Goal: Task Accomplishment & Management: Complete application form

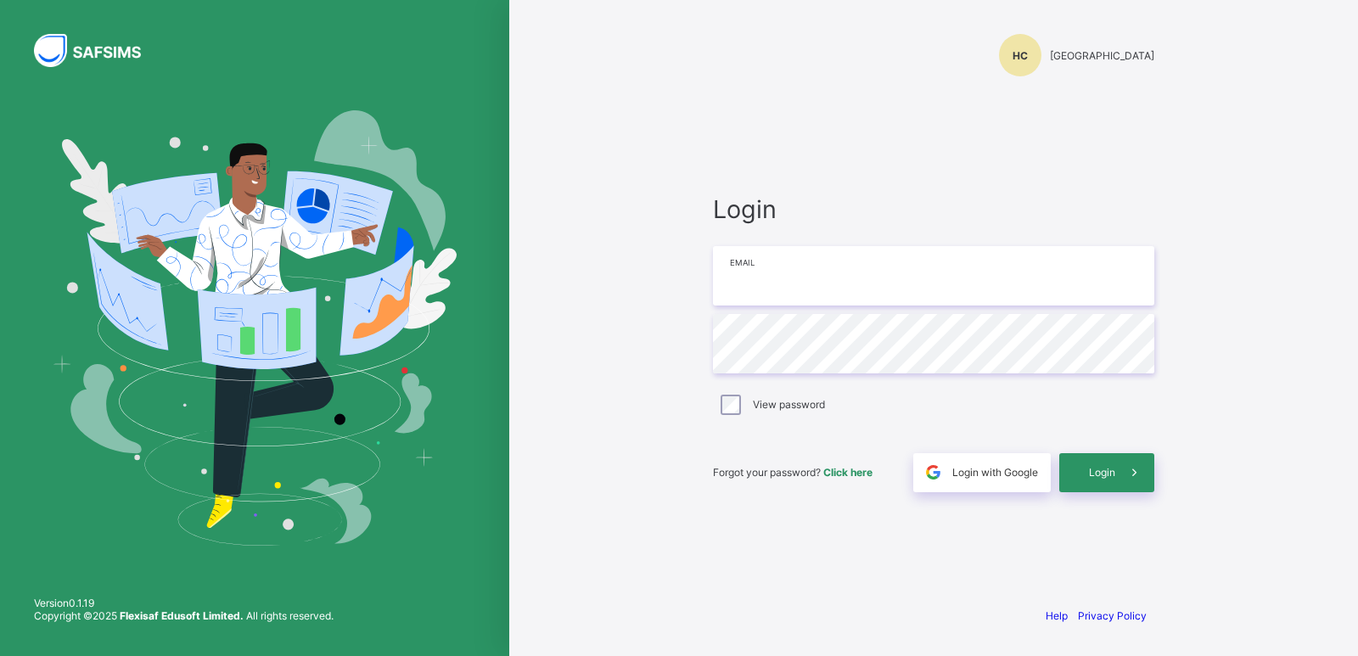
click at [861, 273] on input "email" at bounding box center [933, 275] width 441 height 59
type input "*"
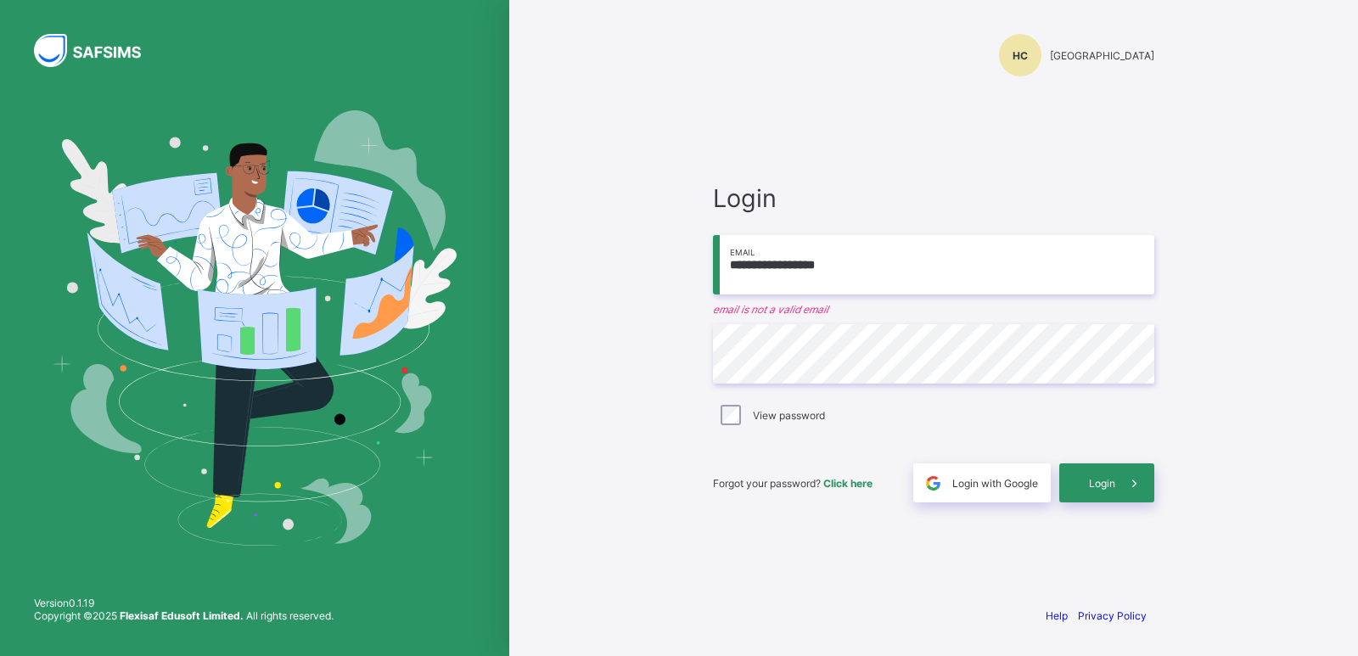
click at [883, 262] on input "**********" at bounding box center [933, 264] width 441 height 59
paste input "*"
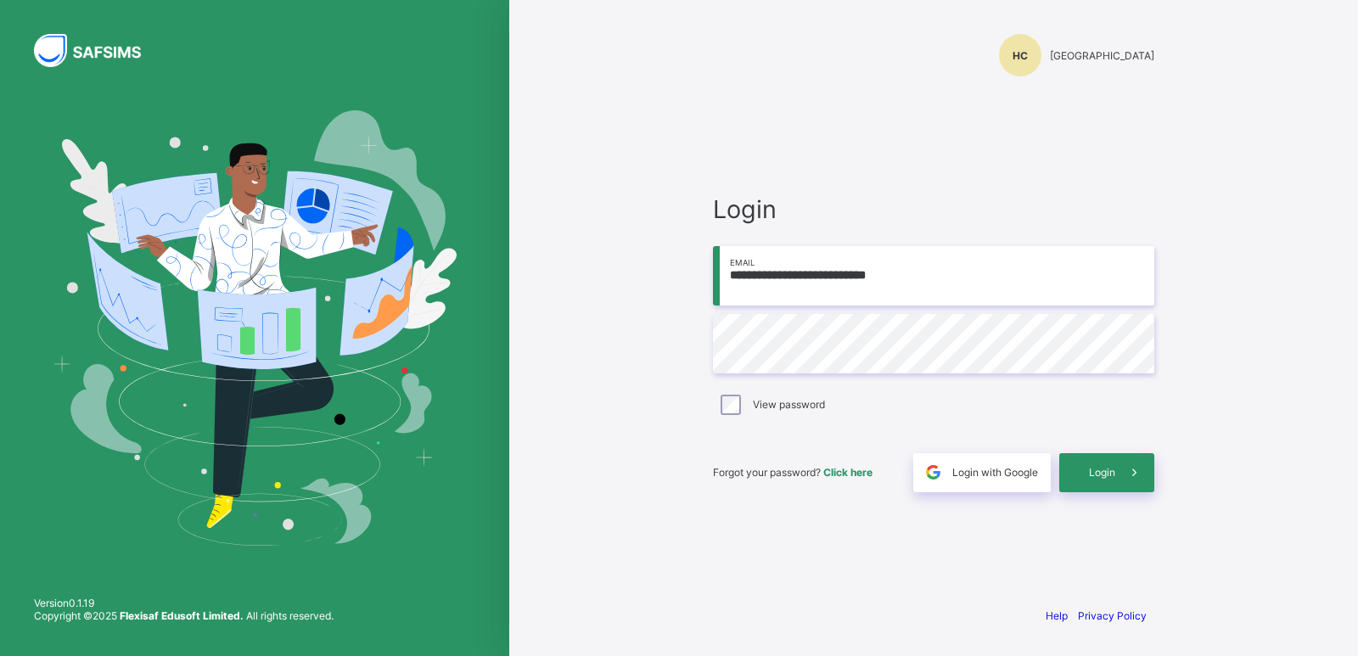
type input "**********"
click at [1090, 470] on span "Login" at bounding box center [1102, 472] width 26 height 13
click at [900, 426] on div "**********" at bounding box center [933, 343] width 441 height 298
click at [1099, 473] on span "Login" at bounding box center [1102, 472] width 26 height 13
click at [1099, 472] on div "Login" at bounding box center [1107, 472] width 95 height 39
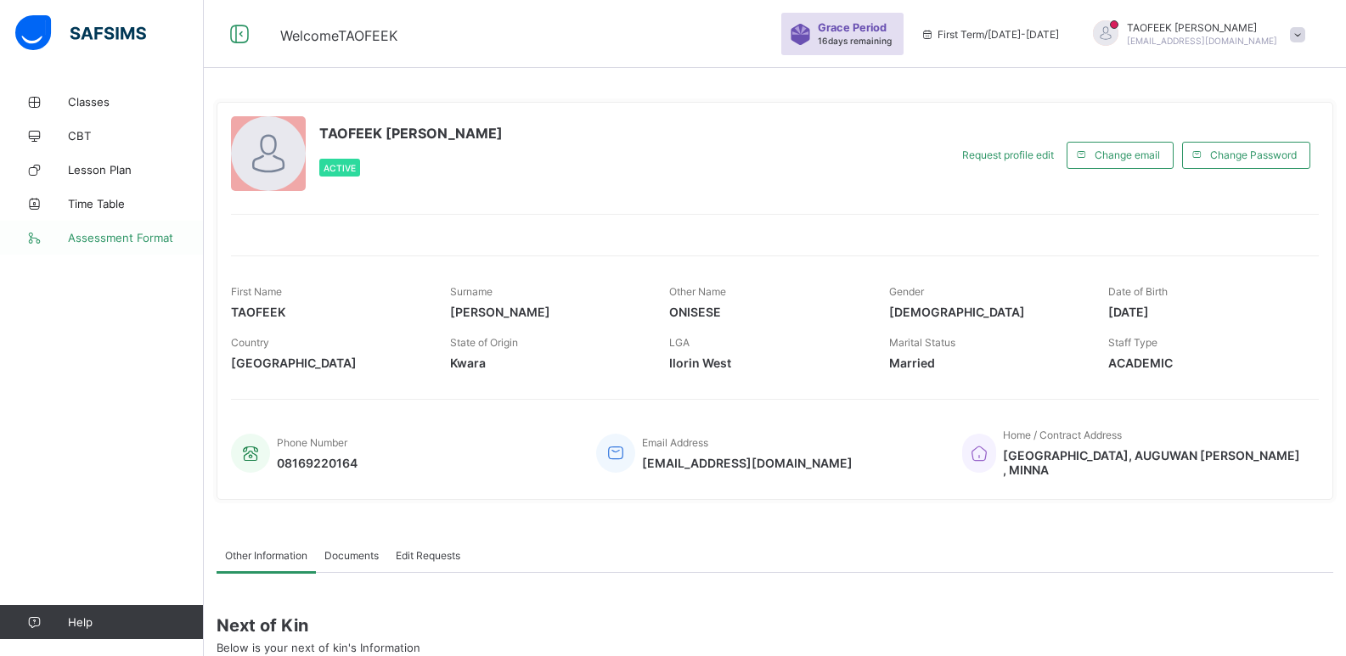
click at [105, 232] on span "Assessment Format" at bounding box center [136, 238] width 136 height 14
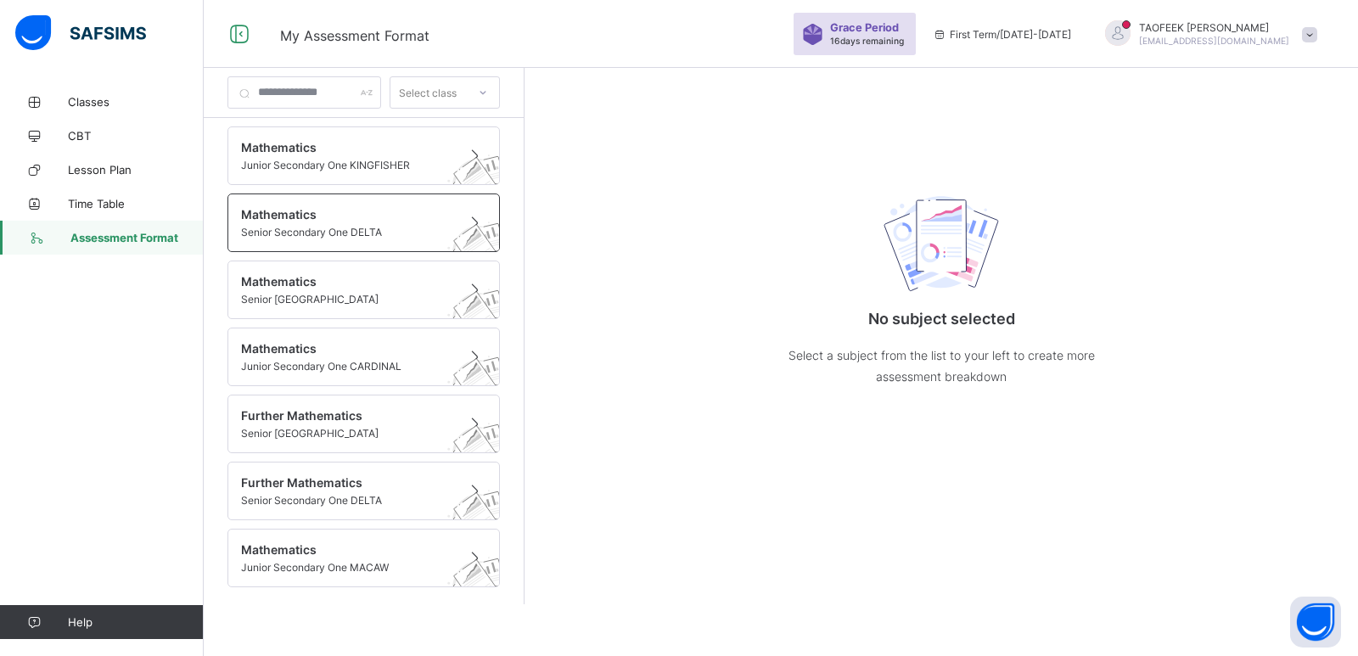
click at [328, 228] on span "Senior Secondary One DELTA" at bounding box center [347, 232] width 213 height 13
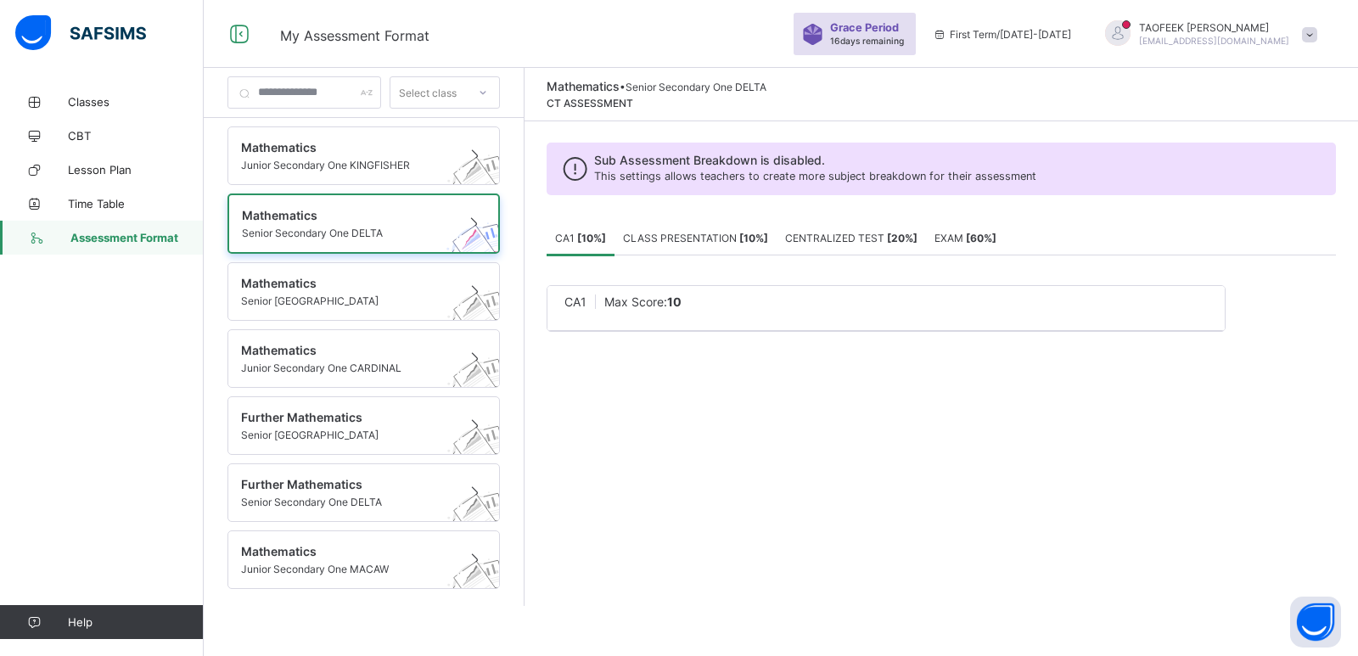
click at [606, 234] on b "[ 10 %]" at bounding box center [591, 238] width 29 height 13
click at [594, 169] on icon at bounding box center [575, 169] width 37 height 32
click at [587, 304] on span "CA1" at bounding box center [576, 302] width 22 height 14
click at [673, 304] on span "Max Score: 10" at bounding box center [642, 302] width 77 height 14
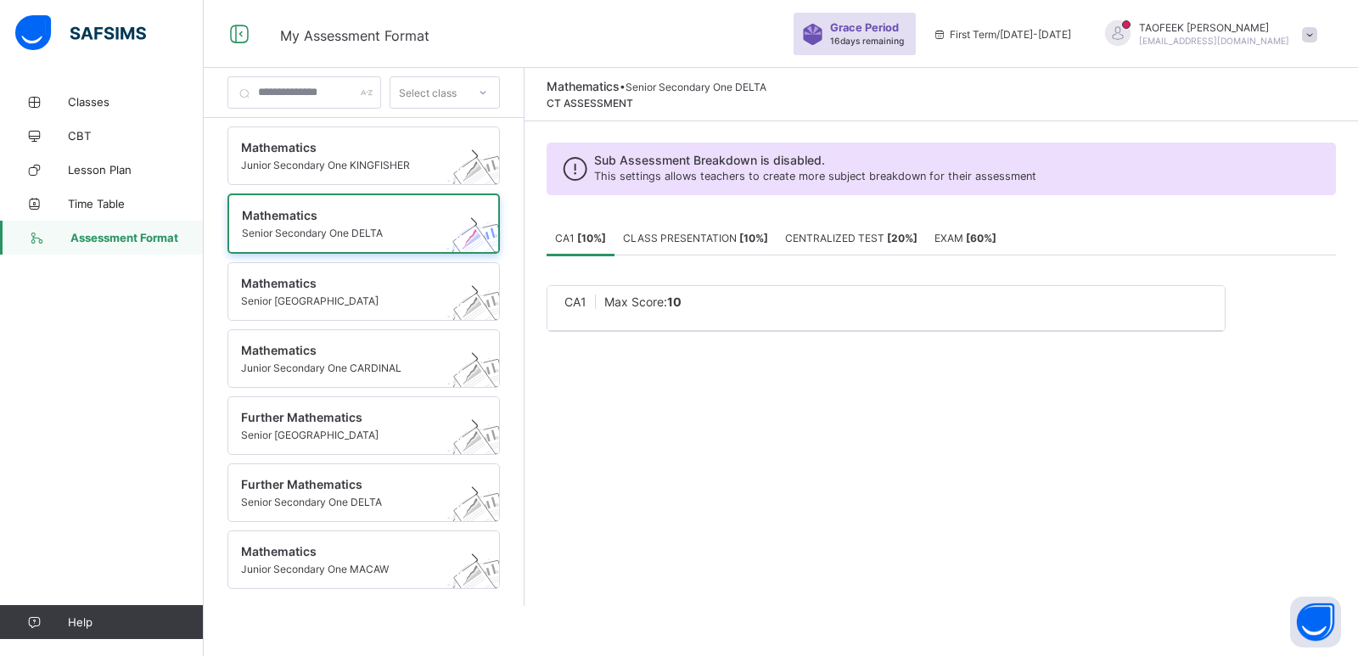
click at [444, 87] on div "Select class" at bounding box center [428, 92] width 58 height 32
click at [475, 168] on div "SS1 DELTA" at bounding box center [445, 156] width 109 height 26
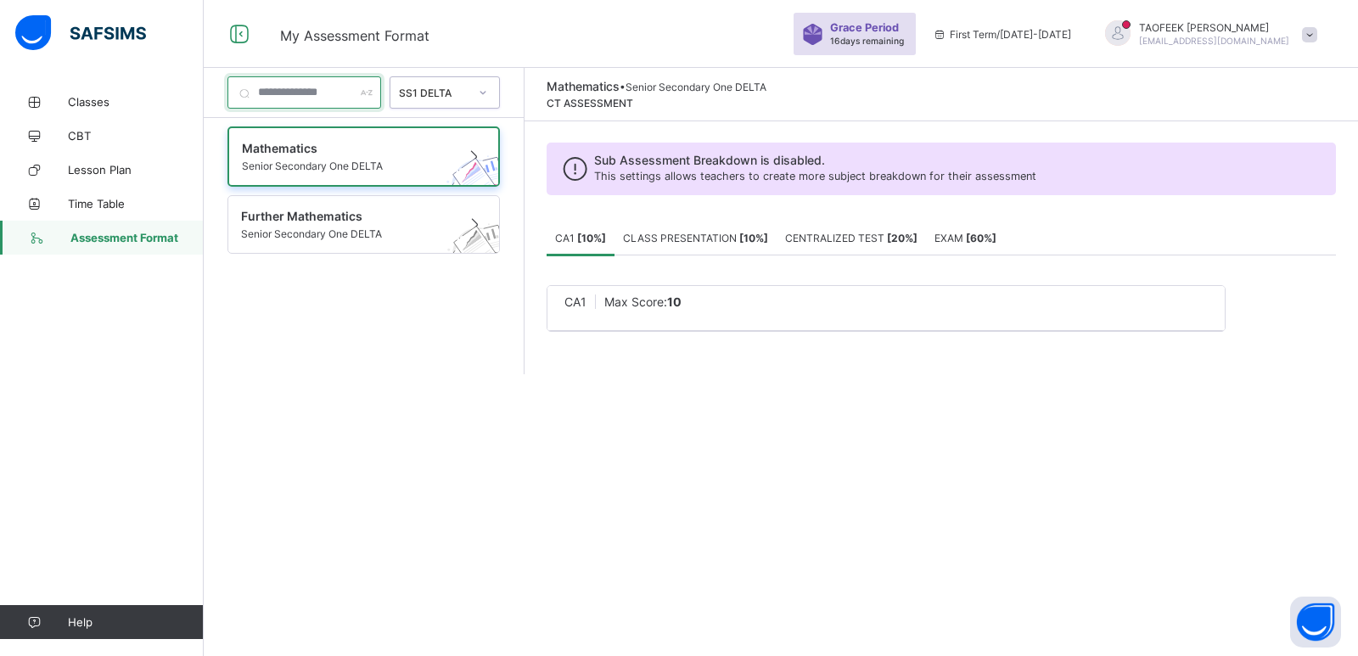
click at [361, 88] on input "text" at bounding box center [305, 92] width 154 height 32
click at [325, 166] on span "Senior Secondary One DELTA" at bounding box center [347, 166] width 211 height 13
click at [316, 160] on span "Senior Secondary One DELTA" at bounding box center [347, 166] width 211 height 13
click at [332, 96] on input "**" at bounding box center [305, 92] width 154 height 32
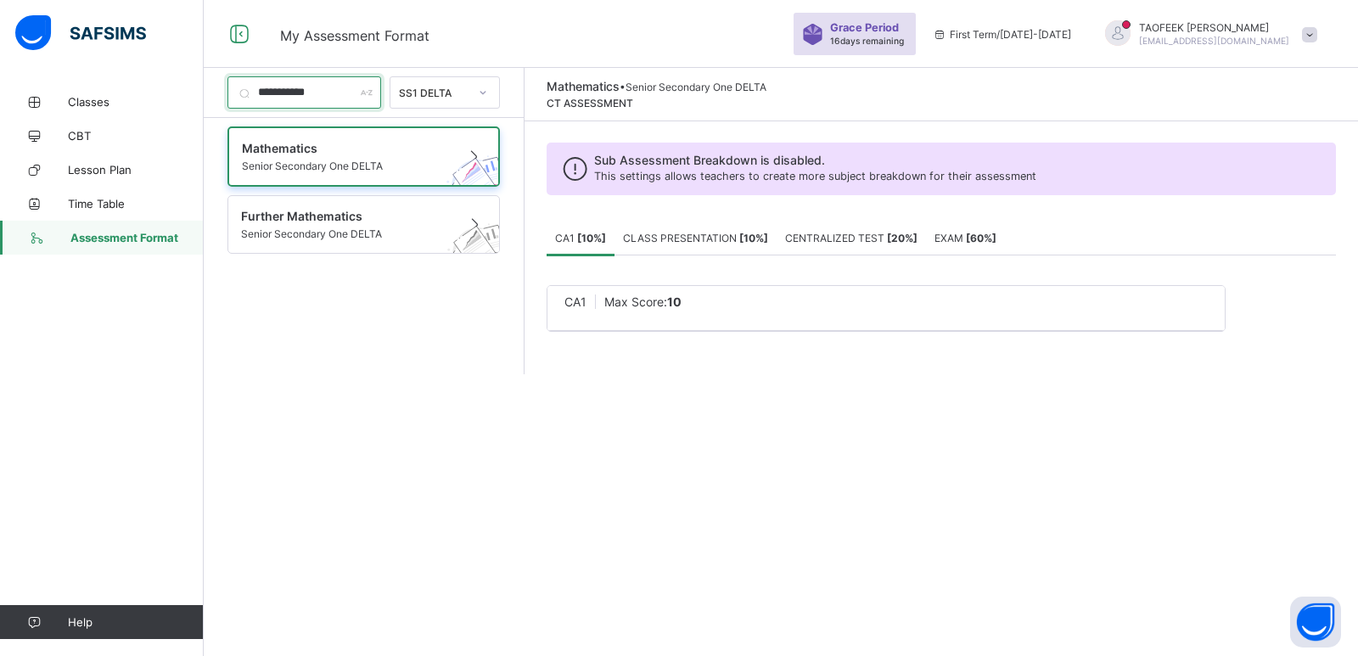
type input "**********"
click at [1311, 35] on span at bounding box center [1309, 34] width 15 height 15
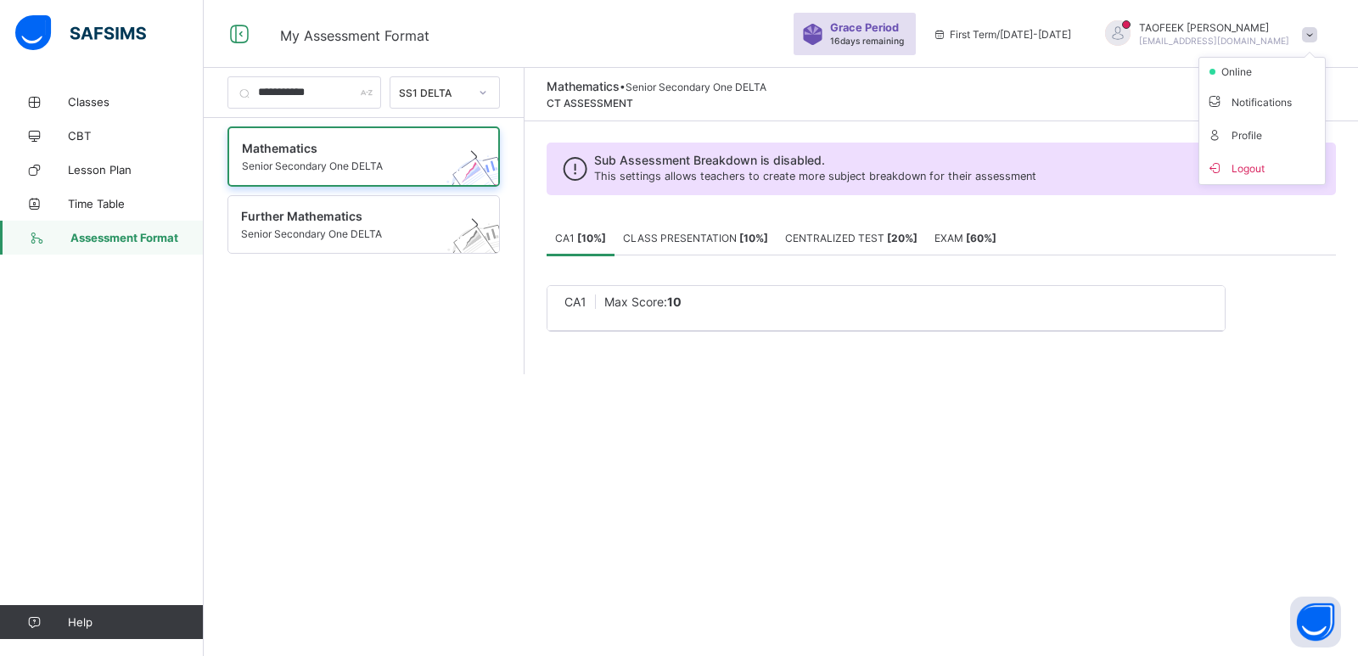
click at [951, 151] on div "Sub Assessment Breakdown is disabled. This settings allows teachers to create m…" at bounding box center [942, 169] width 790 height 53
click at [824, 159] on span "Sub Assessment Breakdown is disabled." at bounding box center [815, 160] width 442 height 14
click at [681, 303] on span "Max Score: 10" at bounding box center [642, 302] width 77 height 14
click at [446, 226] on span at bounding box center [347, 225] width 213 height 4
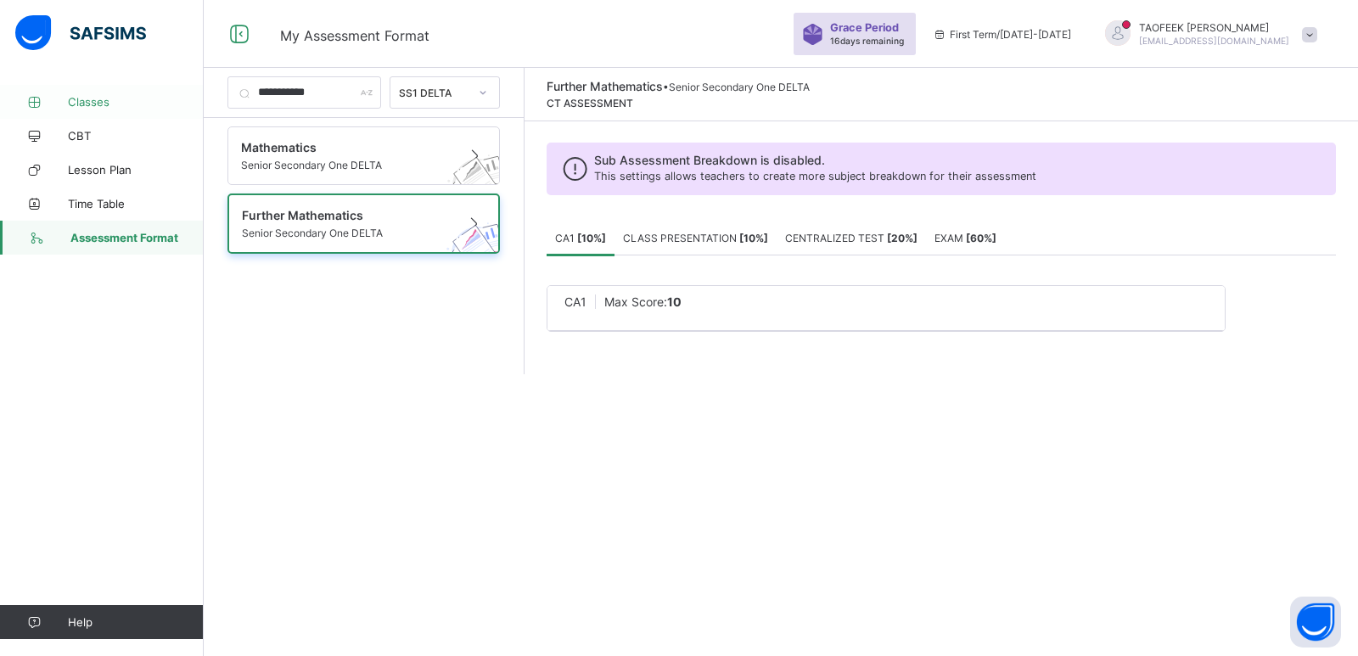
click at [93, 96] on span "Classes" at bounding box center [136, 102] width 136 height 14
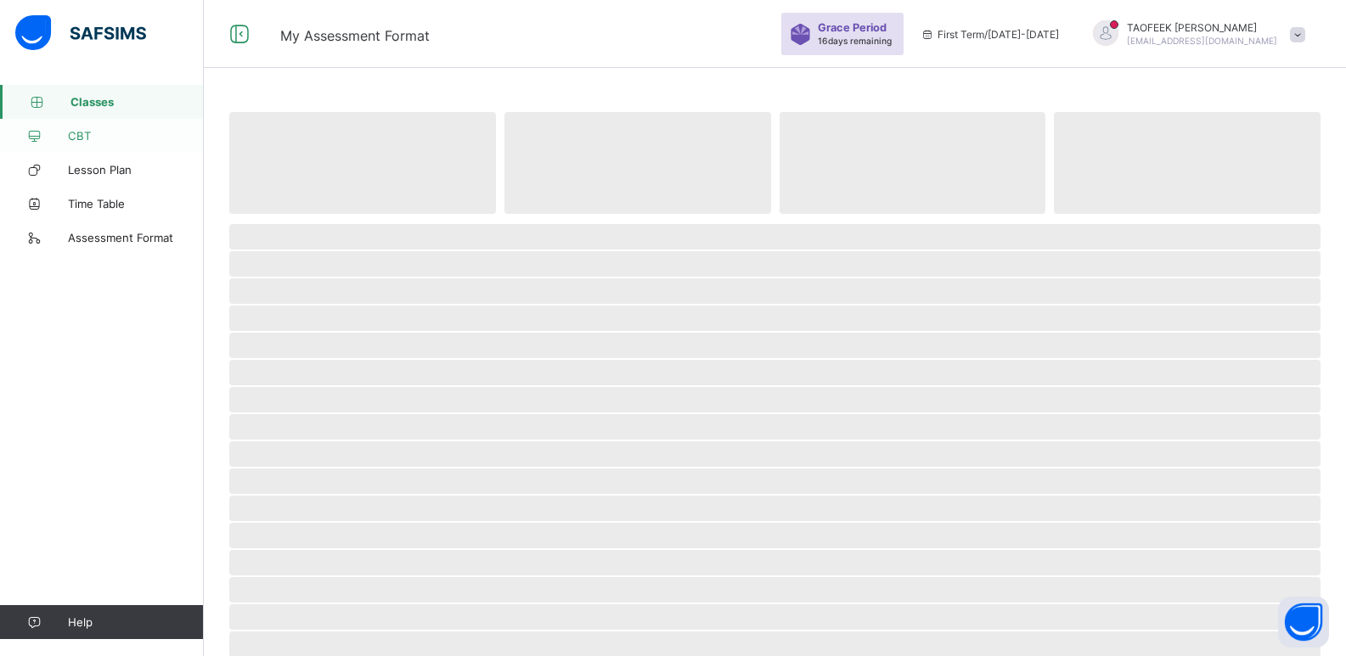
click at [96, 128] on link "CBT" at bounding box center [102, 136] width 204 height 34
click at [109, 103] on span "Classes" at bounding box center [136, 102] width 136 height 14
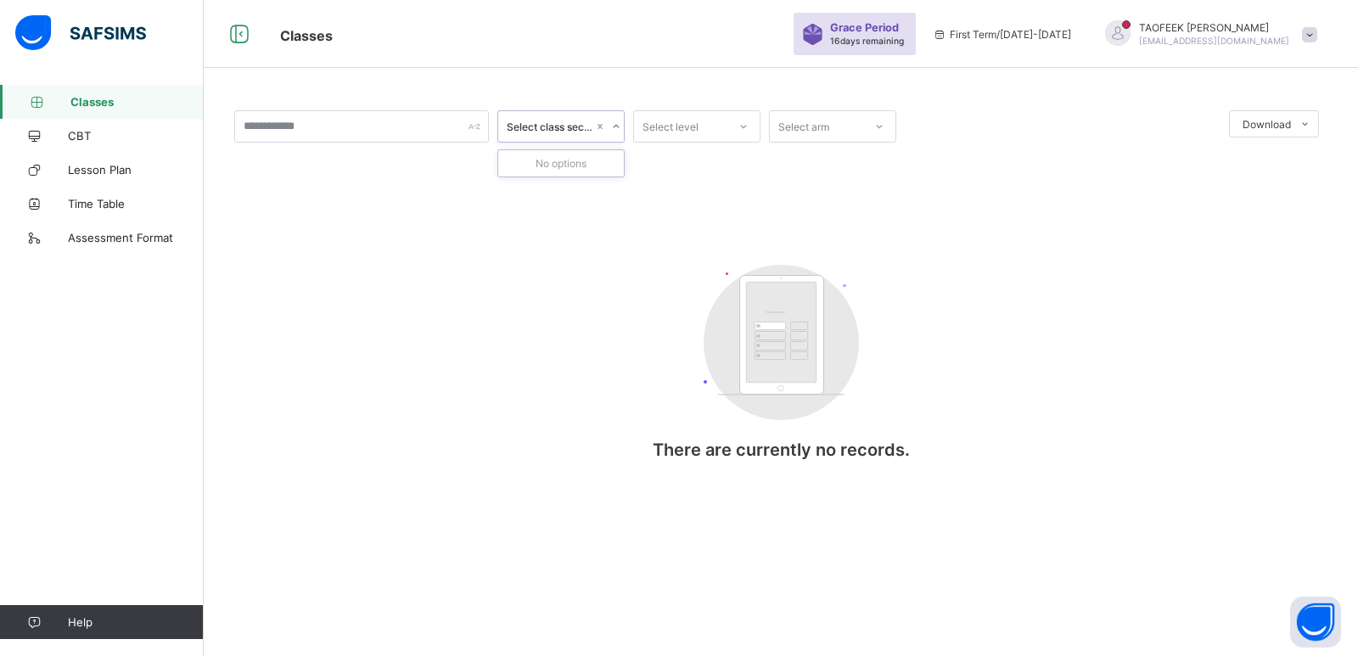
click at [561, 129] on div "Select class section" at bounding box center [550, 127] width 87 height 13
click at [669, 118] on div "Select level" at bounding box center [671, 126] width 56 height 32
click at [801, 126] on div "Select arm" at bounding box center [804, 126] width 51 height 32
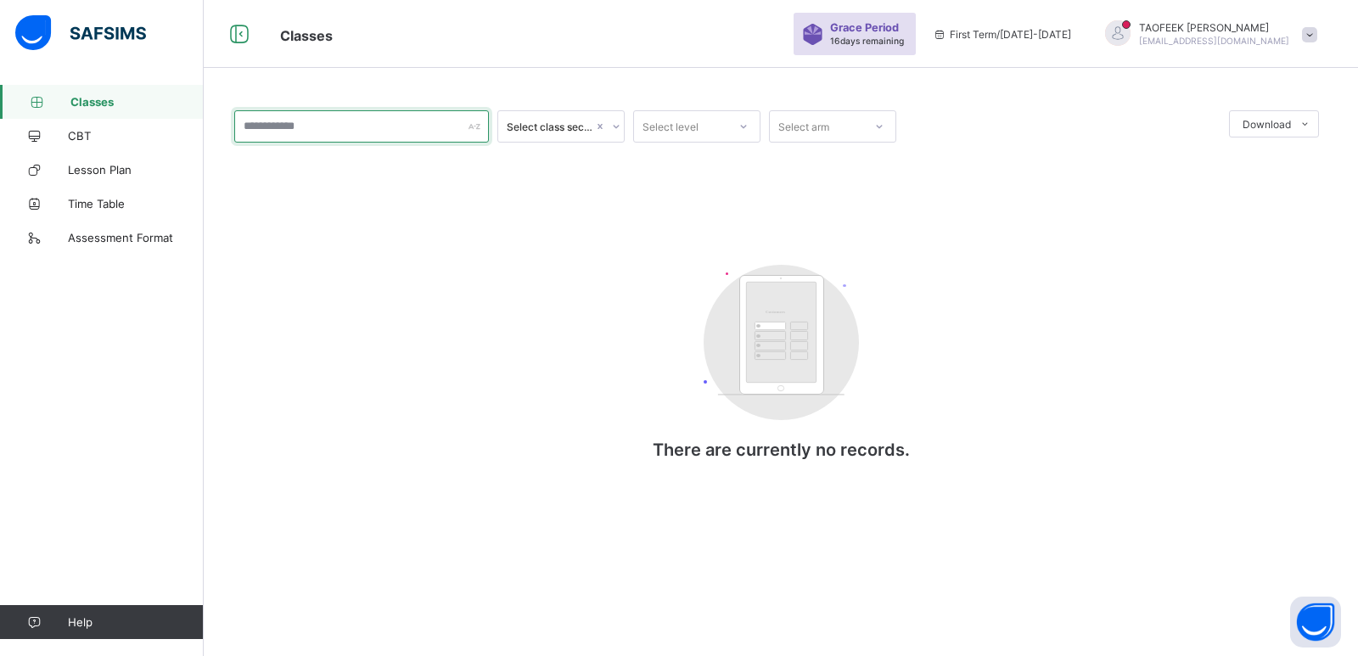
click at [443, 128] on input "text" at bounding box center [361, 126] width 255 height 32
click at [717, 132] on div "Select level" at bounding box center [680, 127] width 93 height 24
click at [367, 115] on input "text" at bounding box center [361, 126] width 255 height 32
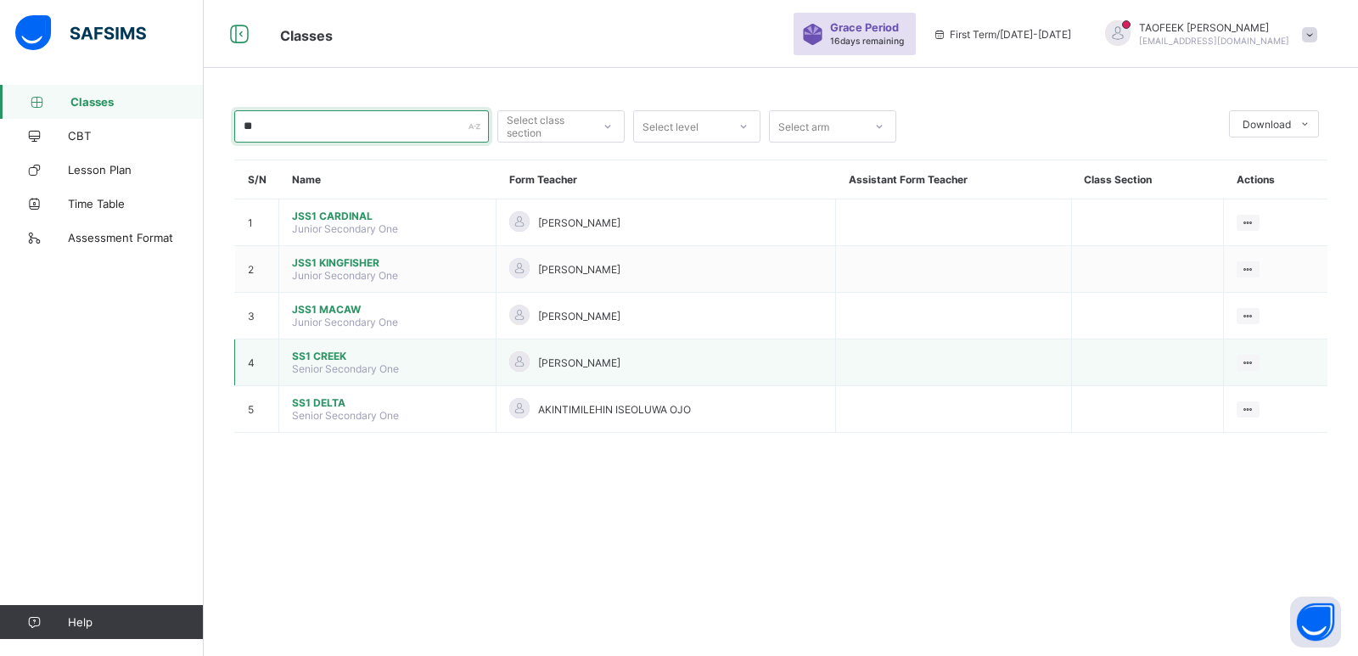
type input "**"
click at [319, 357] on span "SS1 CREEK" at bounding box center [387, 356] width 191 height 13
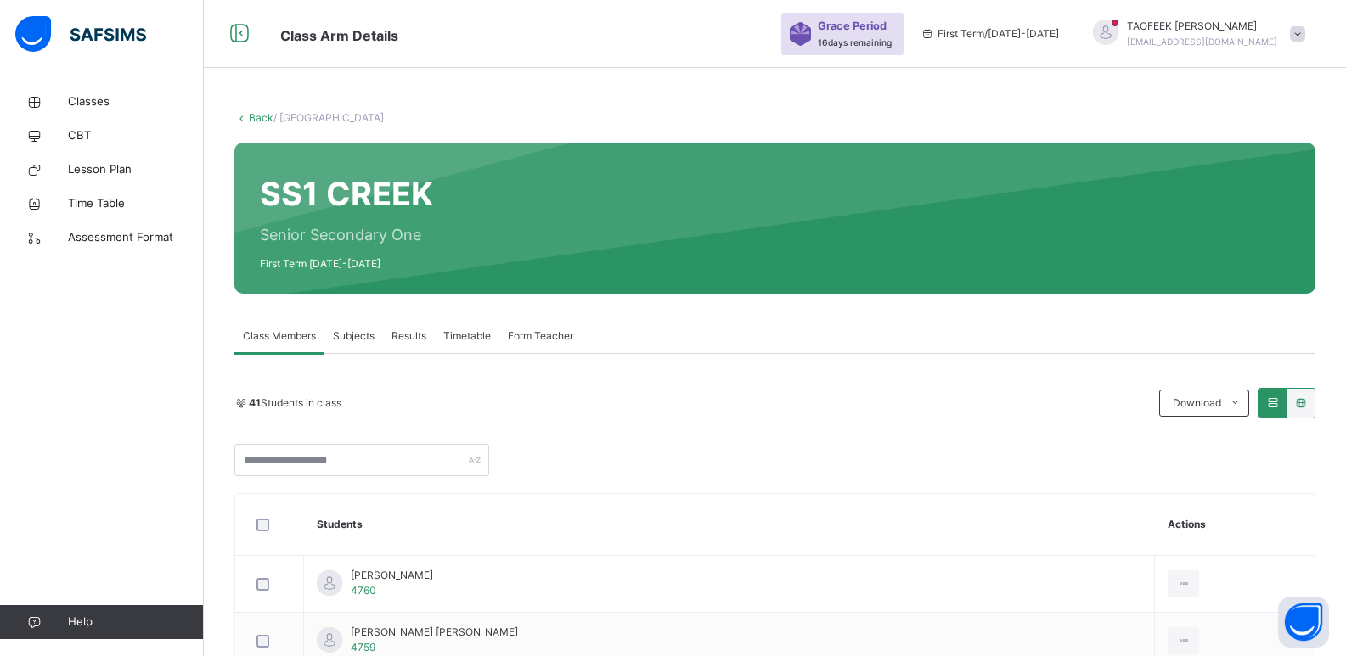
click at [351, 334] on span "Subjects" at bounding box center [354, 336] width 42 height 15
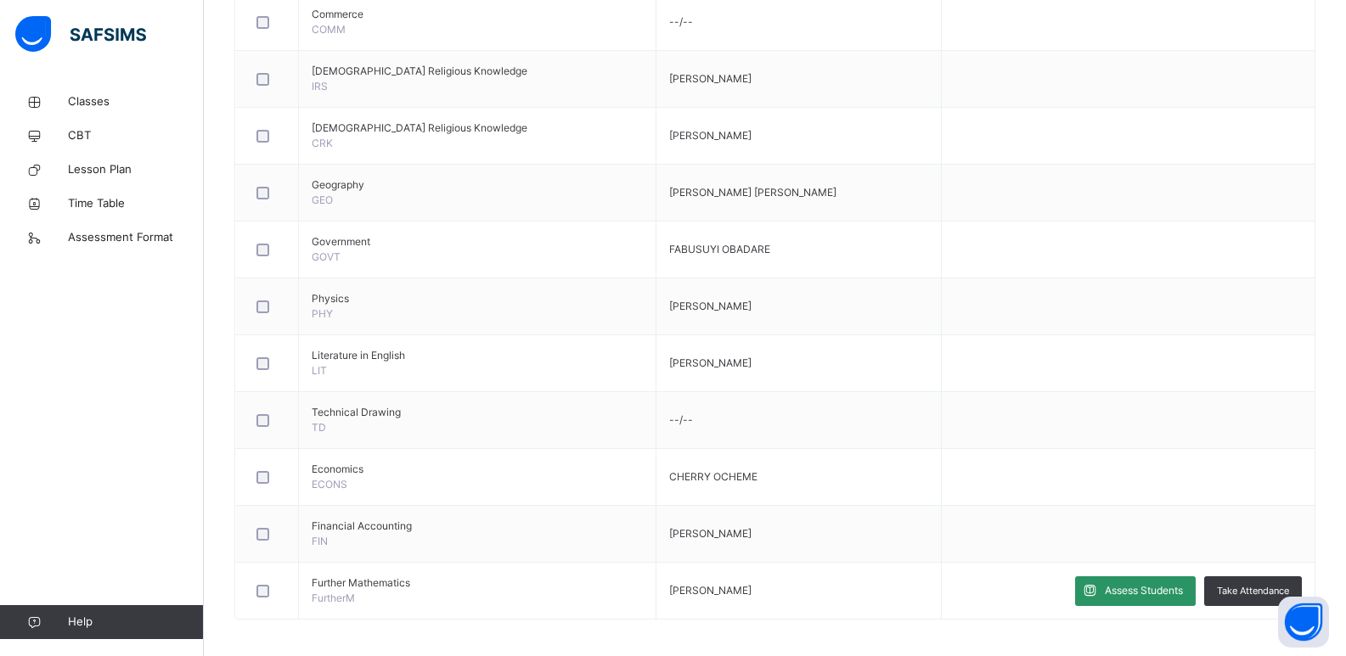
scroll to position [951, 0]
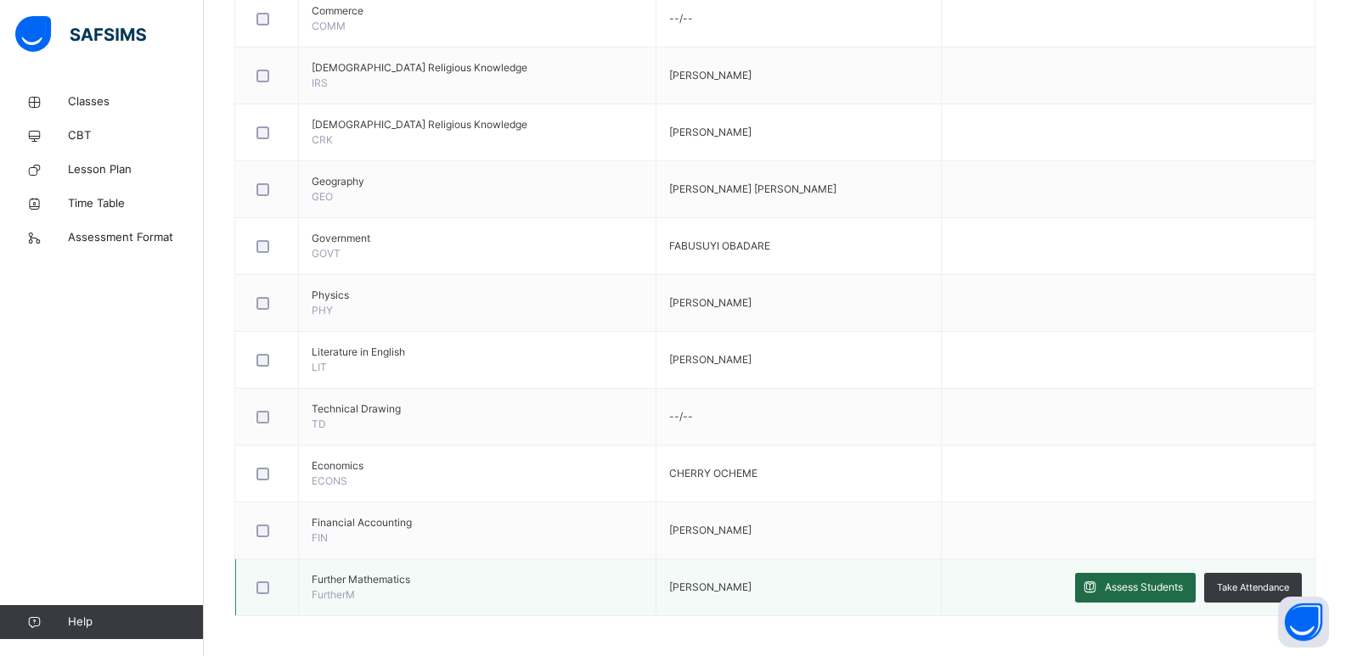
click at [1183, 589] on span "Assess Students" at bounding box center [1144, 587] width 78 height 15
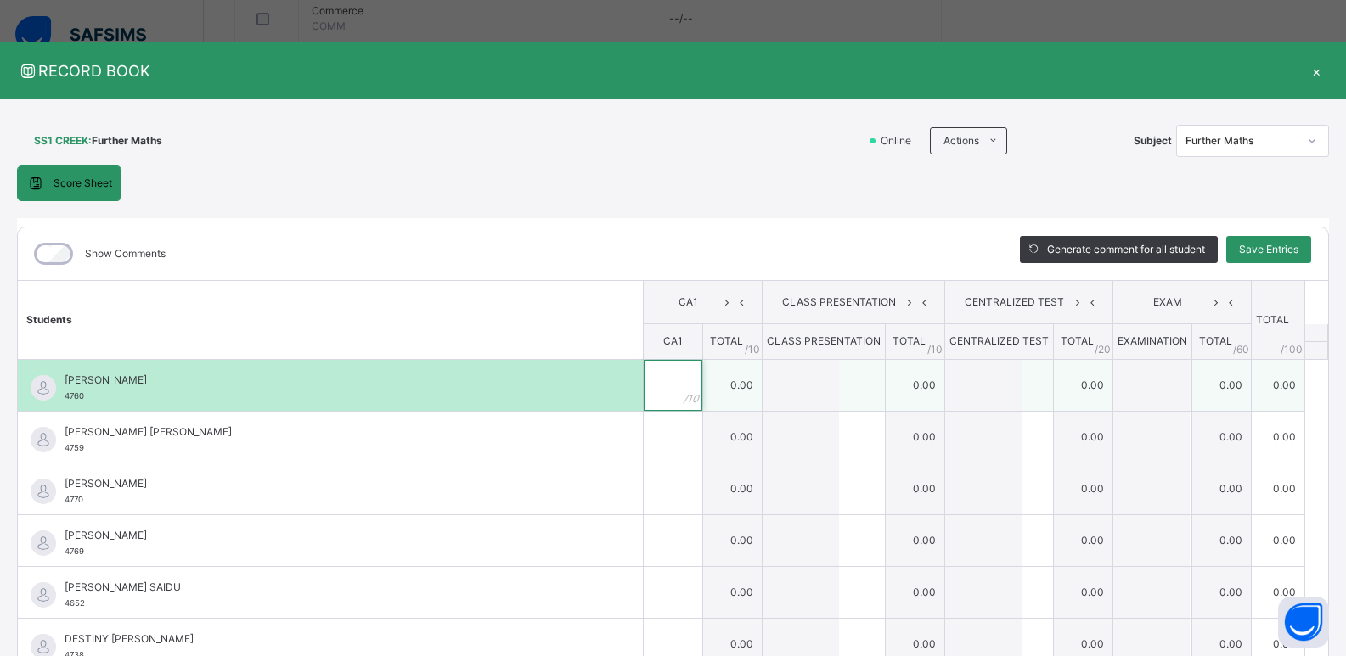
click at [669, 391] on div at bounding box center [673, 385] width 59 height 51
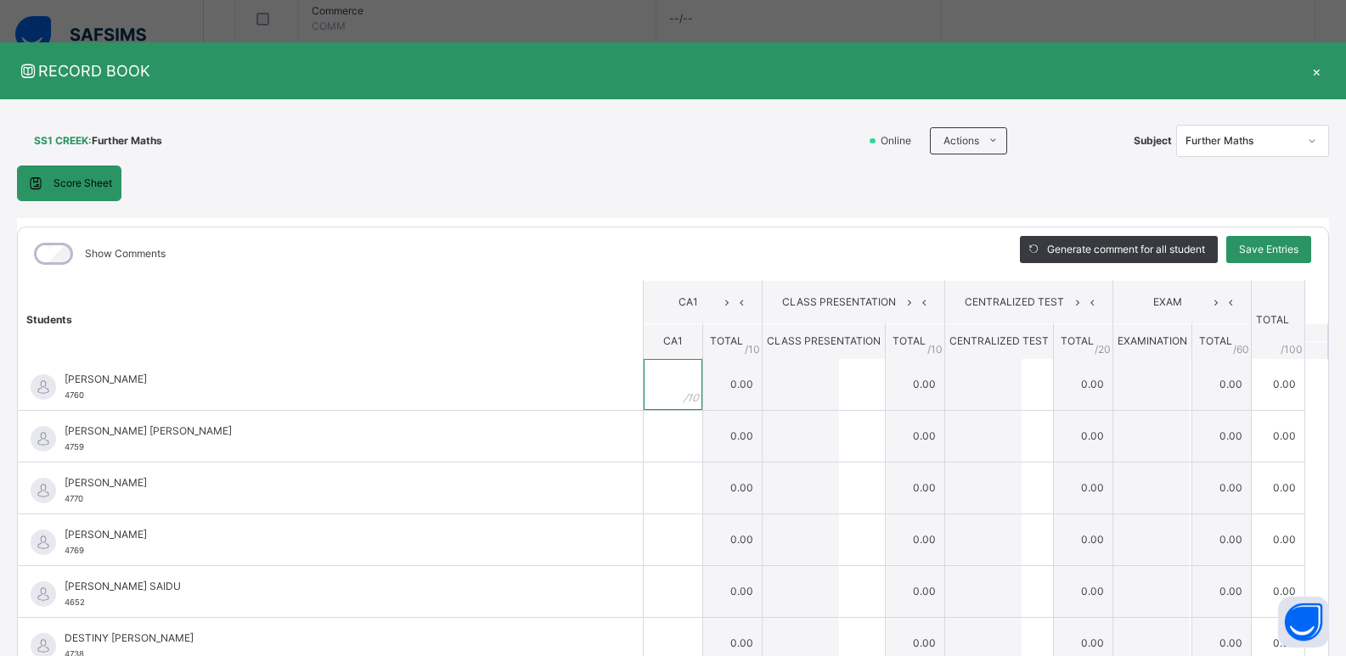
scroll to position [0, 0]
click at [1307, 138] on icon at bounding box center [1312, 140] width 10 height 17
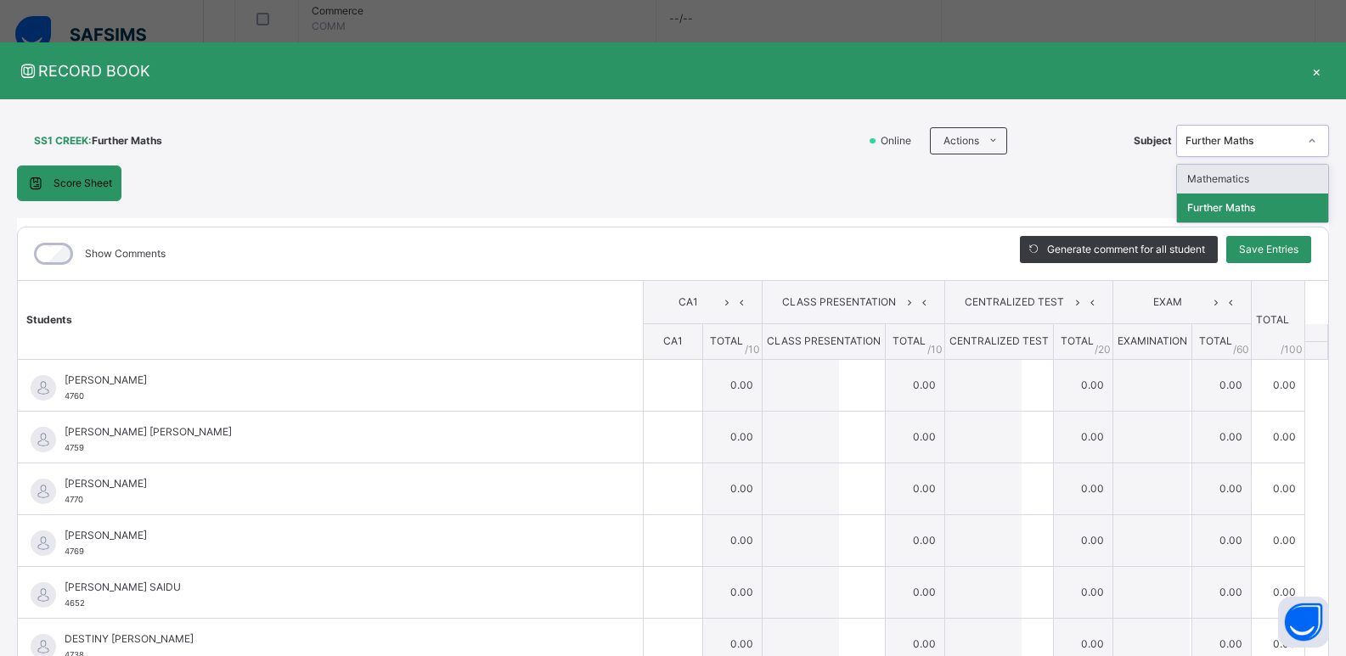
click at [1262, 176] on div "Mathematics" at bounding box center [1252, 179] width 151 height 29
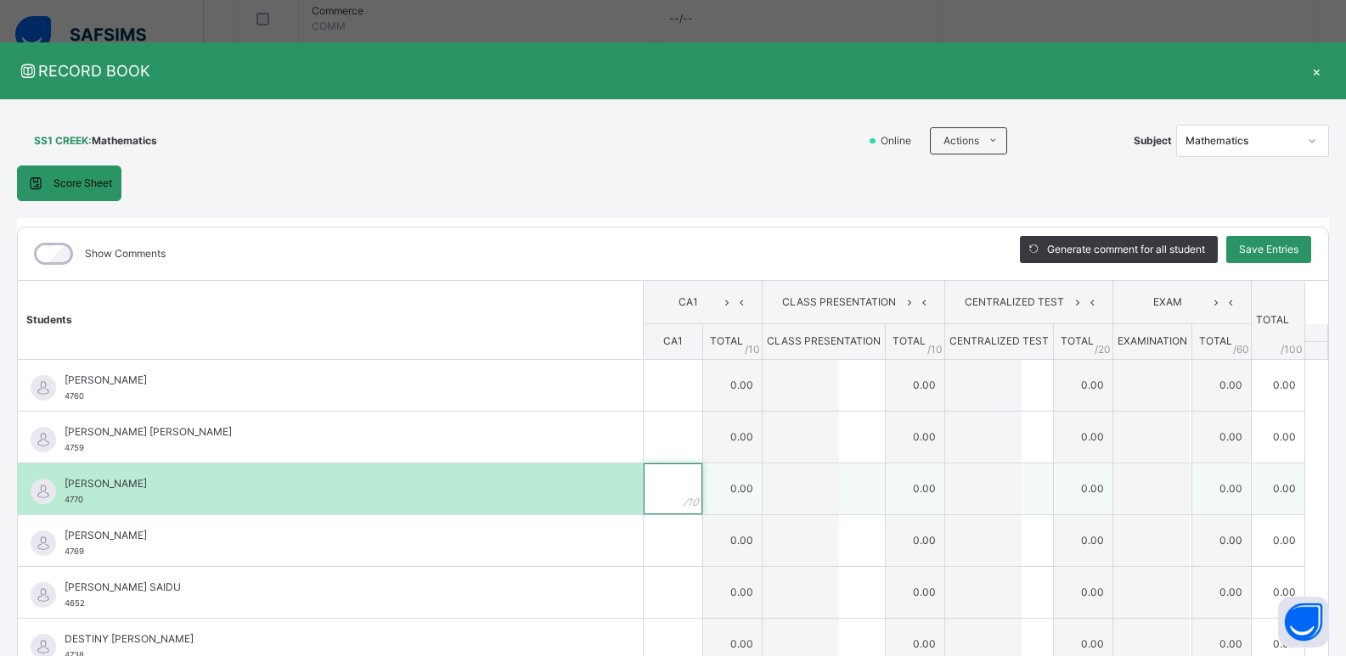
click at [644, 498] on input "text" at bounding box center [673, 489] width 59 height 51
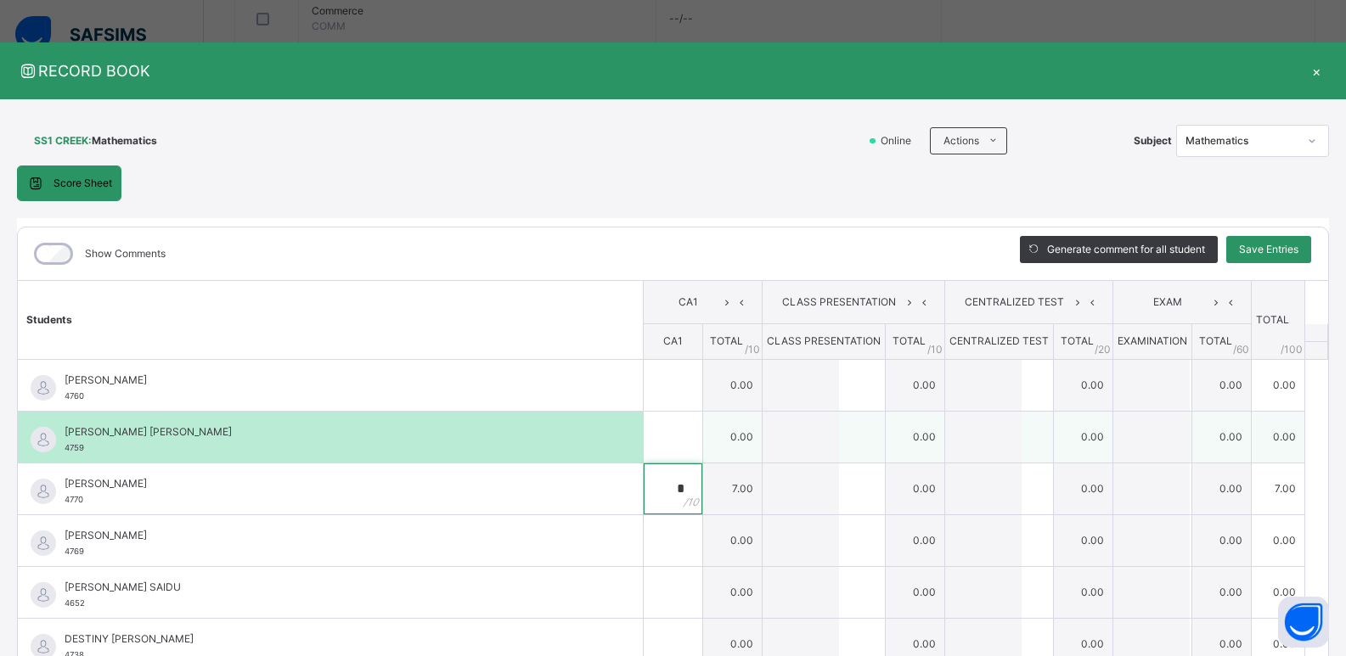
type input "*"
click at [661, 443] on input "text" at bounding box center [673, 437] width 59 height 51
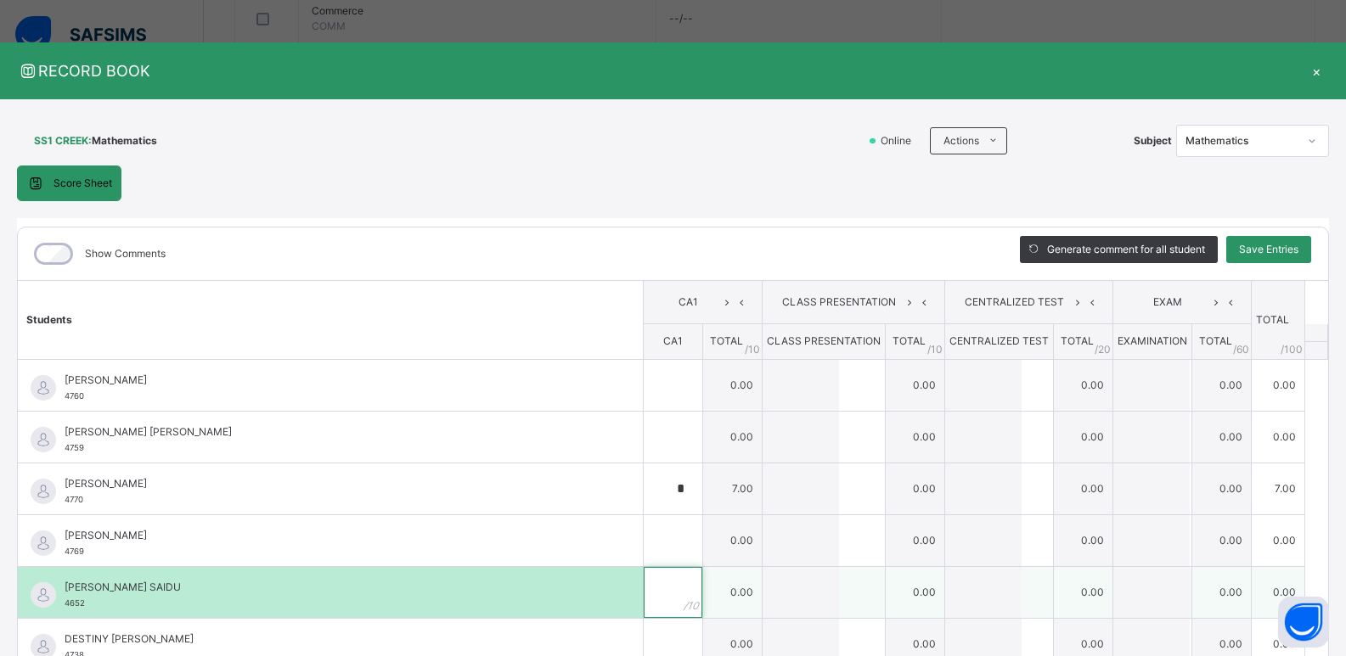
click at [670, 588] on div at bounding box center [673, 592] width 59 height 51
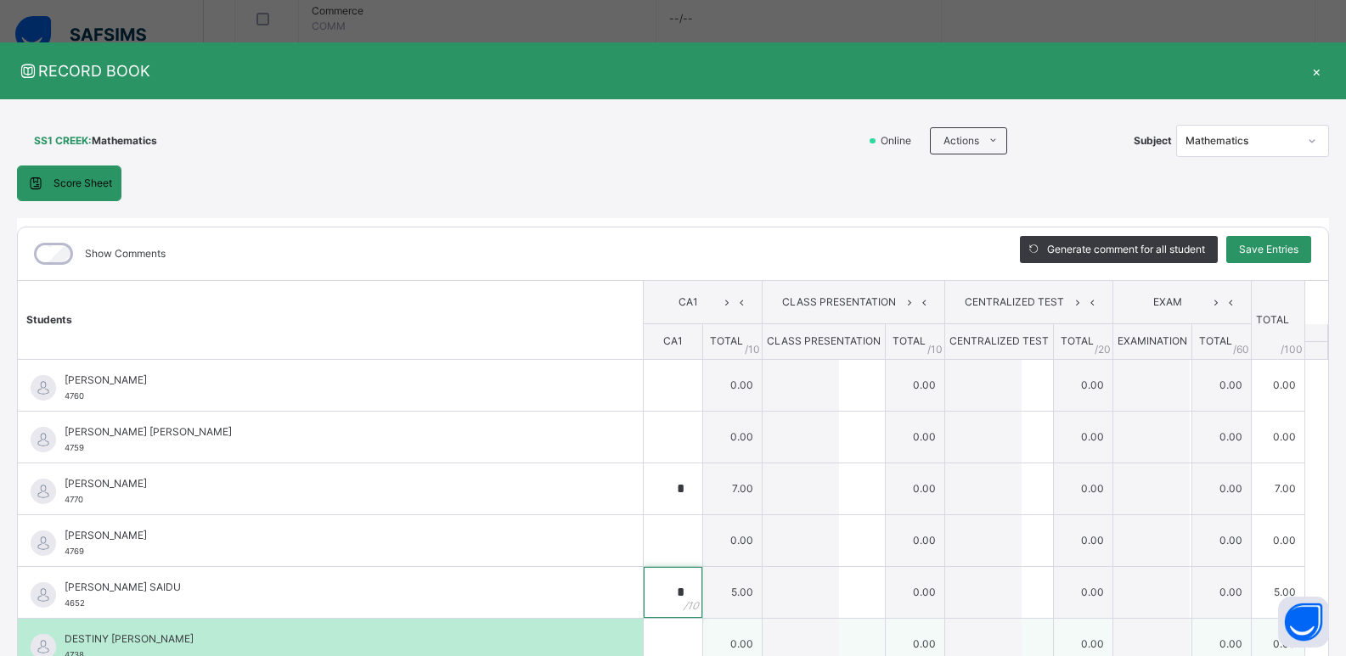
type input "*"
click at [664, 638] on div at bounding box center [673, 644] width 59 height 51
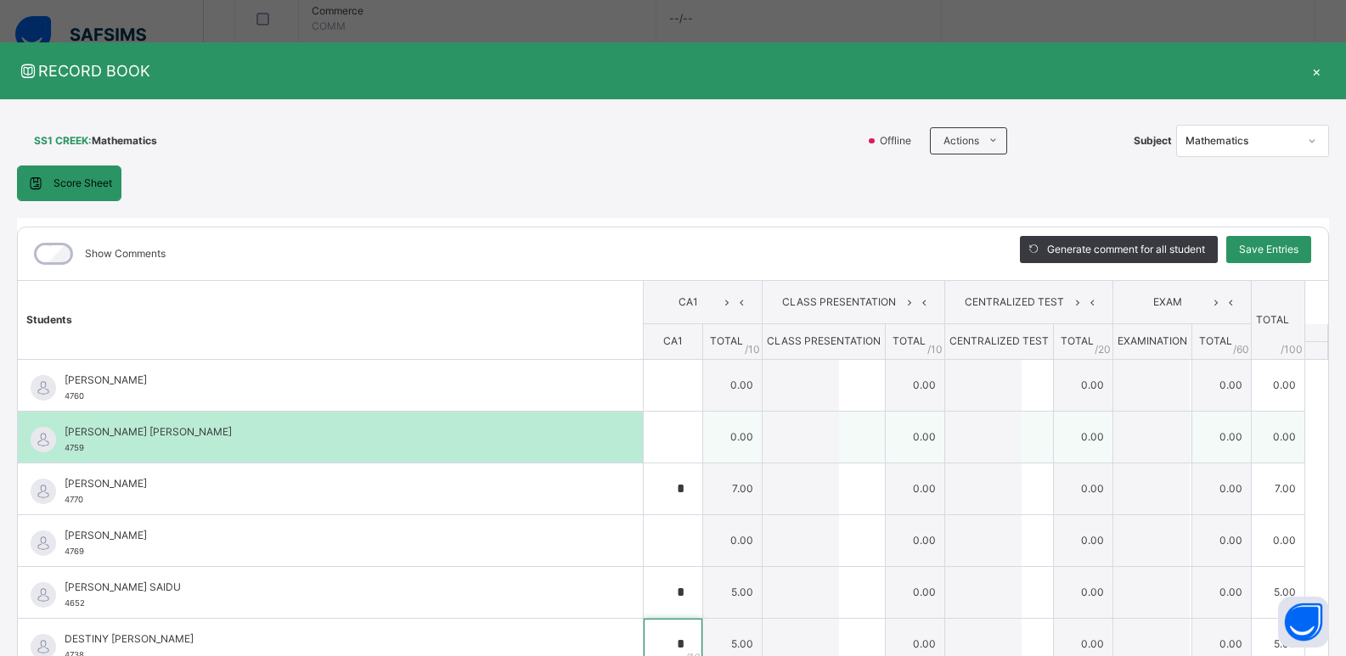
type input "*"
click at [671, 430] on div at bounding box center [673, 437] width 59 height 51
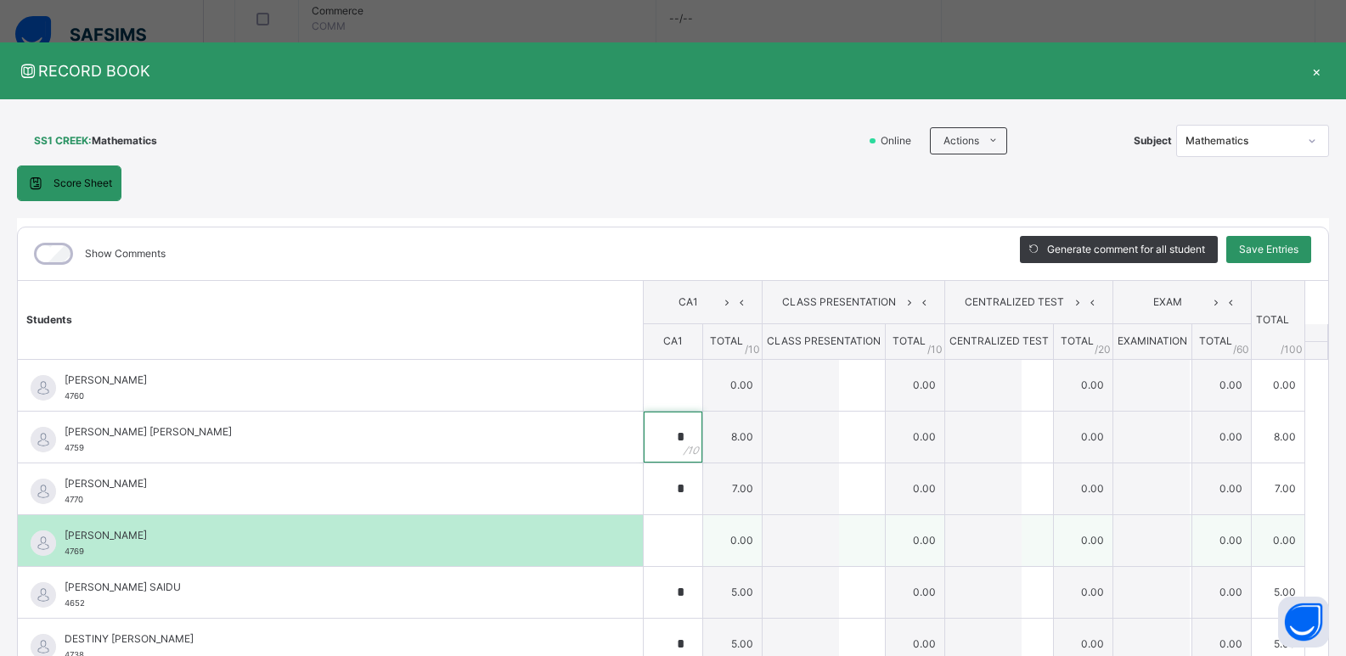
type input "*"
click at [671, 551] on div at bounding box center [673, 540] width 59 height 51
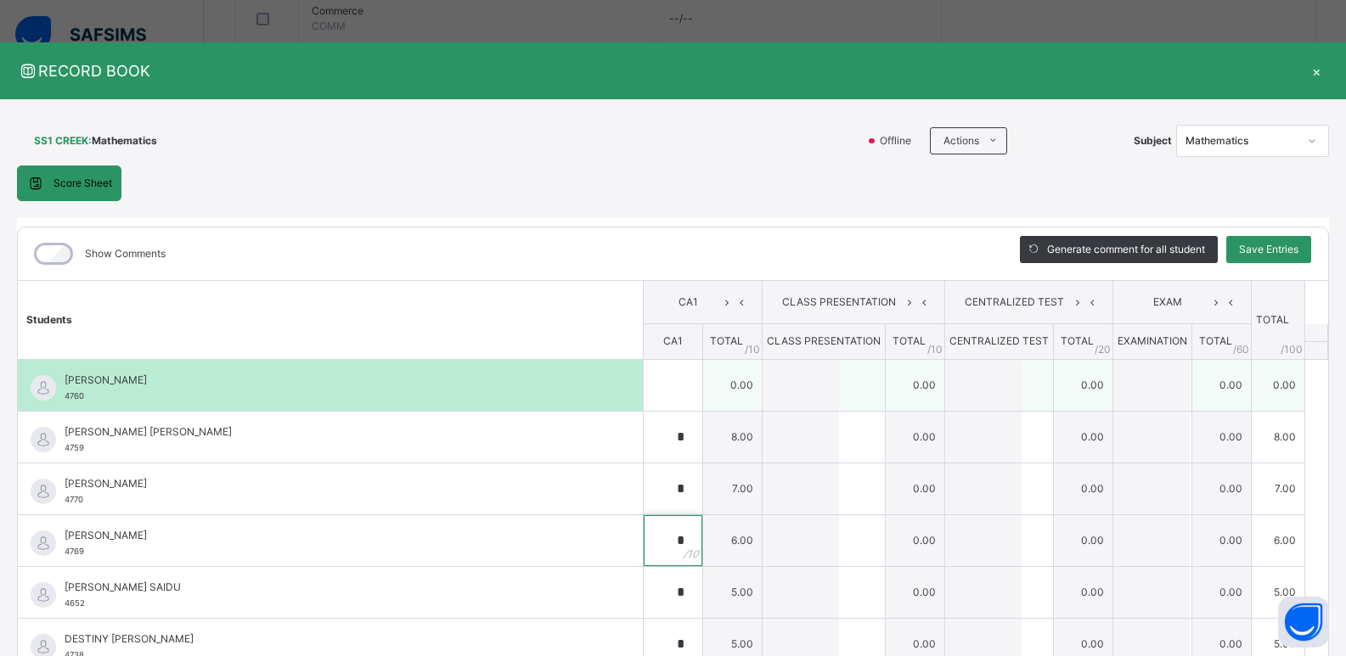
type input "*"
click at [670, 384] on div at bounding box center [673, 385] width 59 height 51
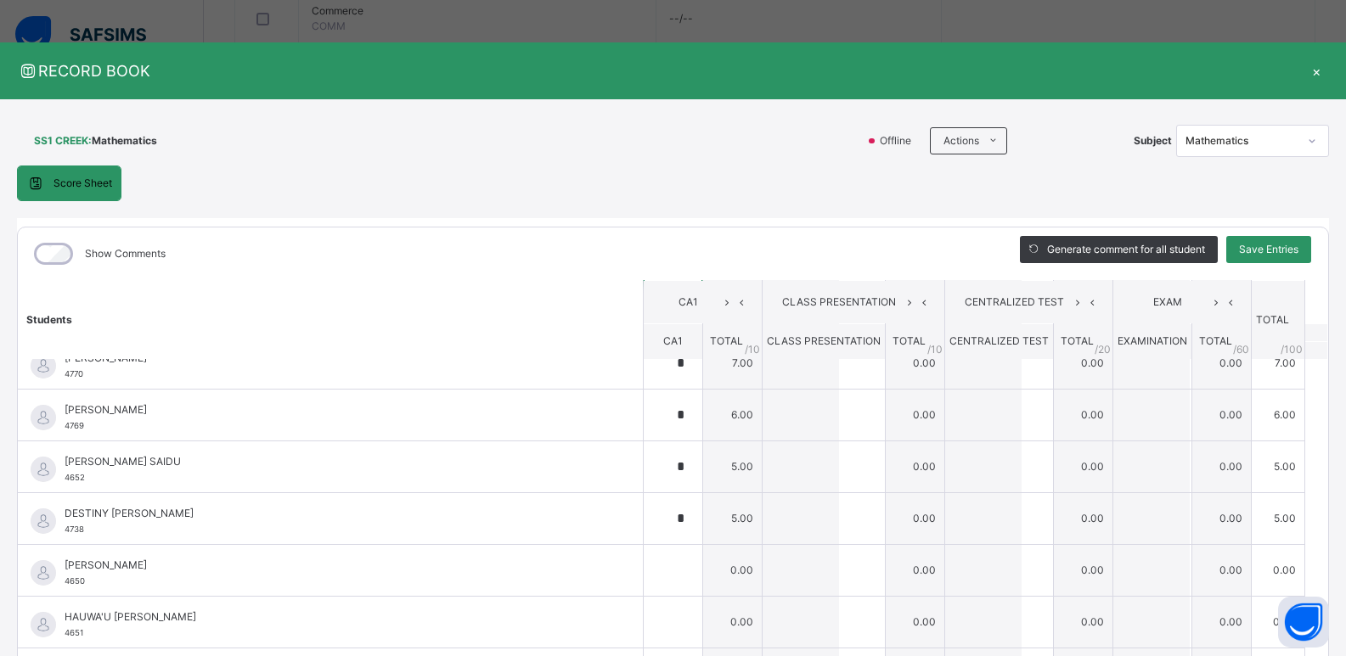
scroll to position [277, 0]
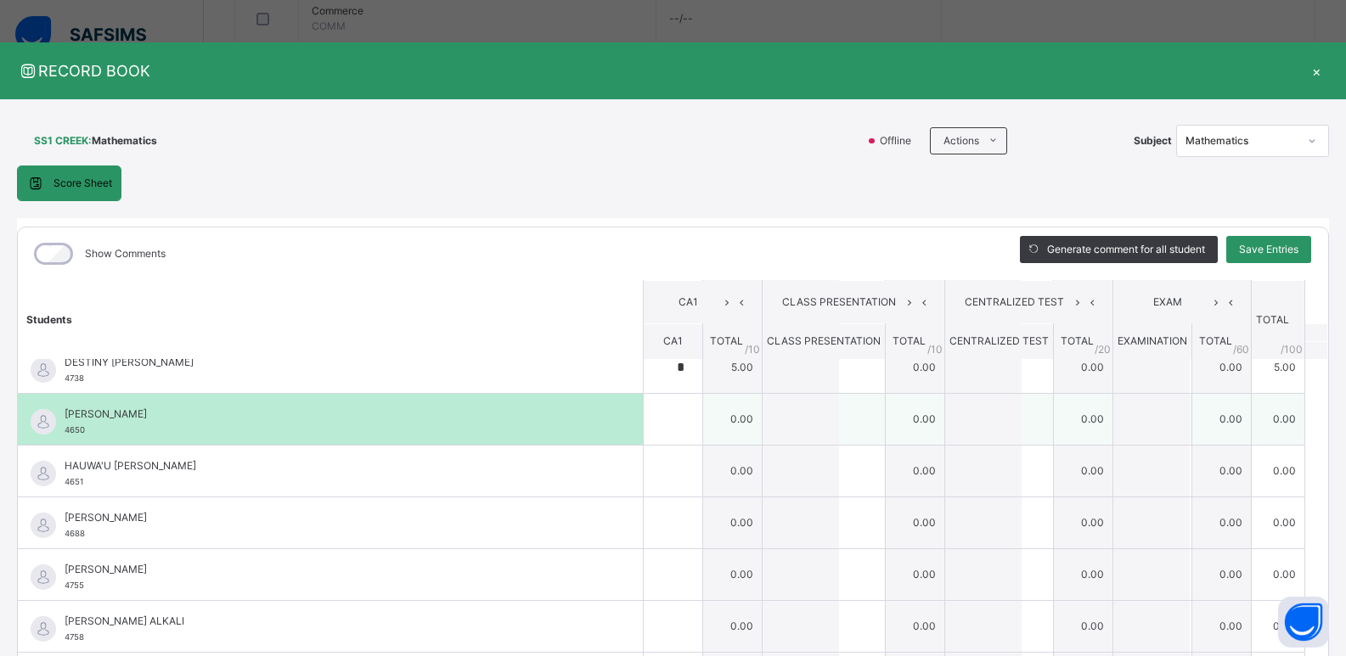
type input "*"
click at [654, 426] on input "text" at bounding box center [673, 419] width 59 height 51
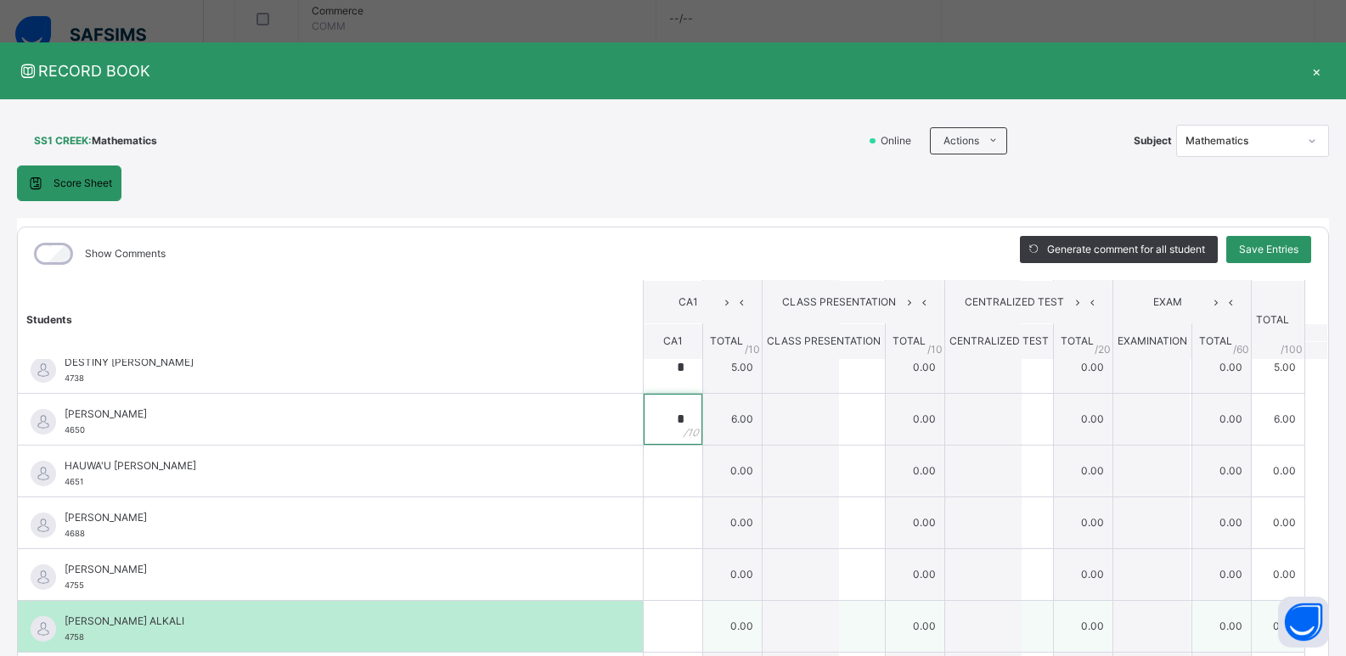
type input "*"
click at [664, 621] on div at bounding box center [673, 626] width 59 height 51
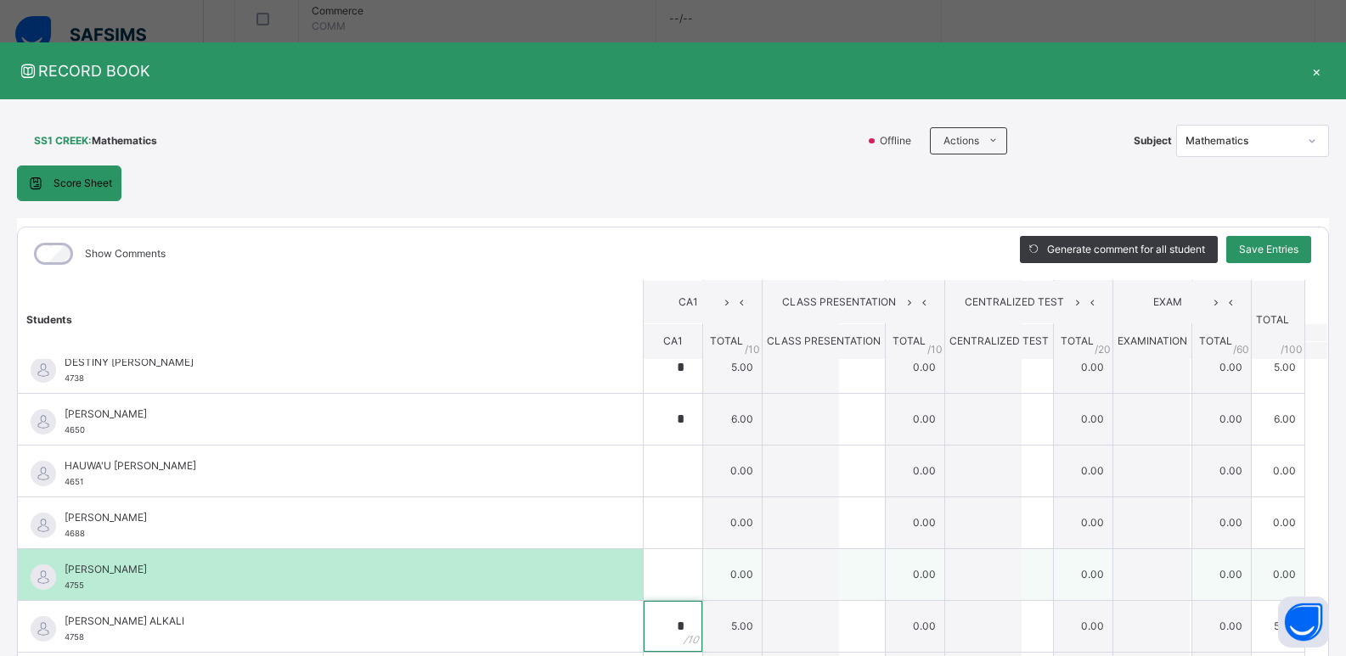
type input "*"
click at [669, 582] on div at bounding box center [673, 574] width 59 height 51
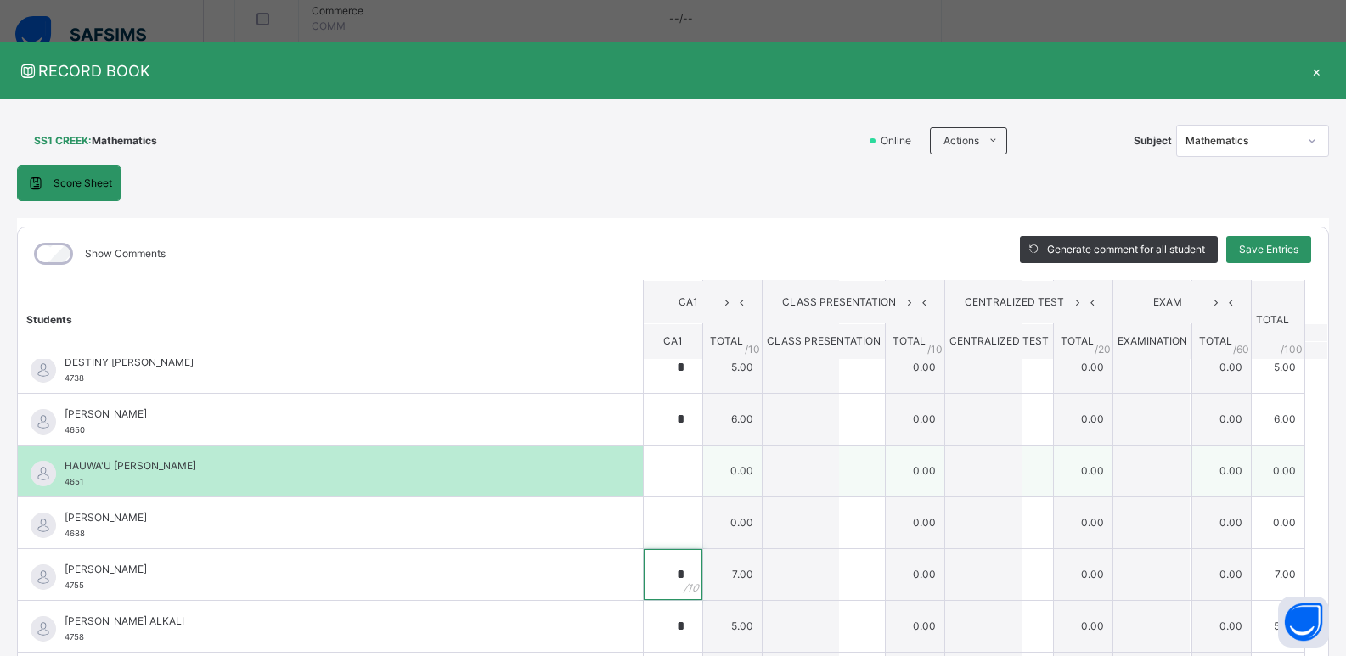
type input "*"
click at [669, 476] on div at bounding box center [673, 471] width 59 height 51
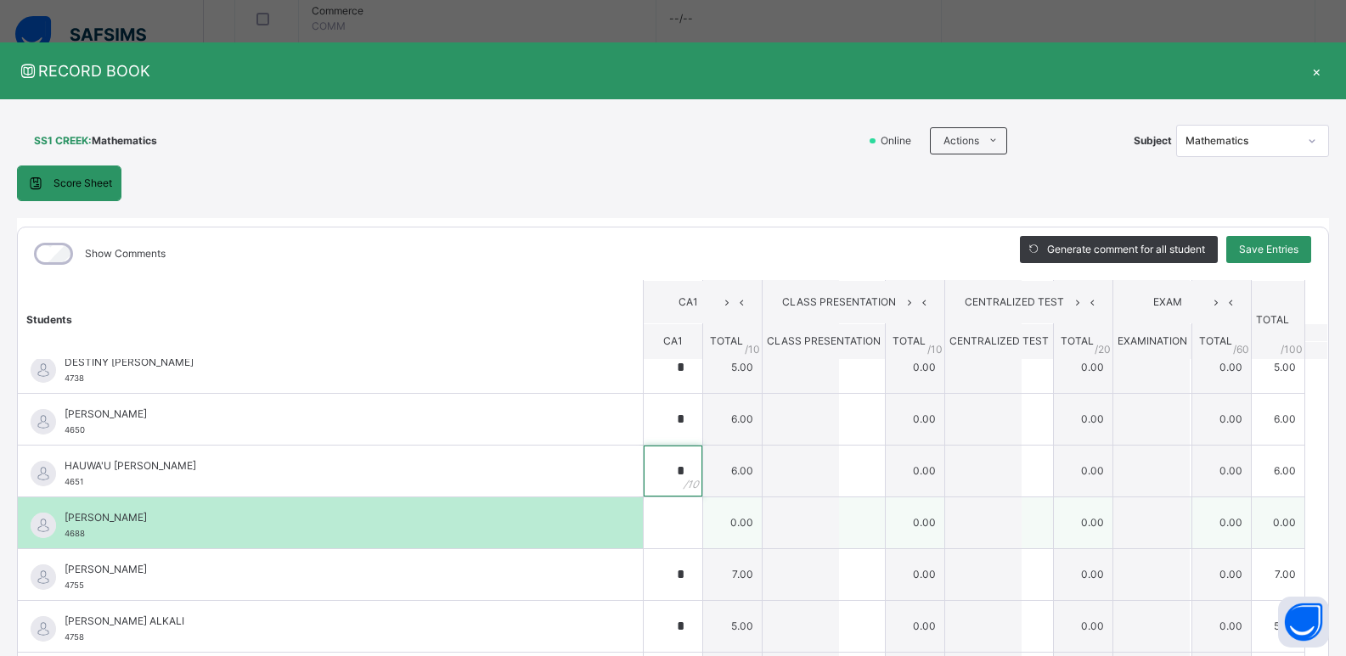
type input "*"
click at [668, 542] on div at bounding box center [673, 523] width 59 height 51
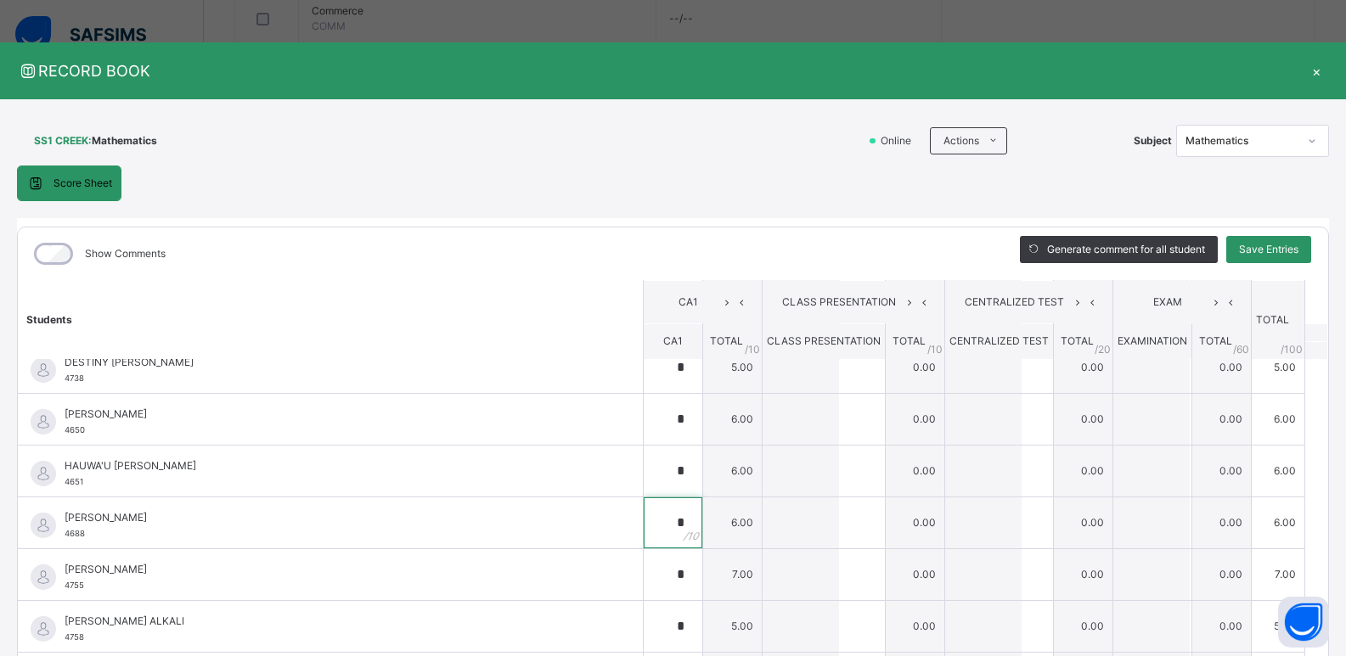
scroll to position [117, 0]
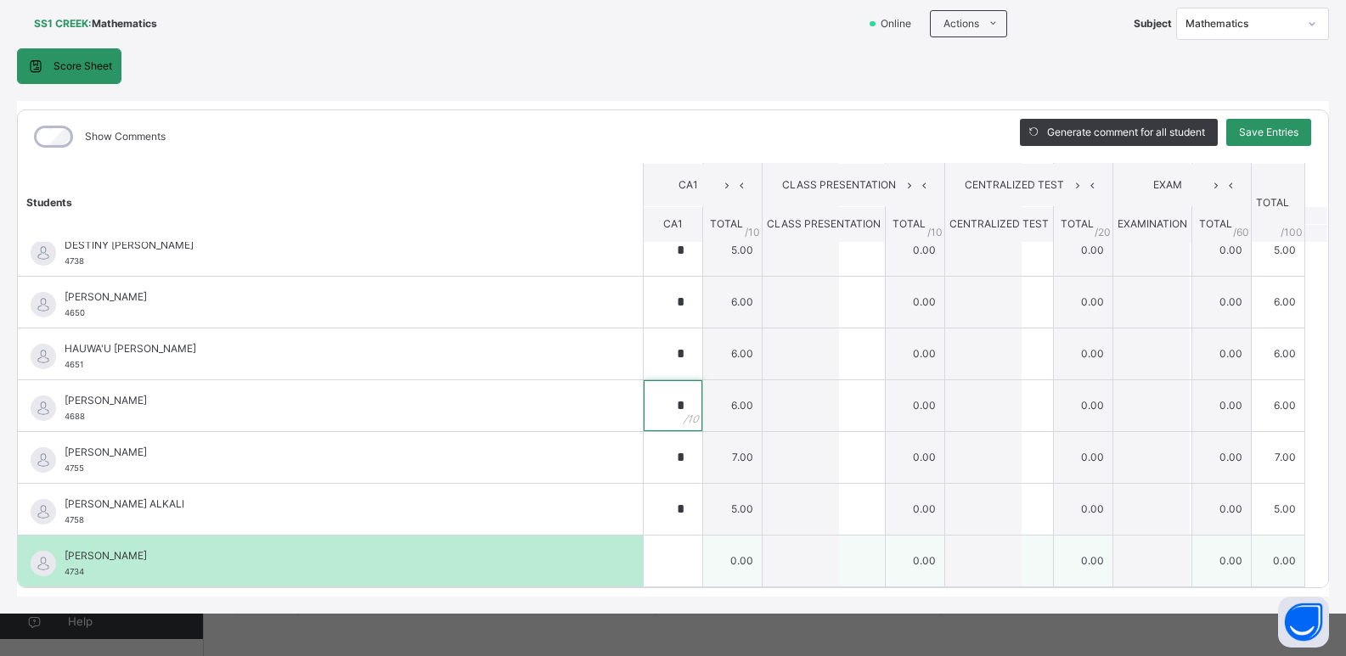
type input "*"
click at [644, 562] on input "text" at bounding box center [673, 561] width 59 height 51
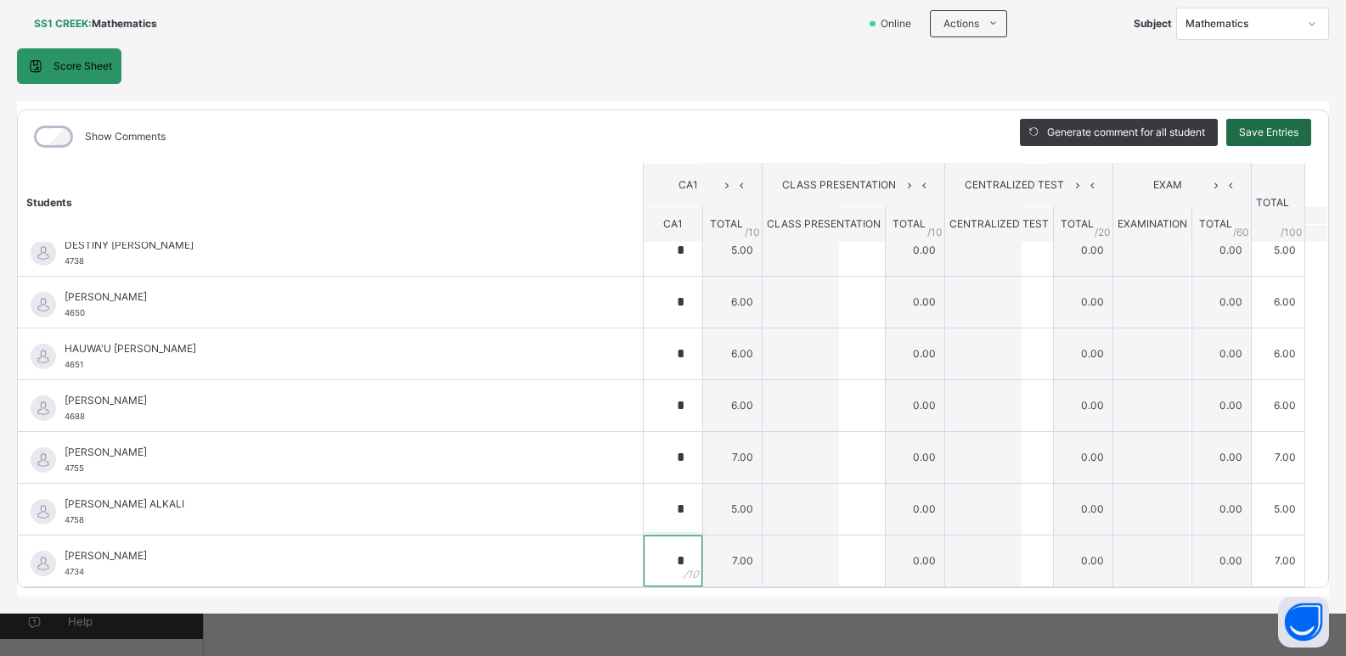
type input "*"
click at [1261, 132] on span "Save Entries" at bounding box center [1268, 132] width 59 height 15
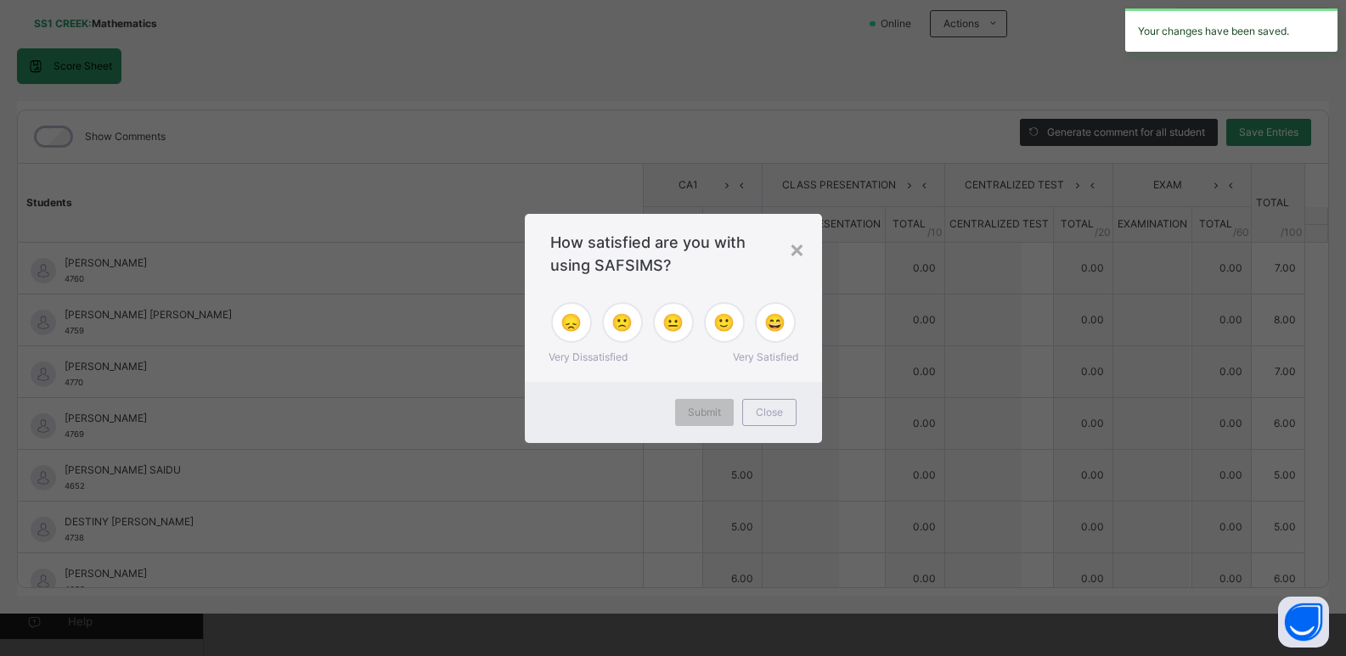
type input "*"
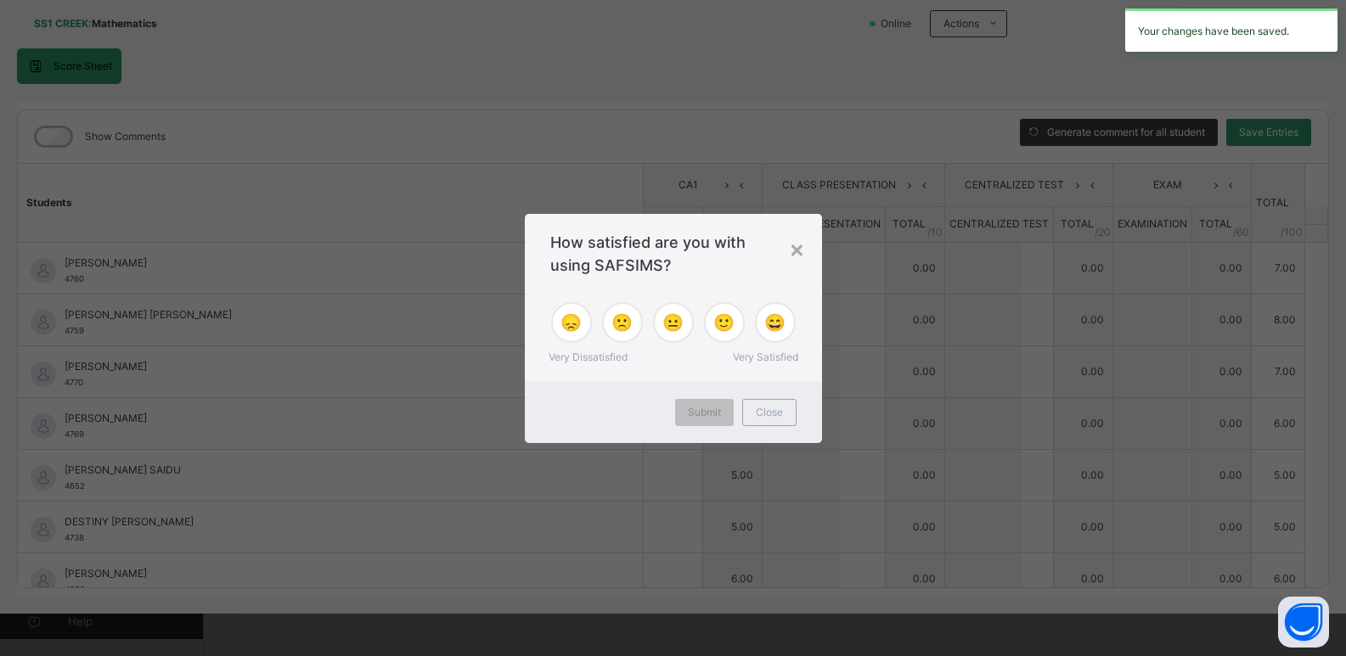
type input "*"
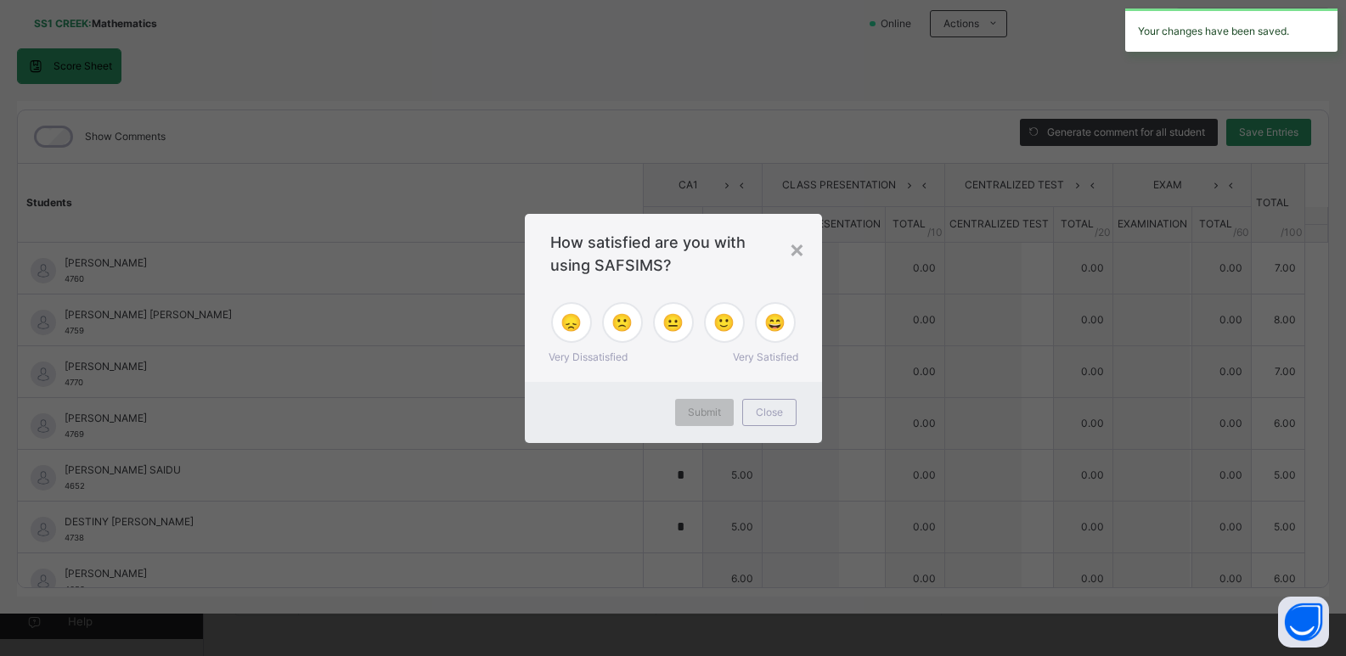
type input "*"
click at [729, 321] on span "🙂" at bounding box center [723, 322] width 21 height 25
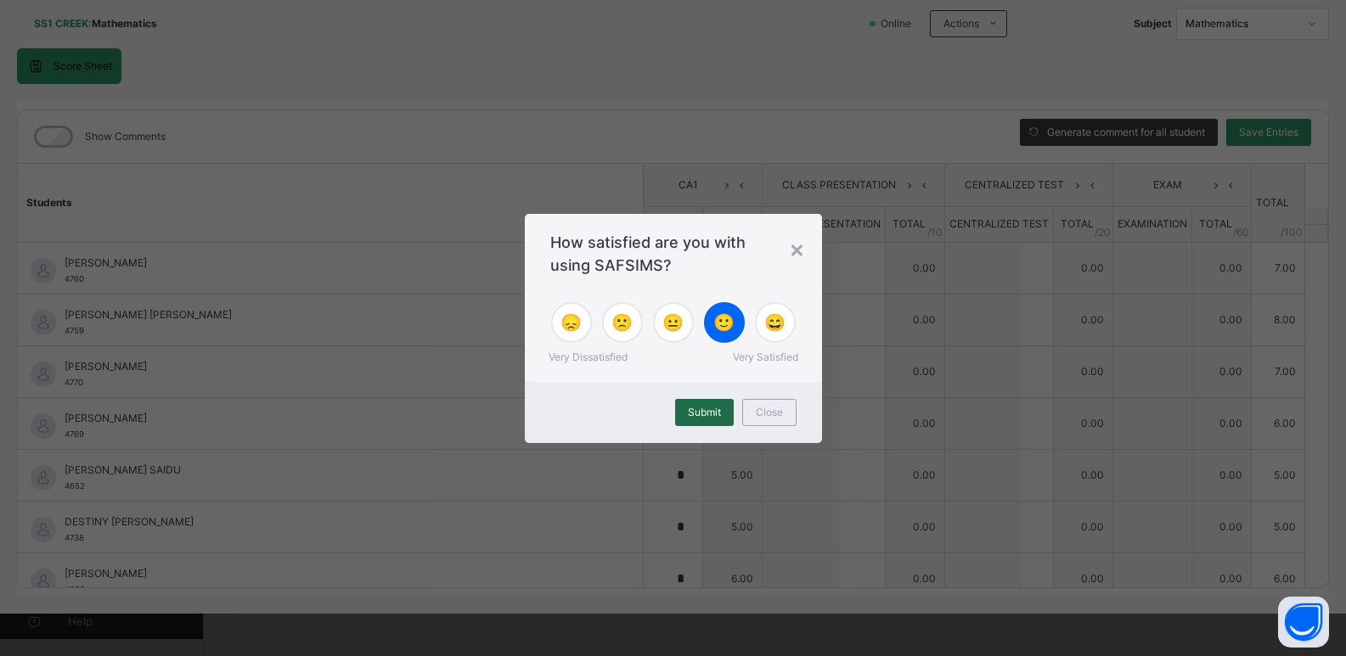
click at [703, 420] on div "Submit" at bounding box center [704, 412] width 59 height 27
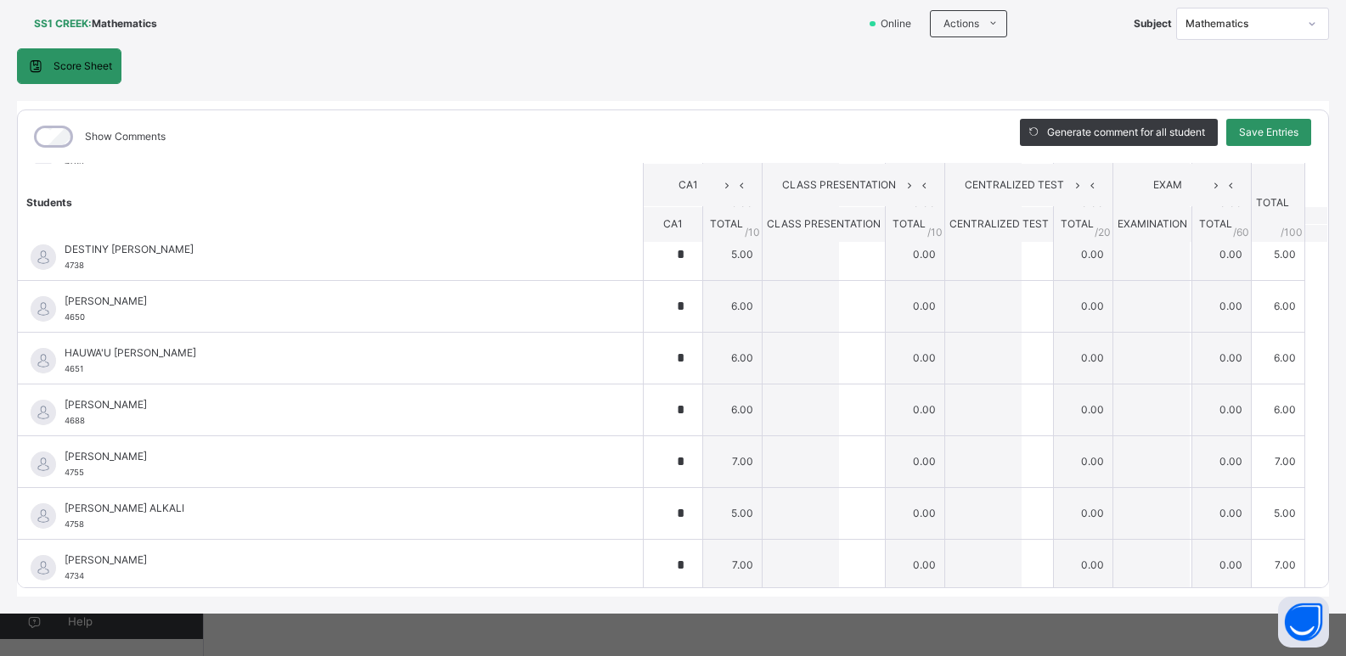
scroll to position [277, 0]
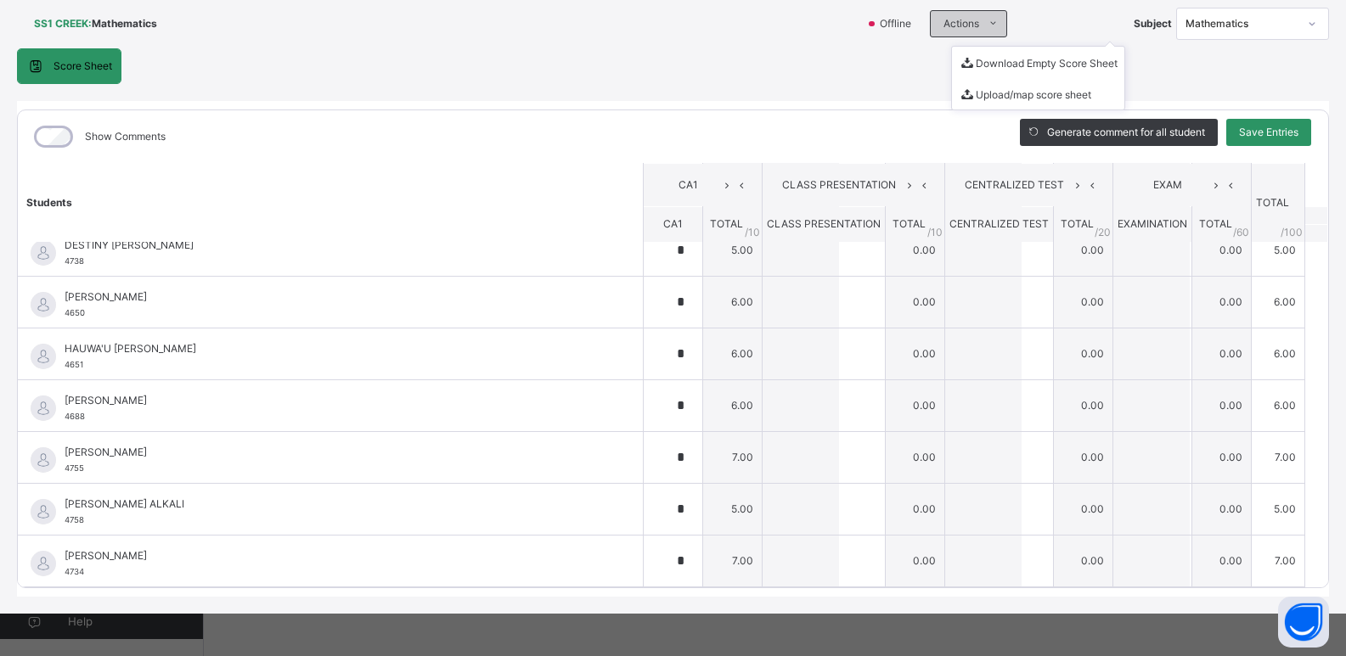
click at [943, 25] on span "Actions" at bounding box center [961, 23] width 36 height 15
click at [889, 20] on span "Offline" at bounding box center [899, 23] width 43 height 15
click at [987, 20] on icon at bounding box center [993, 24] width 13 height 14
click at [1333, 234] on div "SS1 CREEK : Mathematics Online Actions Download Empty Score Sheet Upload/map sc…" at bounding box center [673, 298] width 1346 height 632
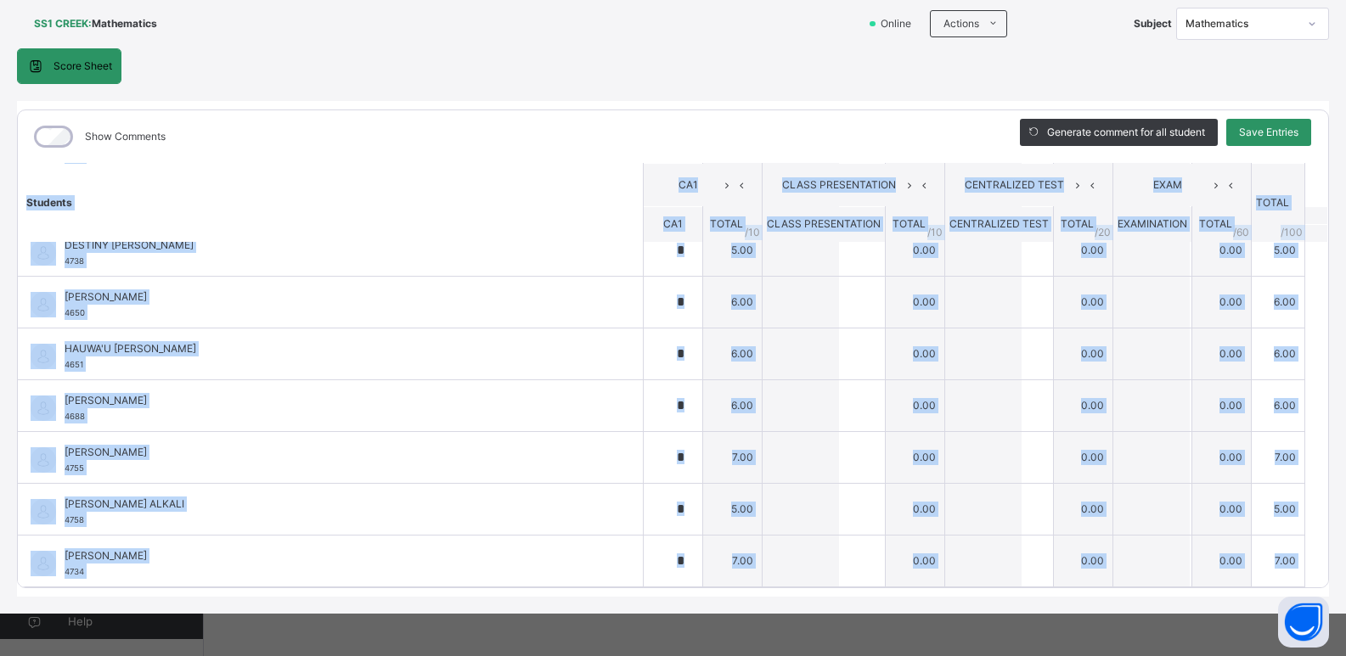
click at [1333, 234] on div "SS1 CREEK : Mathematics Online Actions Download Empty Score Sheet Upload/map sc…" at bounding box center [673, 298] width 1346 height 632
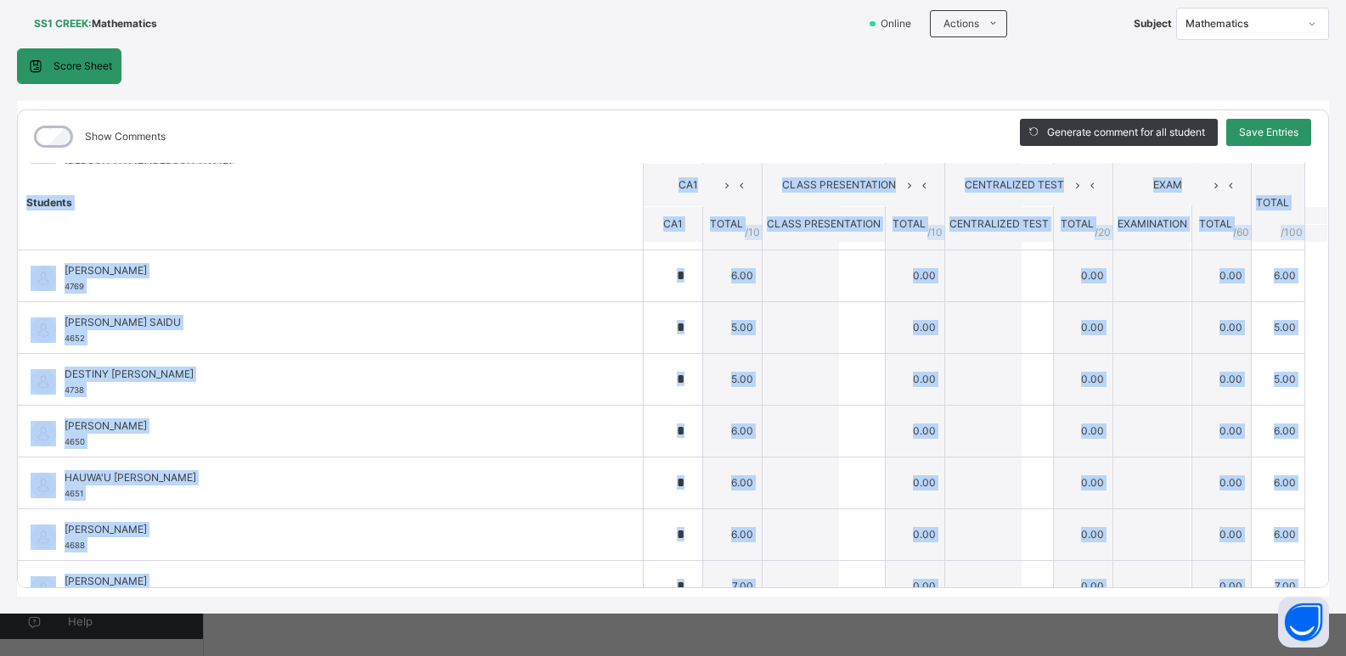
scroll to position [2, 0]
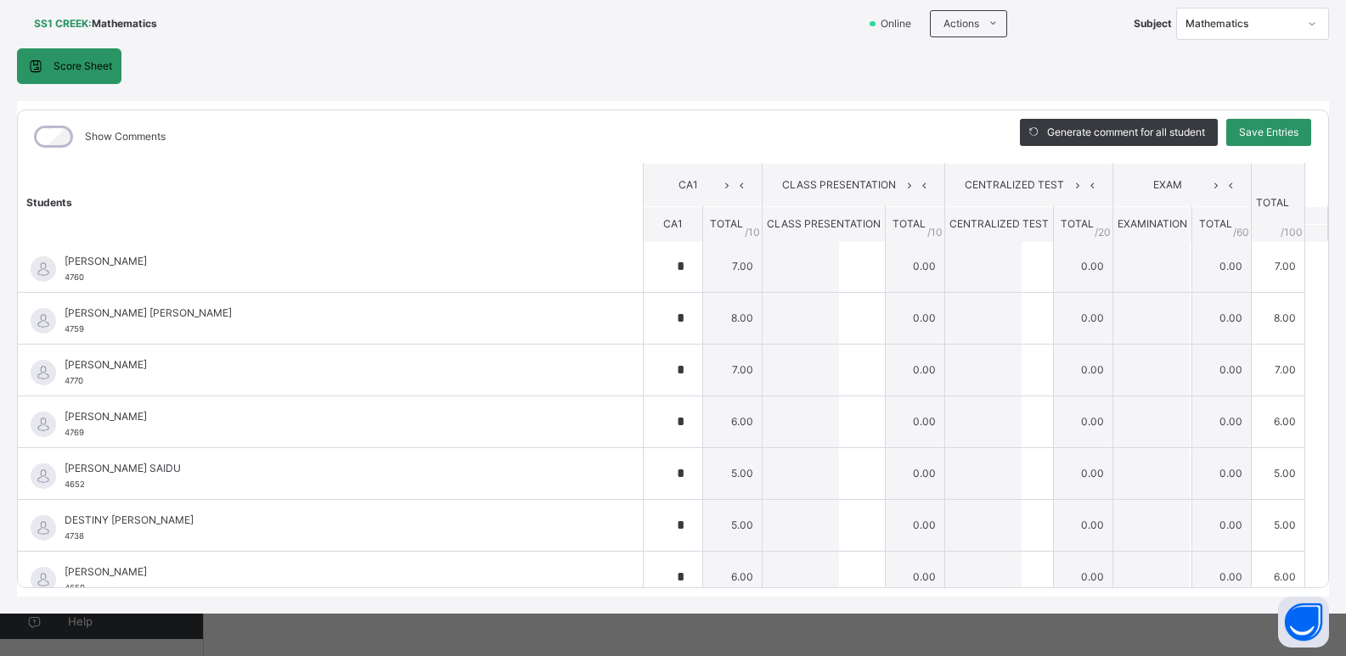
click at [543, 143] on div "Show Comments" at bounding box center [506, 136] width 976 height 53
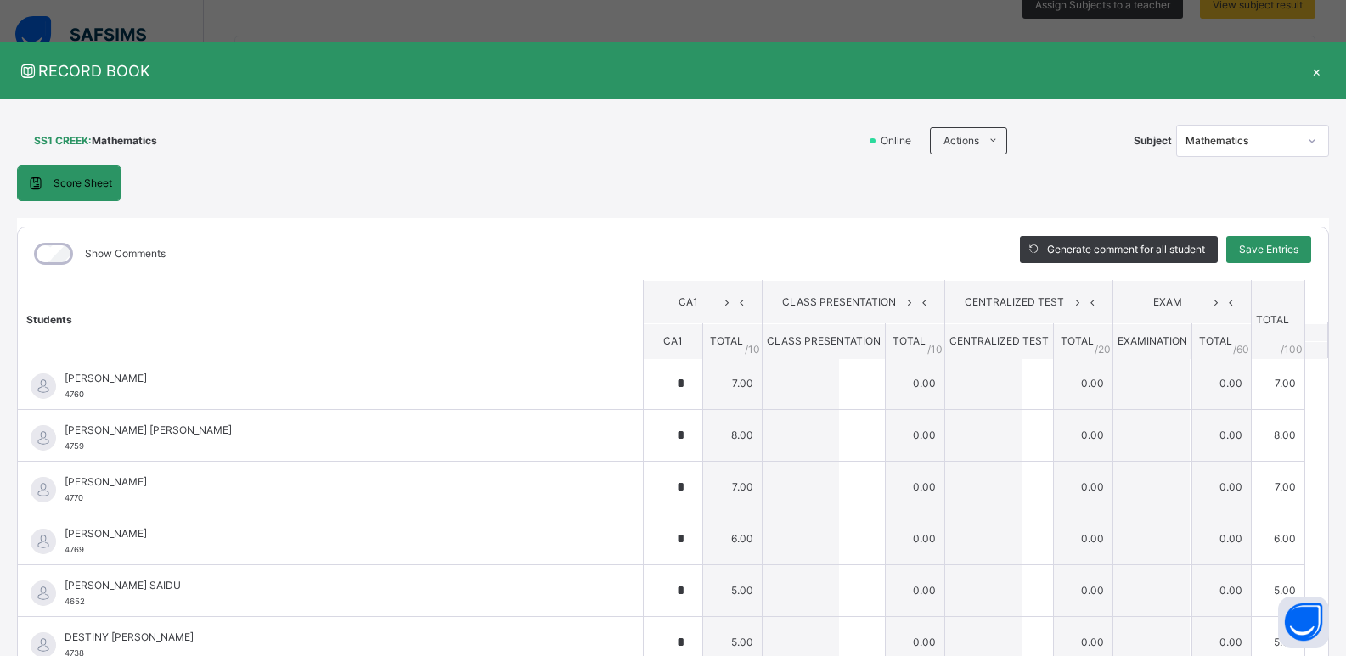
scroll to position [308, 0]
click at [1307, 137] on icon at bounding box center [1312, 140] width 10 height 17
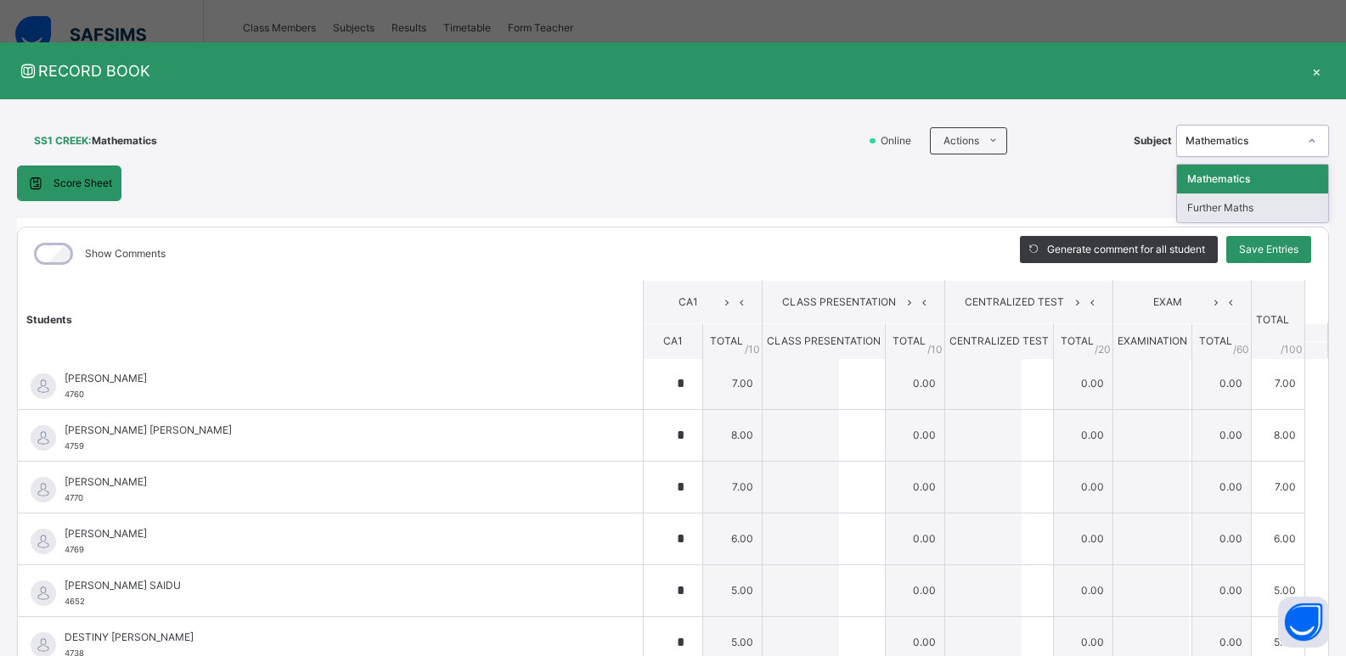
click at [1262, 205] on div "Further Maths" at bounding box center [1252, 208] width 151 height 29
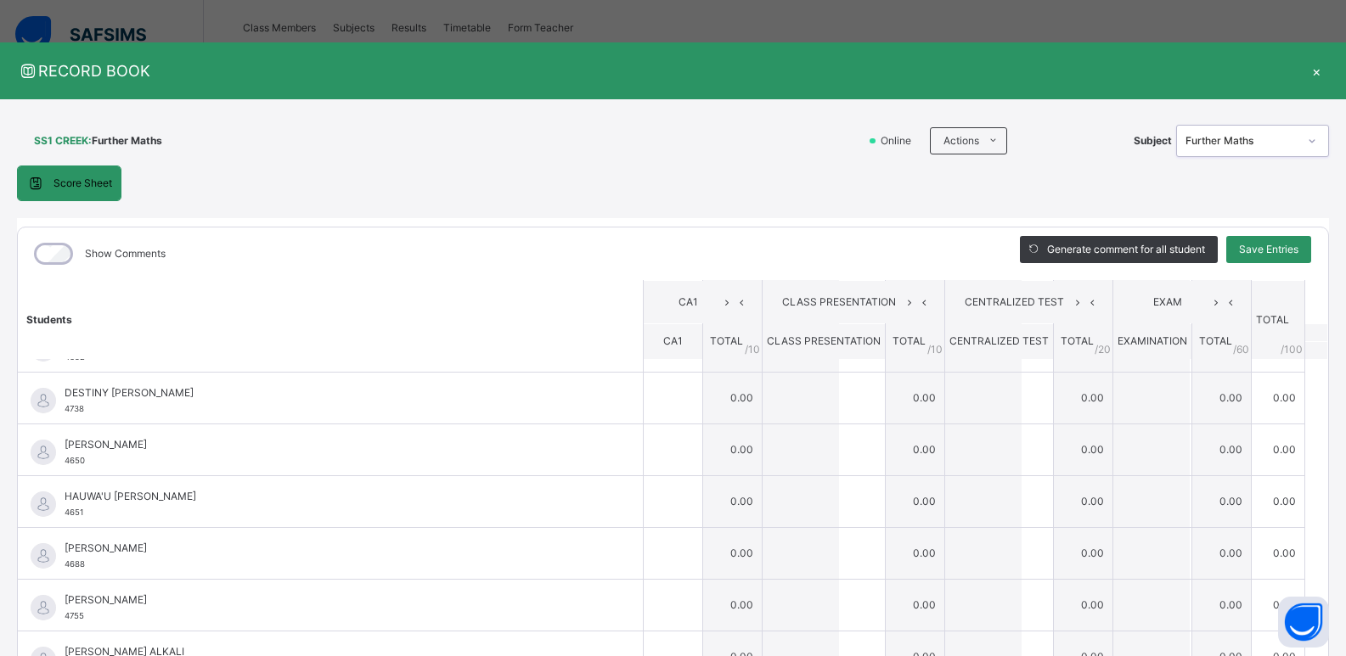
scroll to position [277, 0]
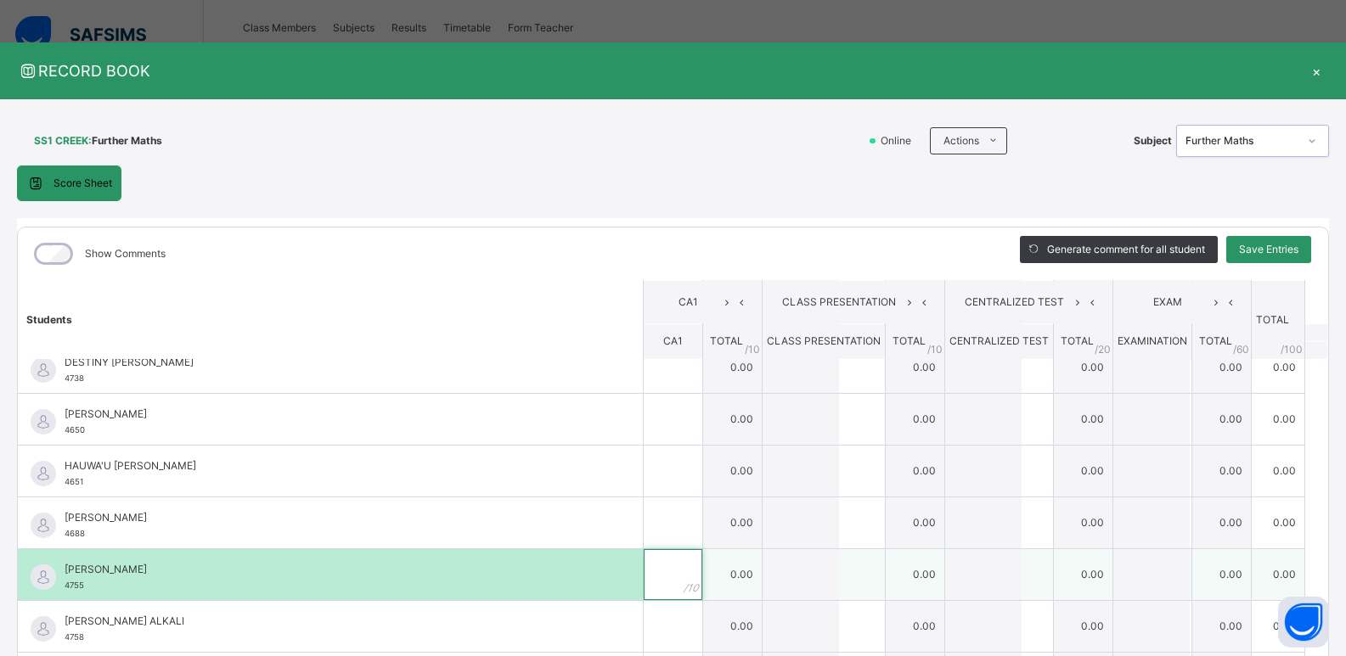
click at [671, 585] on div at bounding box center [673, 574] width 59 height 51
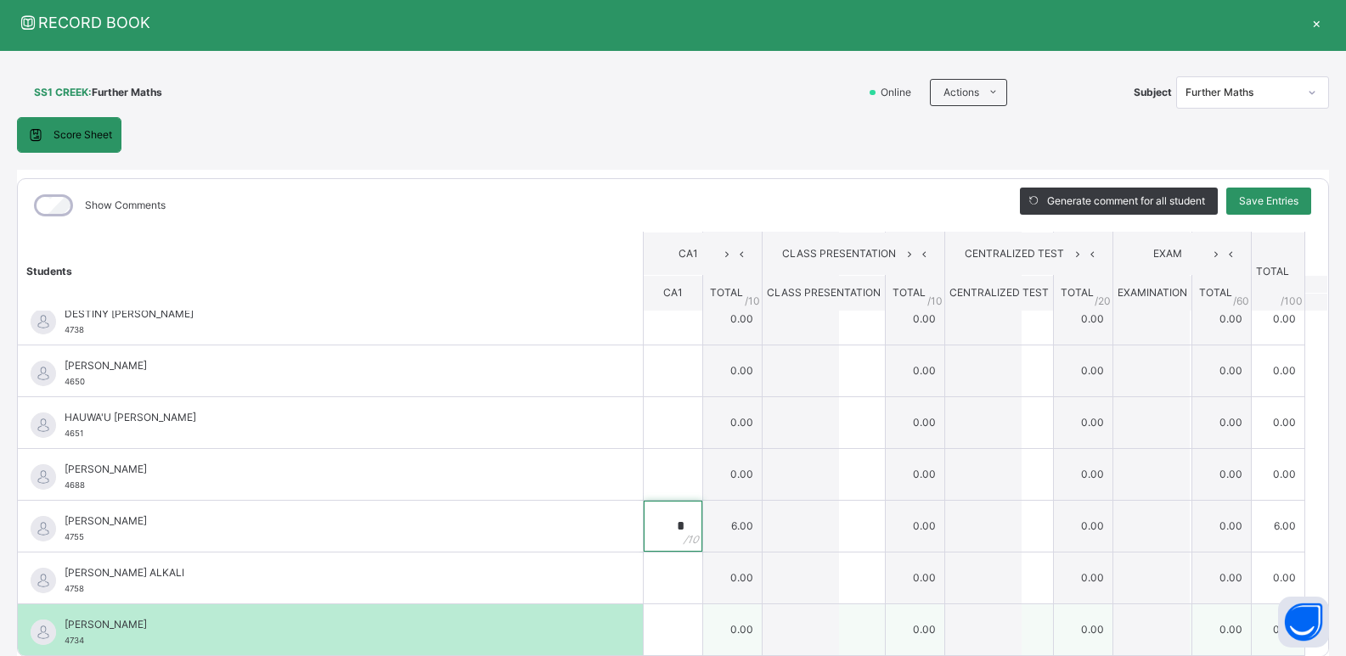
type input "*"
click at [648, 635] on input "text" at bounding box center [673, 629] width 59 height 51
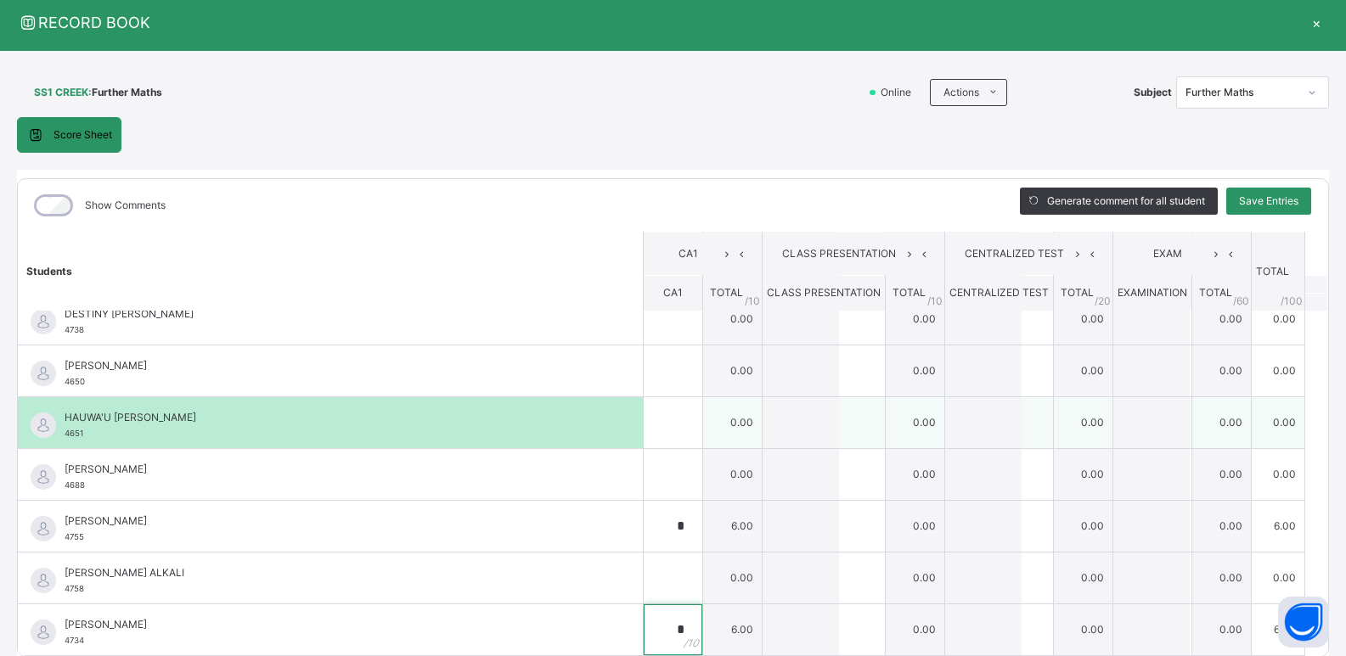
type input "*"
click at [616, 403] on div "HAUWA'U WAZIRI MUSA 4651" at bounding box center [330, 422] width 625 height 51
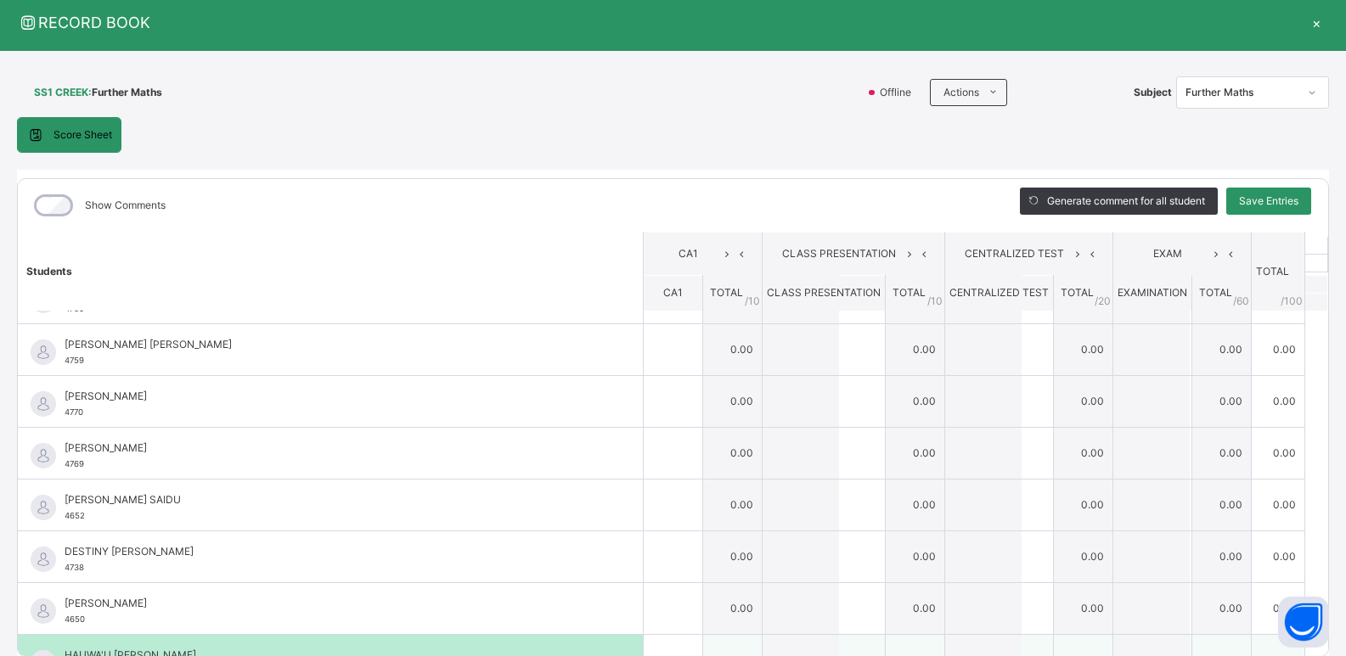
scroll to position [5, 0]
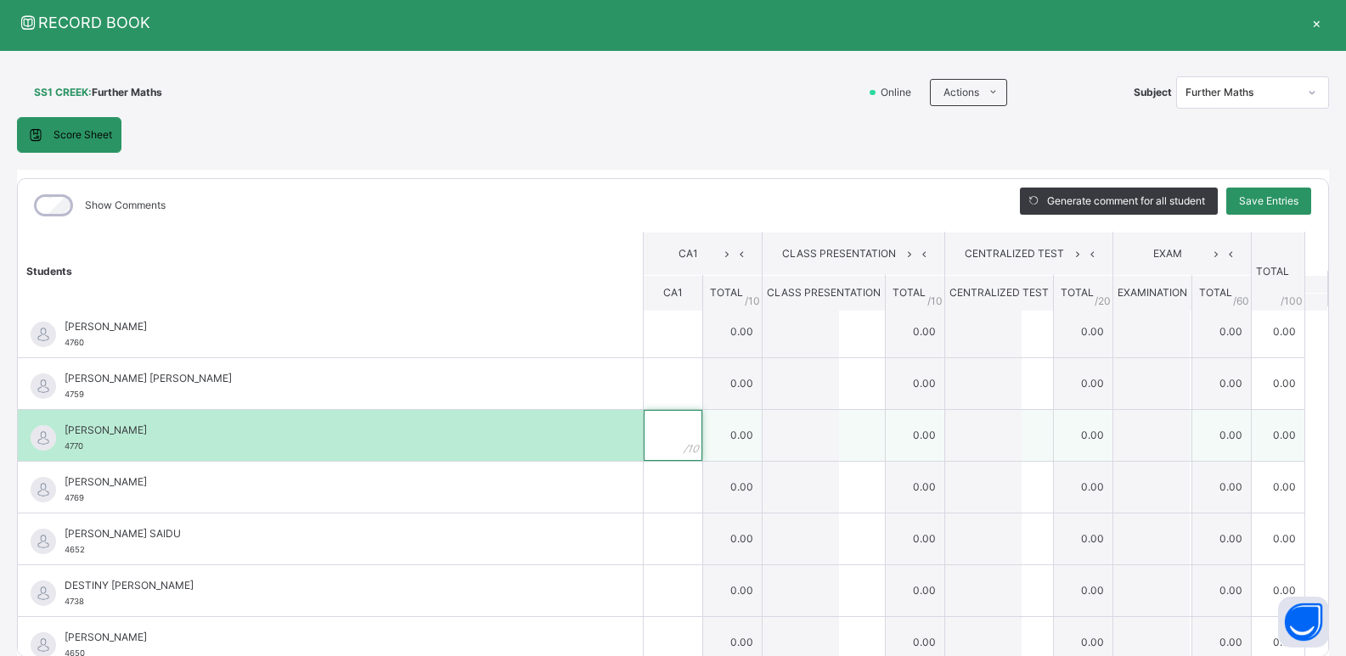
click at [658, 430] on input "text" at bounding box center [673, 435] width 59 height 51
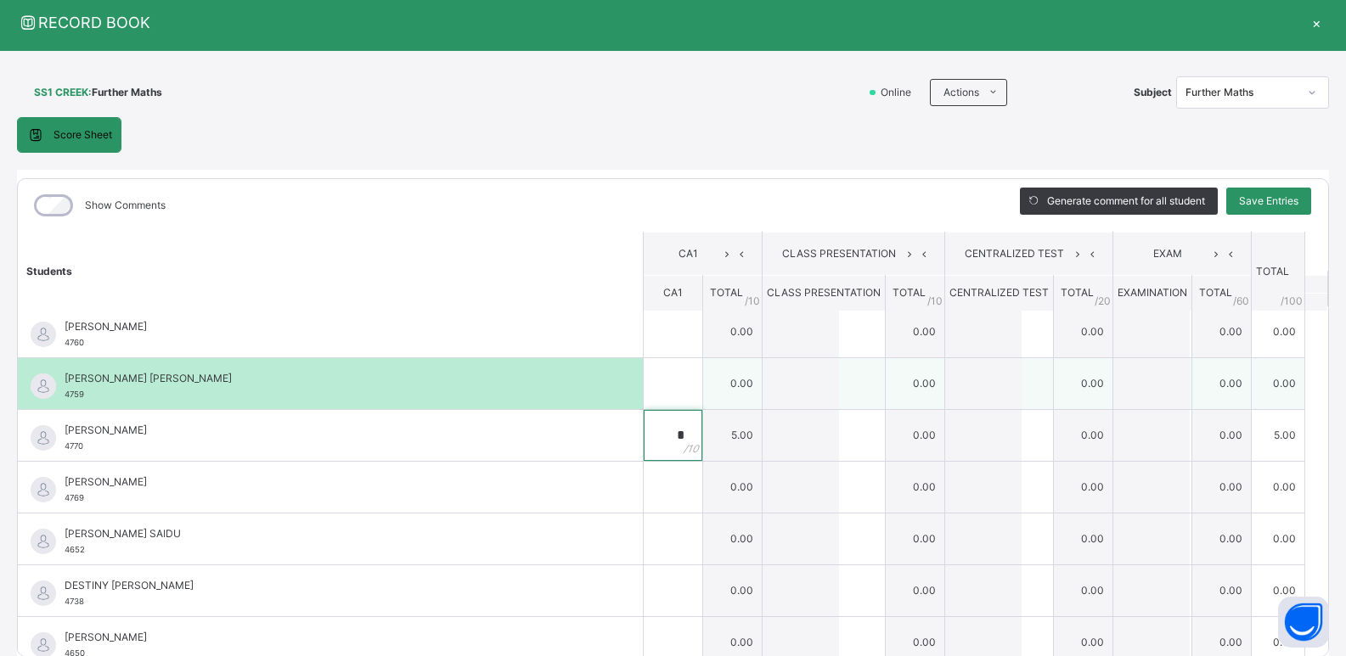
type input "*"
click at [648, 386] on input "text" at bounding box center [673, 383] width 59 height 51
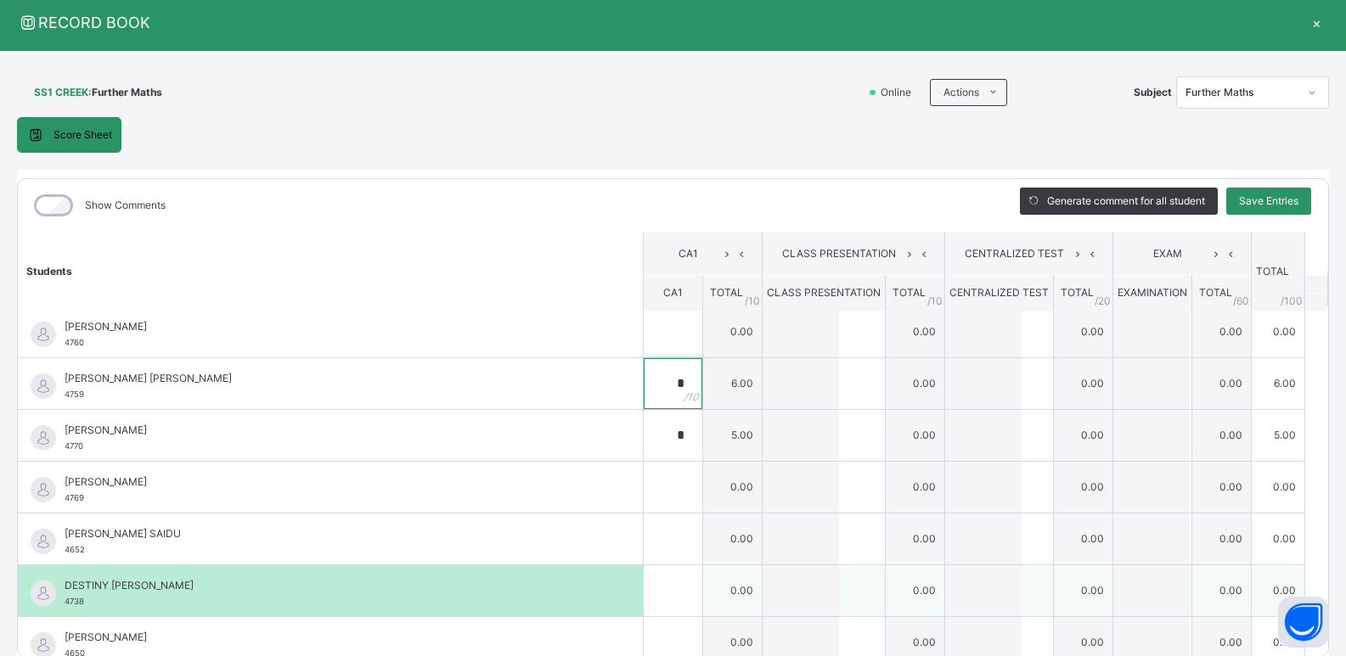
type input "*"
click at [677, 604] on div at bounding box center [673, 590] width 59 height 51
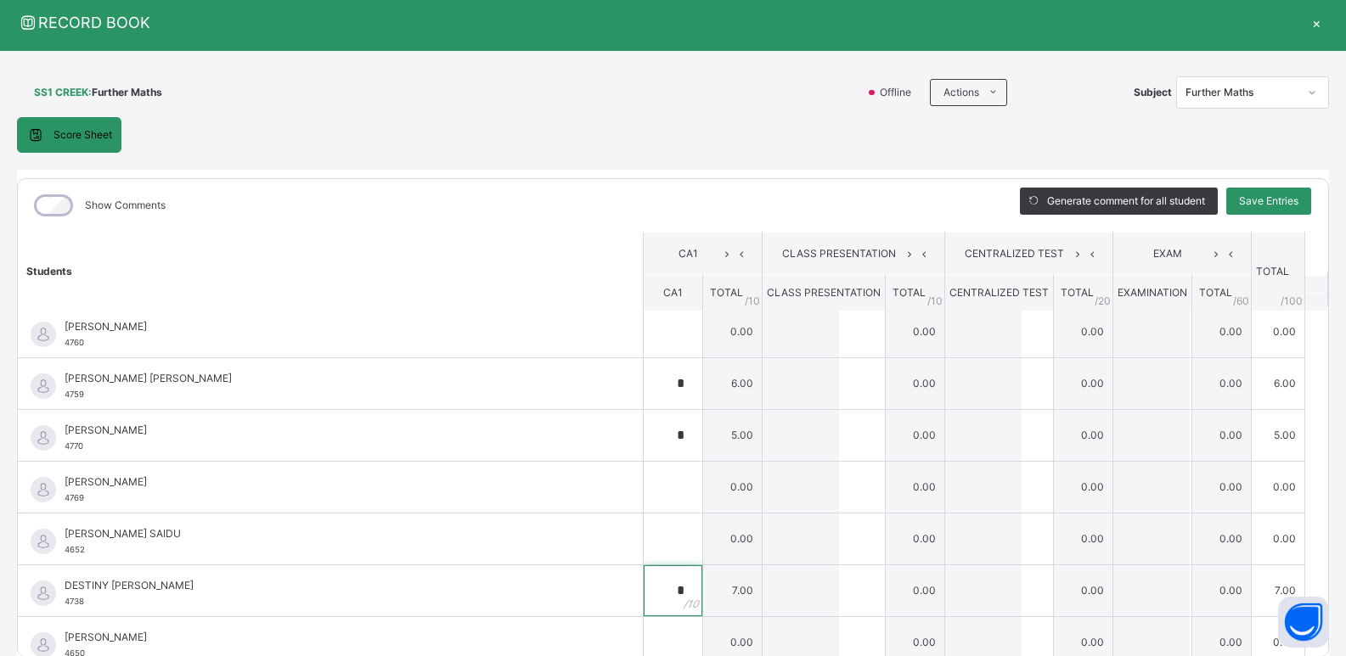
scroll to position [242, 0]
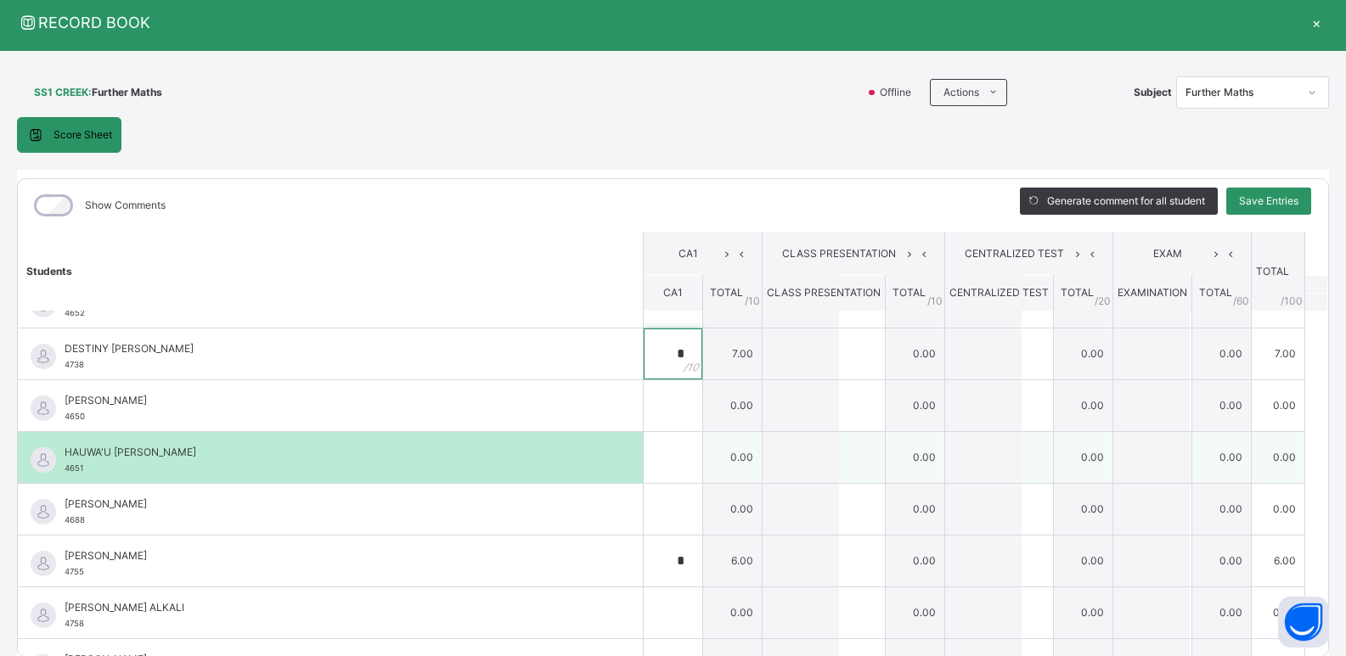
type input "*"
click at [655, 470] on input "text" at bounding box center [673, 457] width 59 height 51
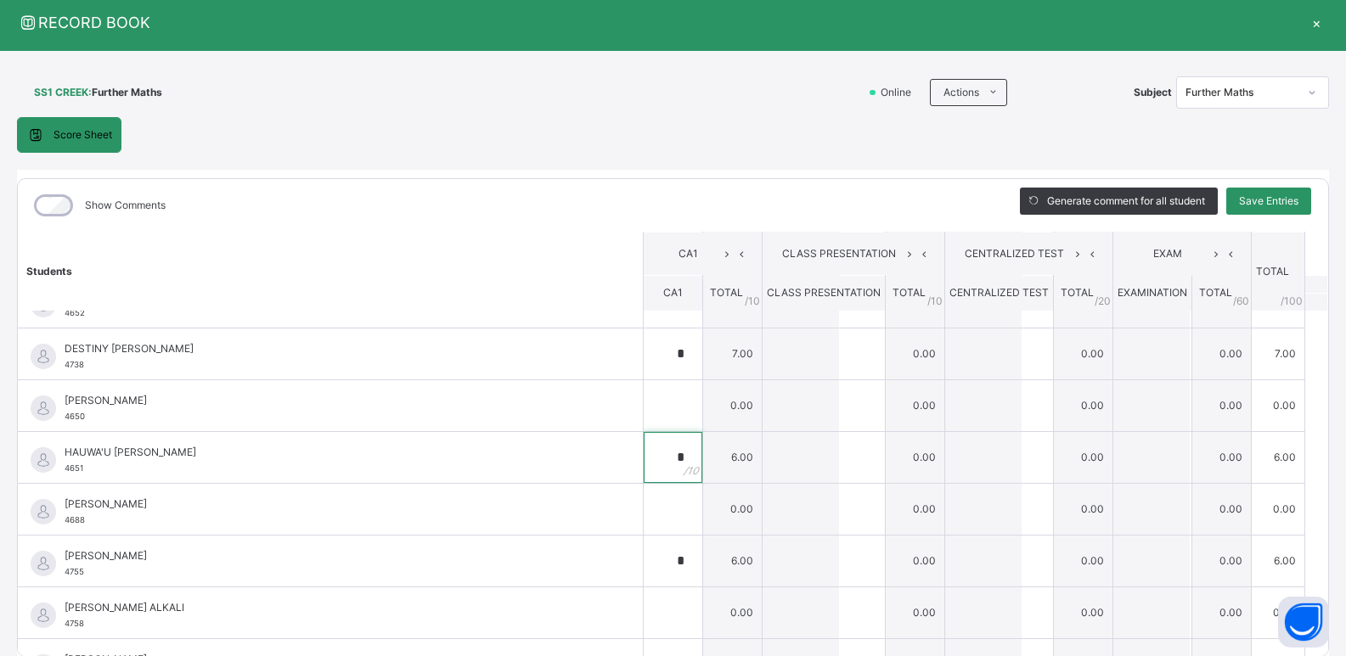
type input "*"
click at [1305, 339] on table "Students CA1 CLASS PRESENTATION CENTRALIZED TEST EXAM TOTAL /100 Comment CA1 TO…" at bounding box center [673, 340] width 1310 height 701
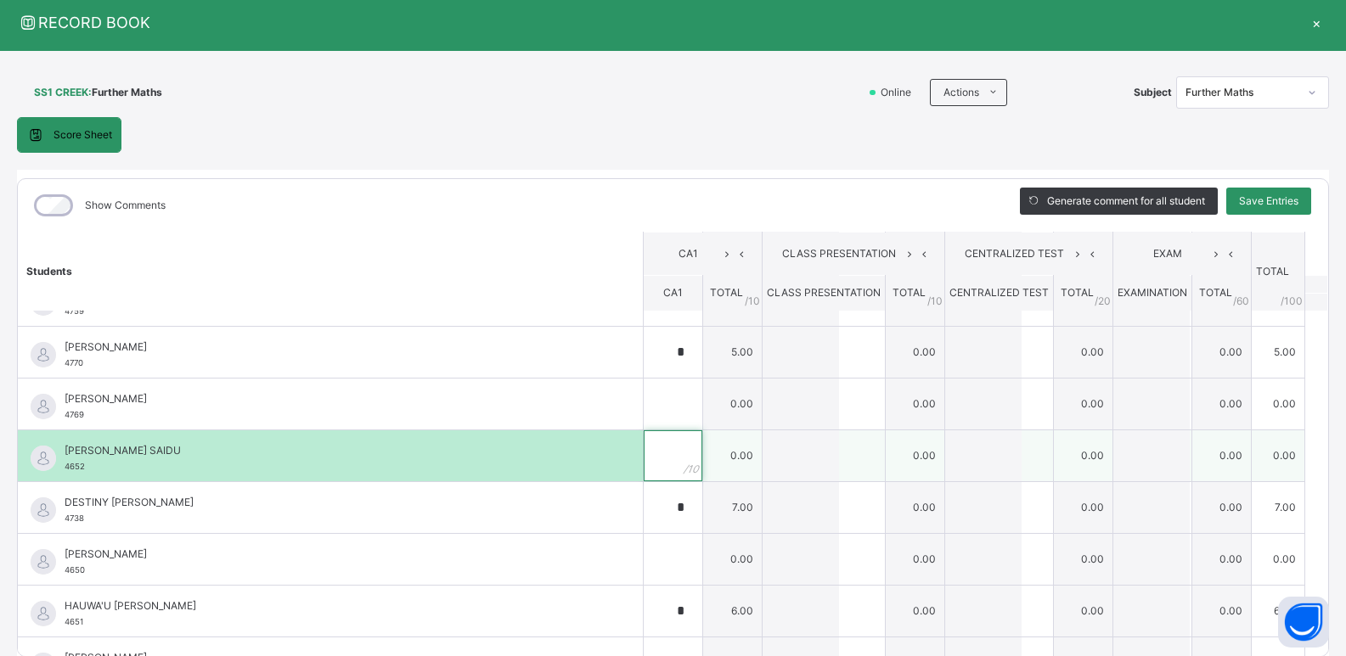
click at [666, 455] on div at bounding box center [673, 455] width 59 height 51
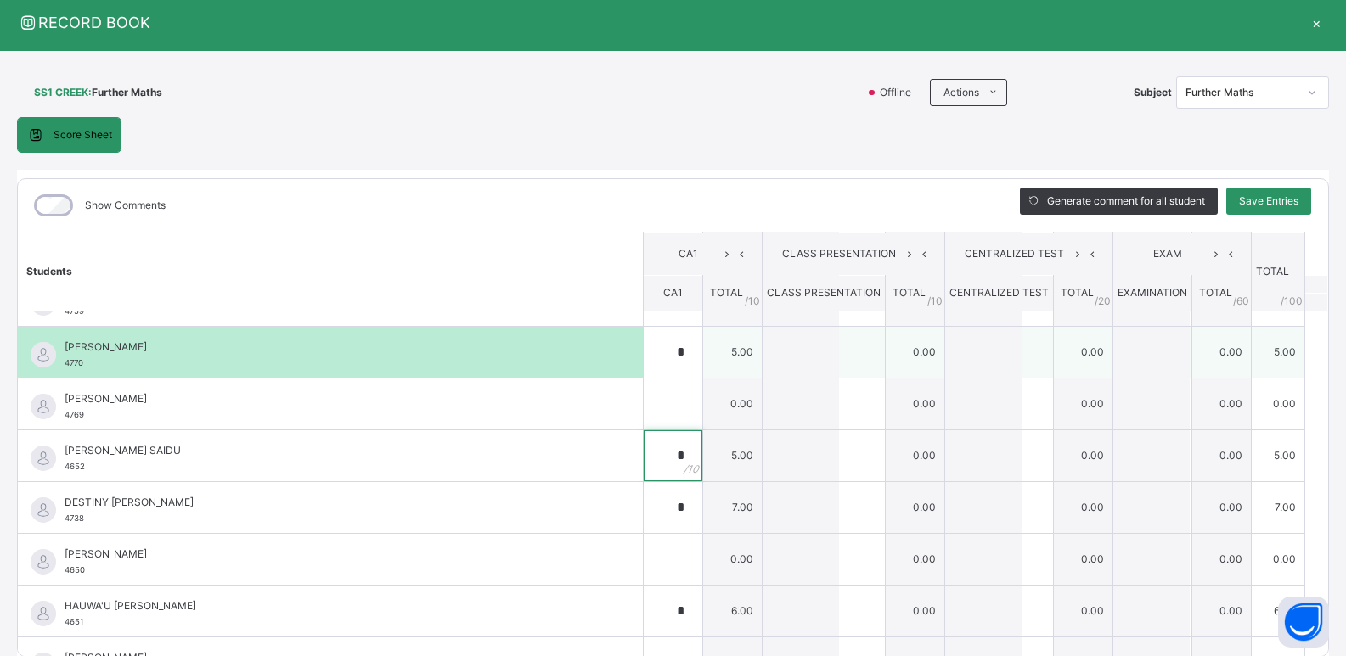
type input "*"
click at [608, 340] on div "AHMAD IBRAHIM CHINDO 4770" at bounding box center [330, 352] width 625 height 51
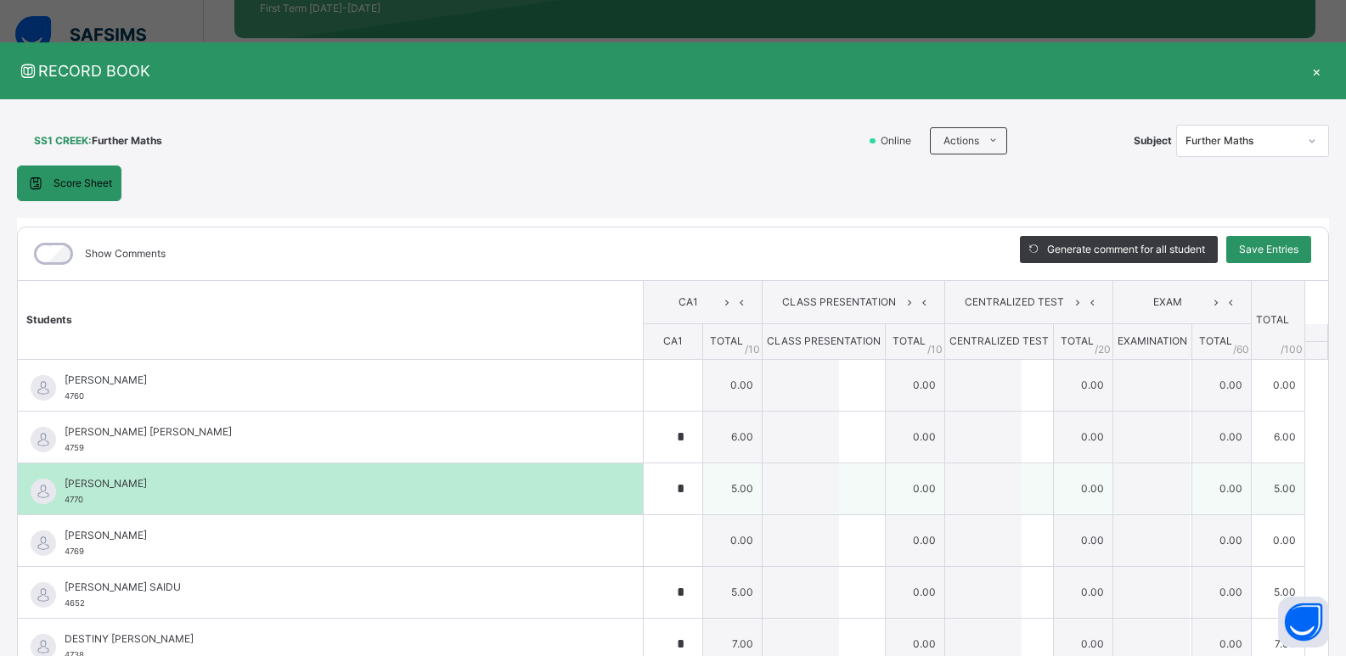
scroll to position [240, 0]
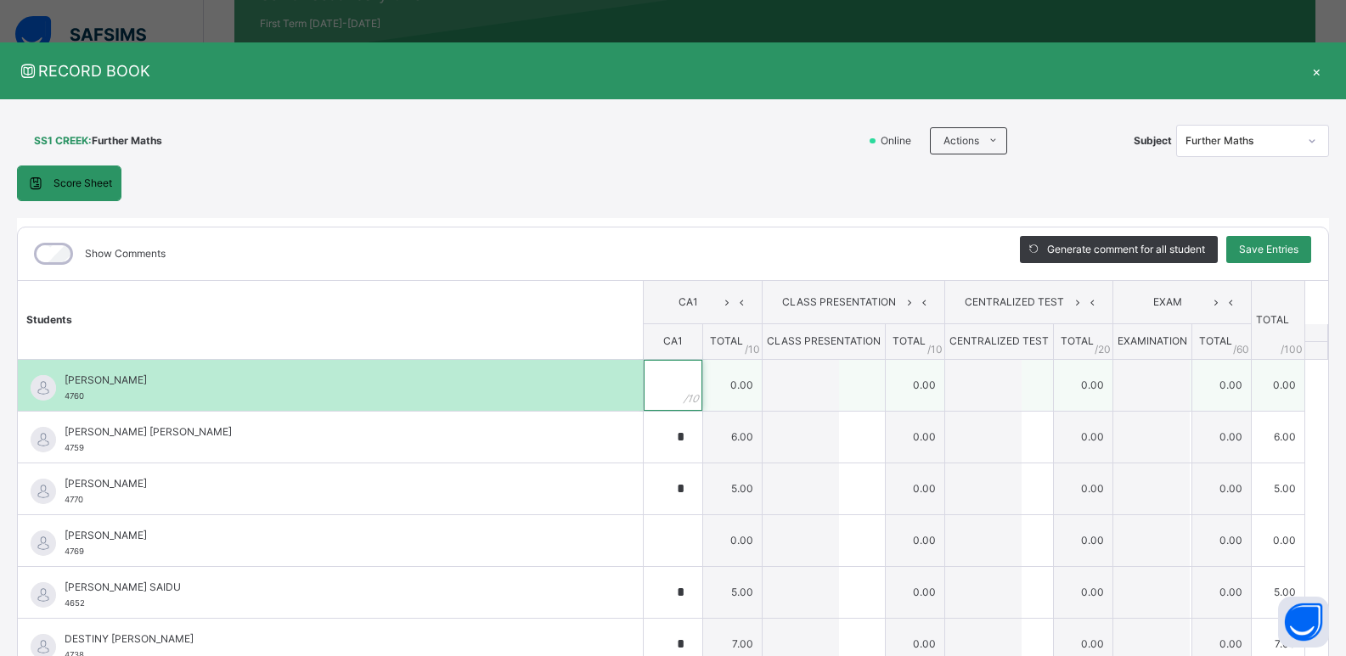
click at [671, 386] on div at bounding box center [673, 385] width 59 height 51
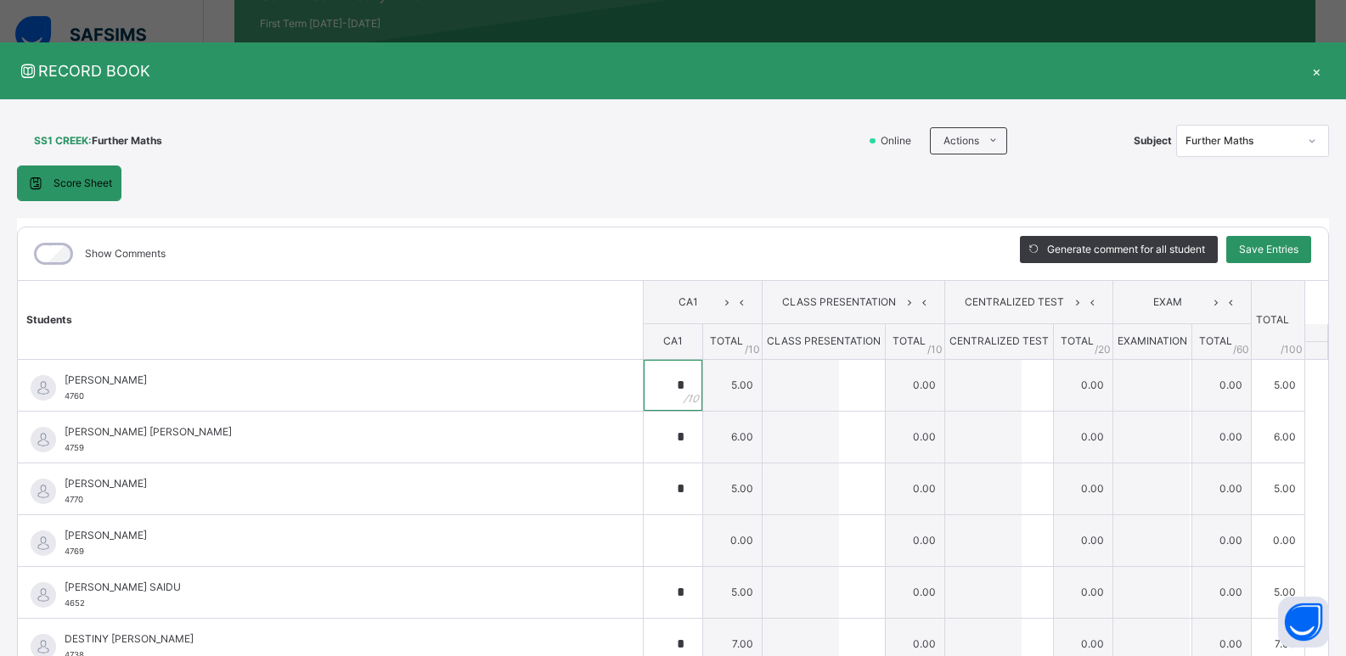
scroll to position [233, 0]
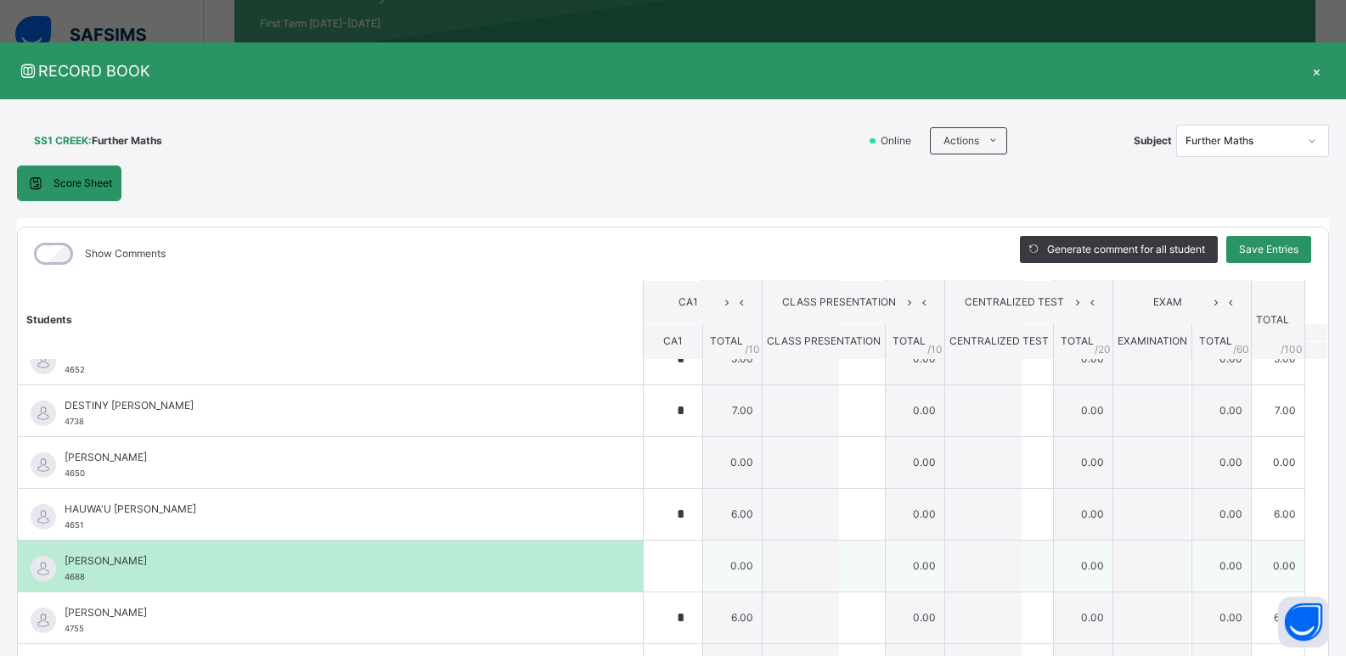
type input "*"
click at [659, 569] on input "text" at bounding box center [673, 566] width 59 height 51
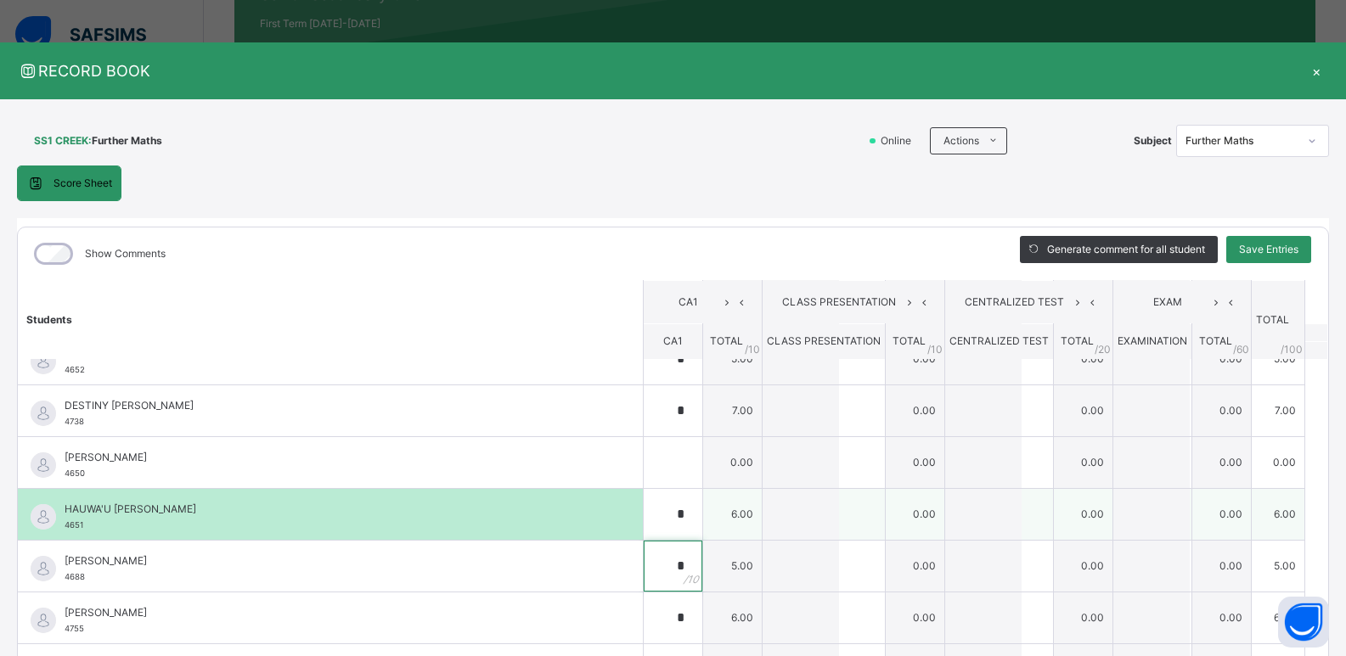
type input "*"
click at [621, 498] on div "HAUWA'U WAZIRI MUSA 4651" at bounding box center [330, 514] width 625 height 51
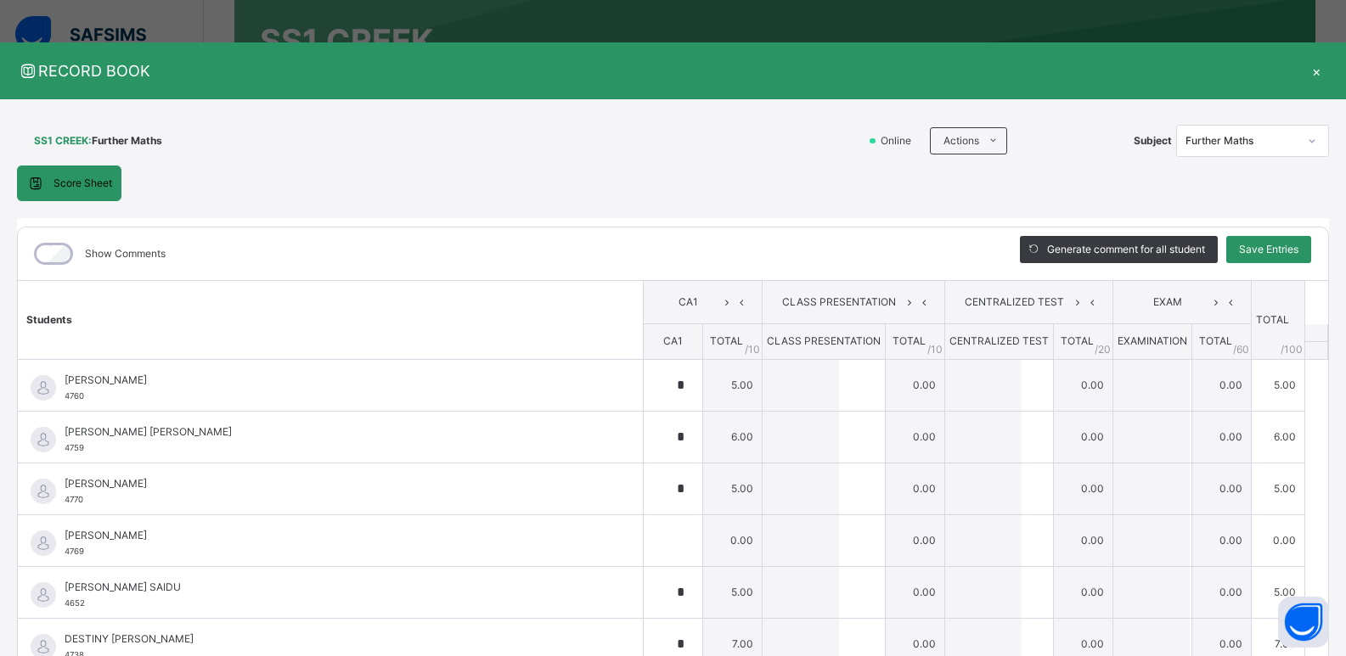
scroll to position [138, 0]
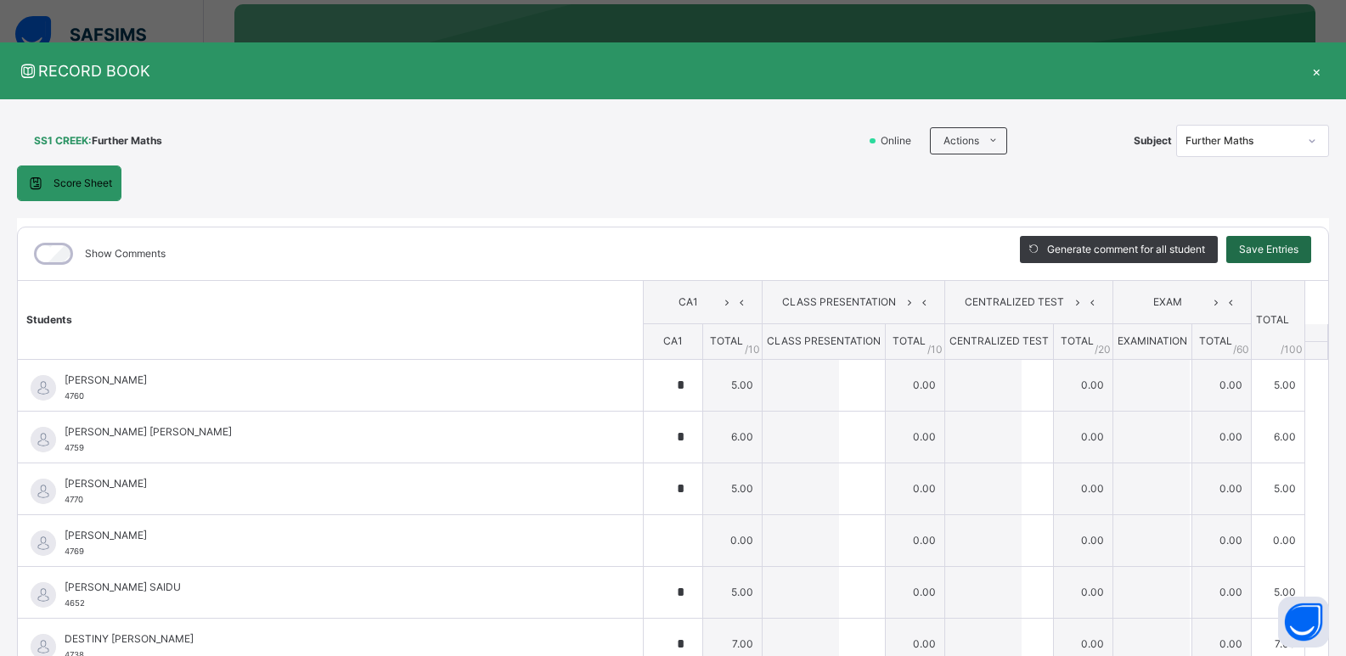
click at [1258, 243] on span "Save Entries" at bounding box center [1268, 249] width 59 height 15
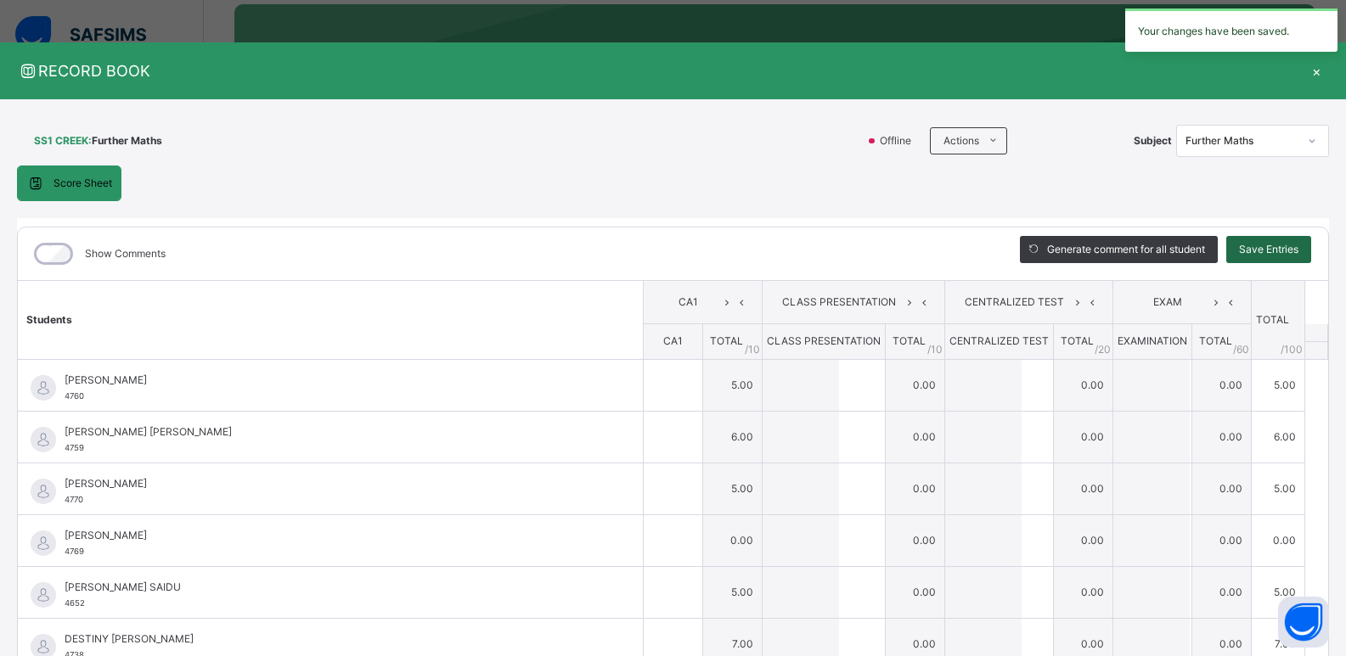
type input "*"
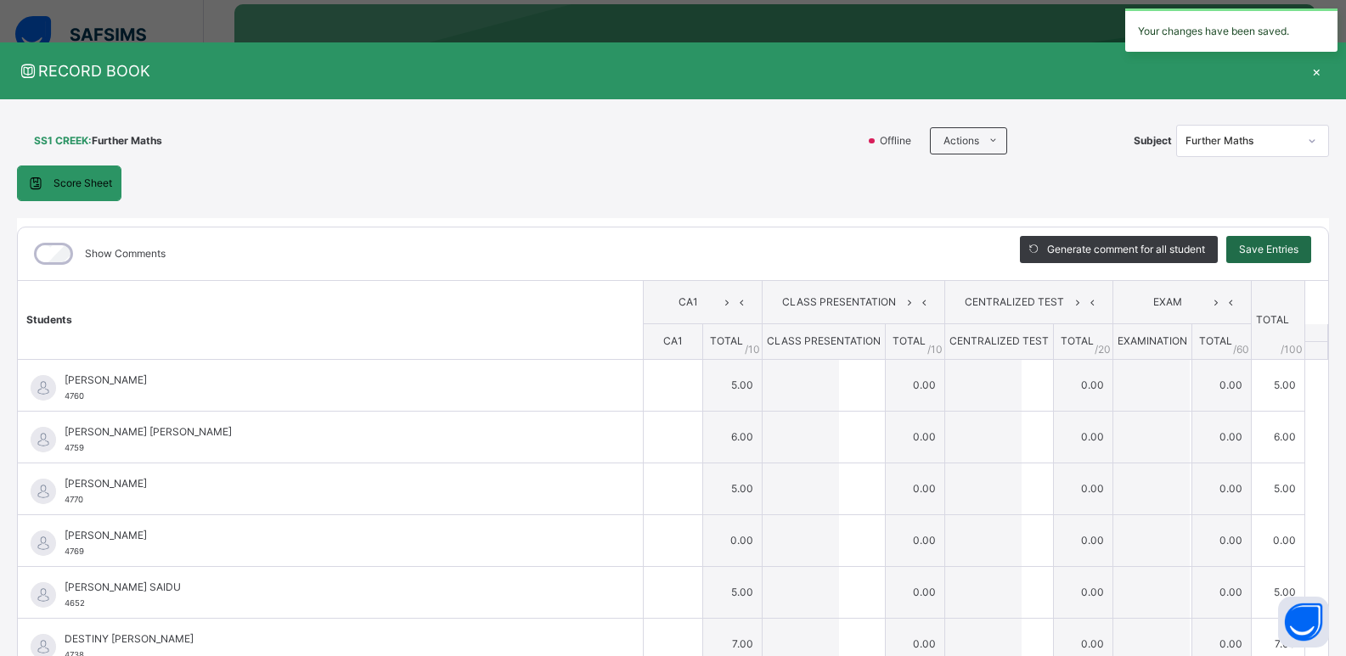
type input "*"
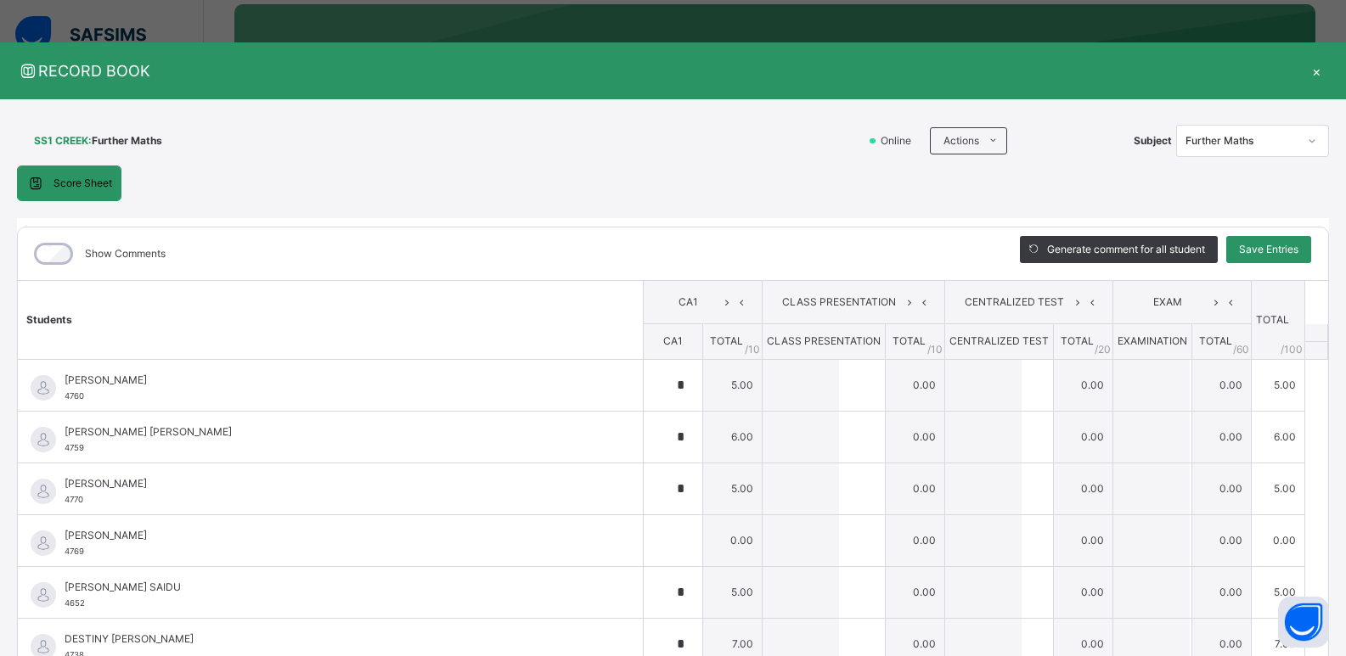
click at [1313, 74] on div "×" at bounding box center [1315, 70] width 25 height 23
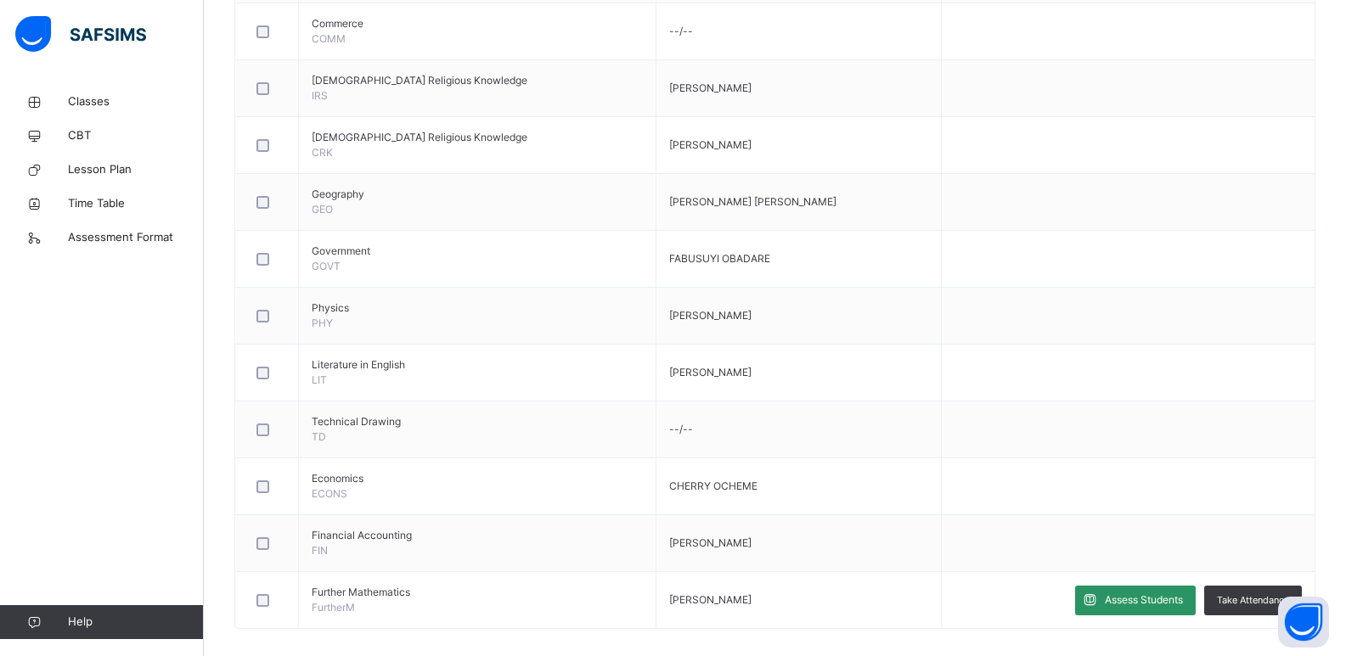
scroll to position [953, 0]
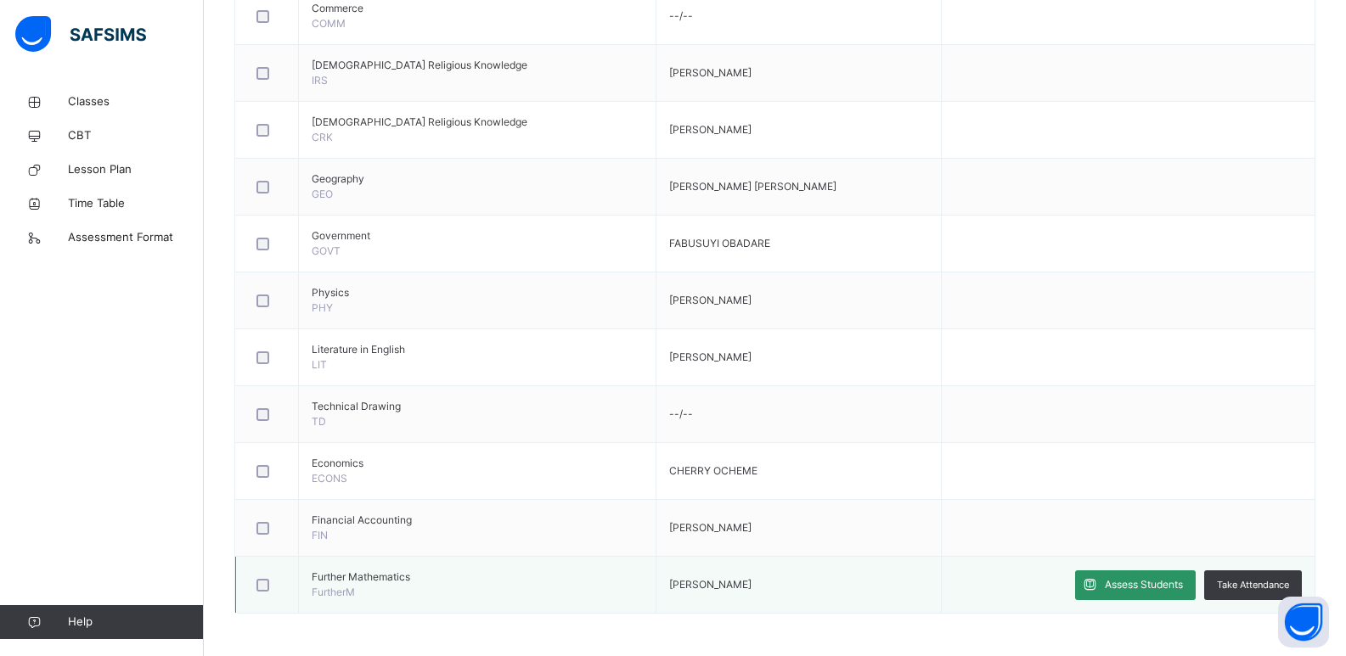
click at [282, 582] on div at bounding box center [267, 585] width 37 height 36
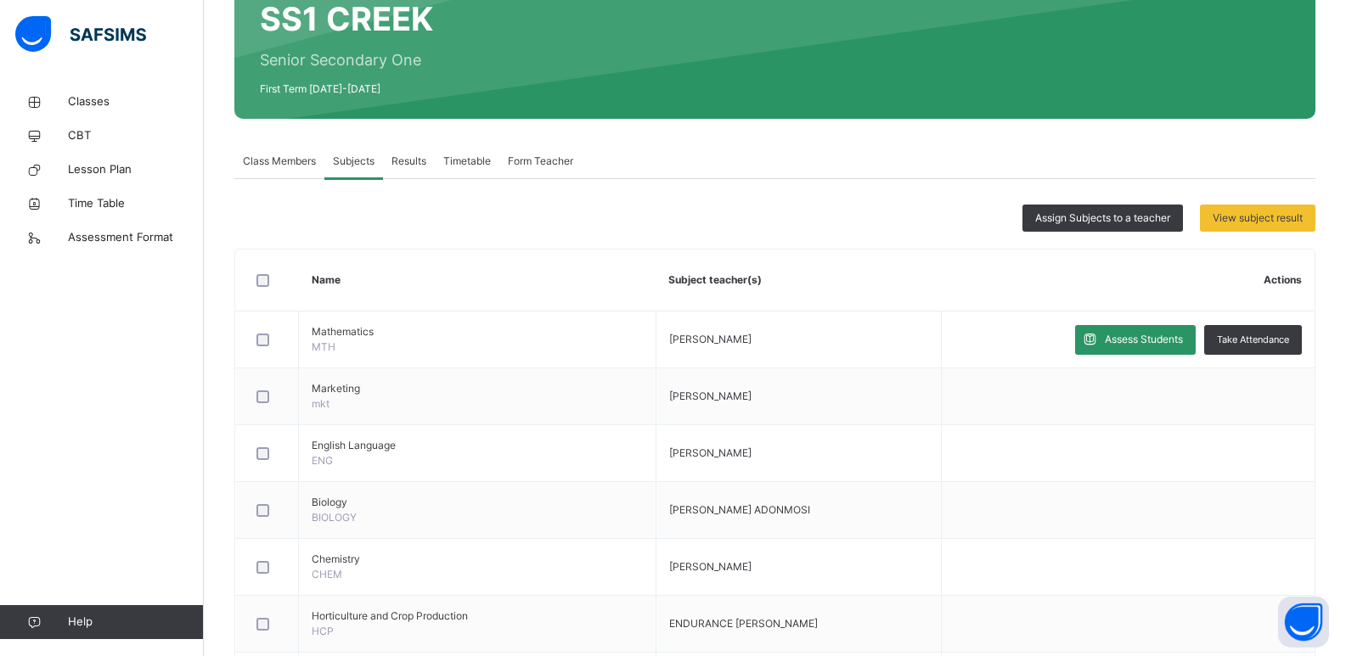
scroll to position [0, 0]
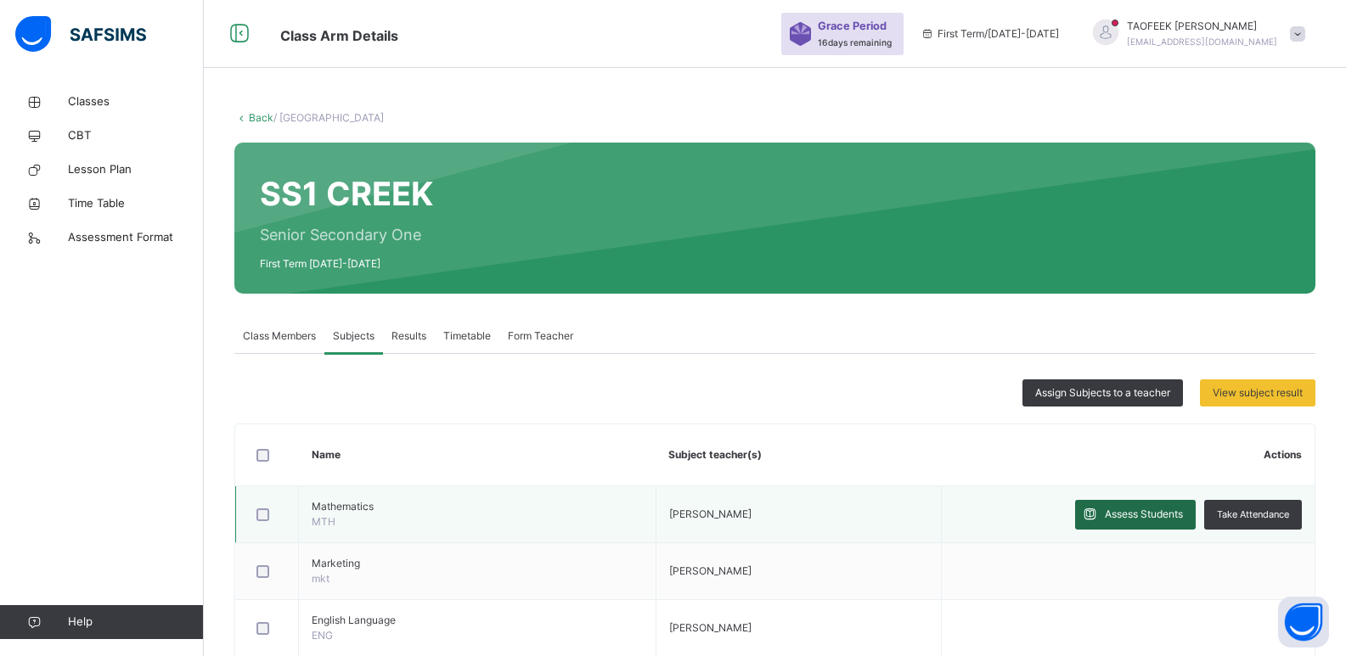
click at [1150, 524] on div "Assess Students" at bounding box center [1135, 515] width 121 height 30
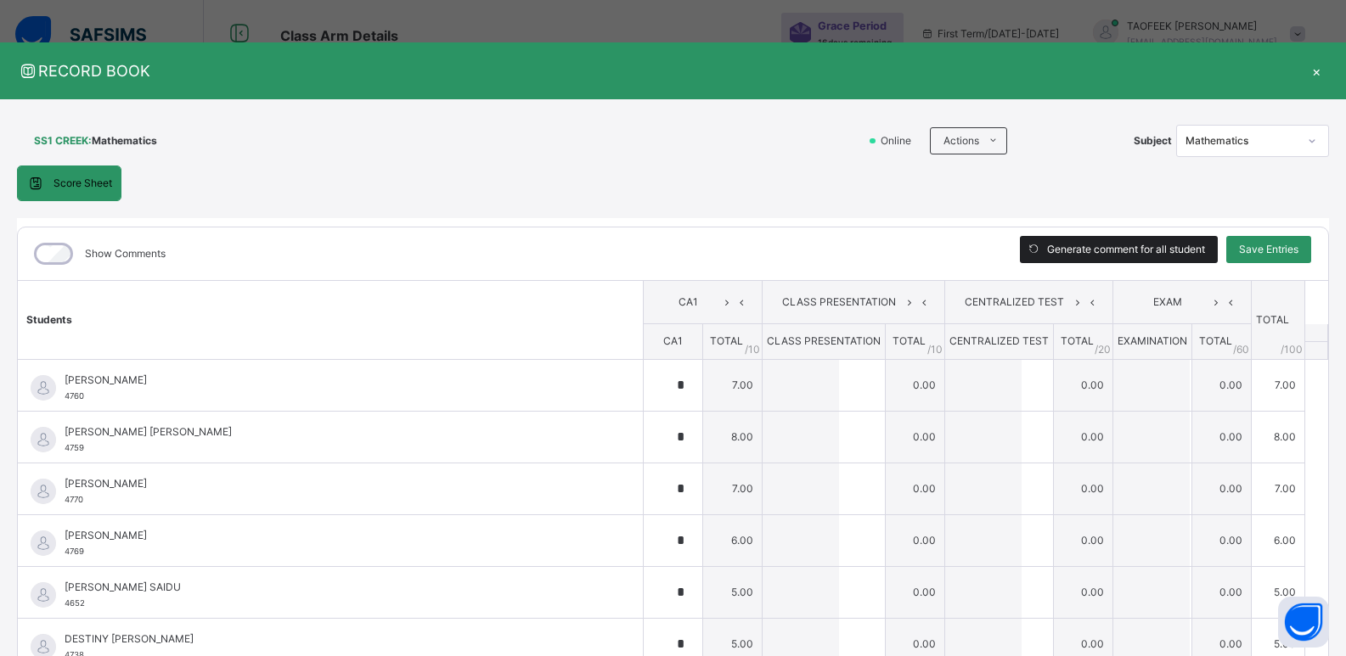
click at [1135, 255] on span "Generate comment for all student" at bounding box center [1126, 249] width 158 height 15
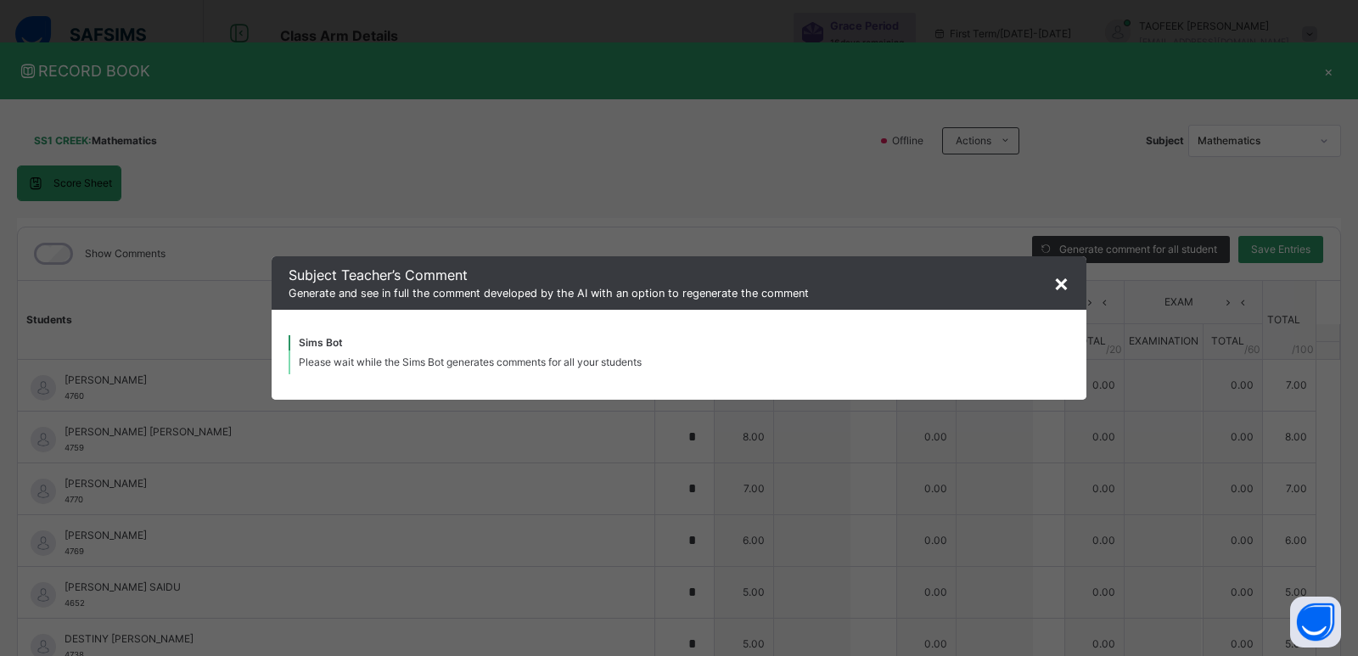
click at [1065, 280] on span "×" at bounding box center [1062, 282] width 16 height 29
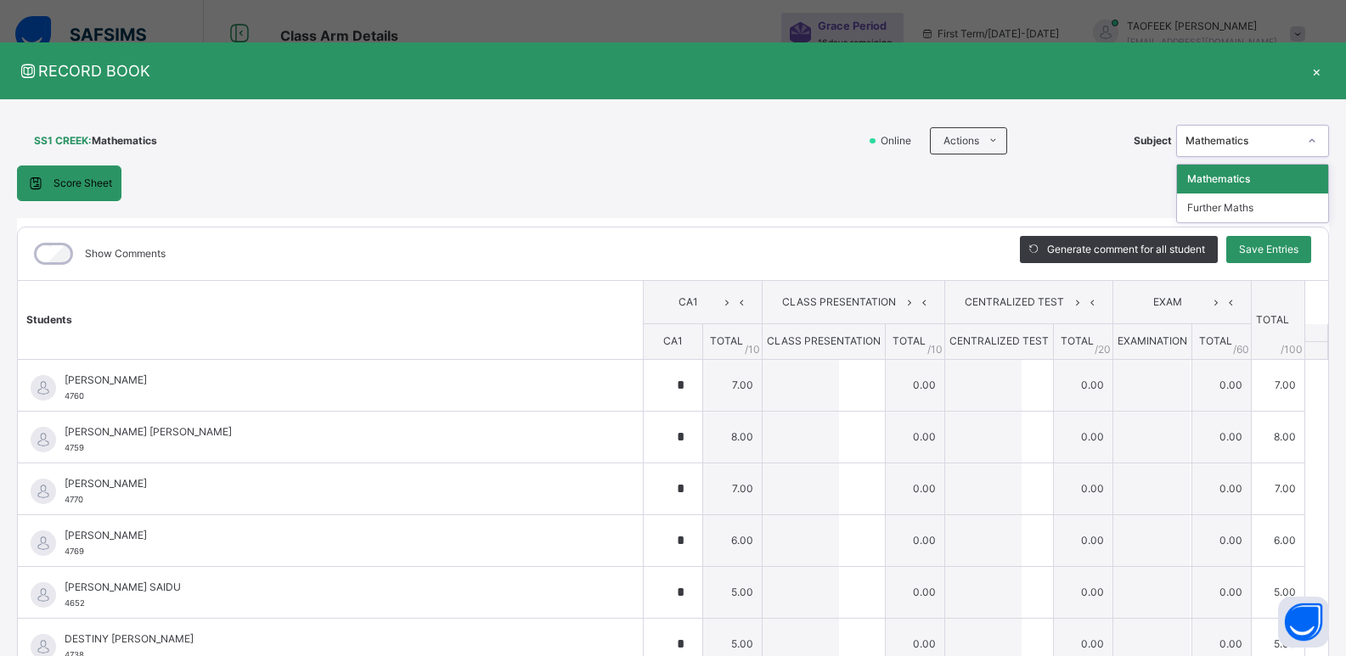
click at [1265, 140] on div "Mathematics" at bounding box center [1241, 140] width 112 height 15
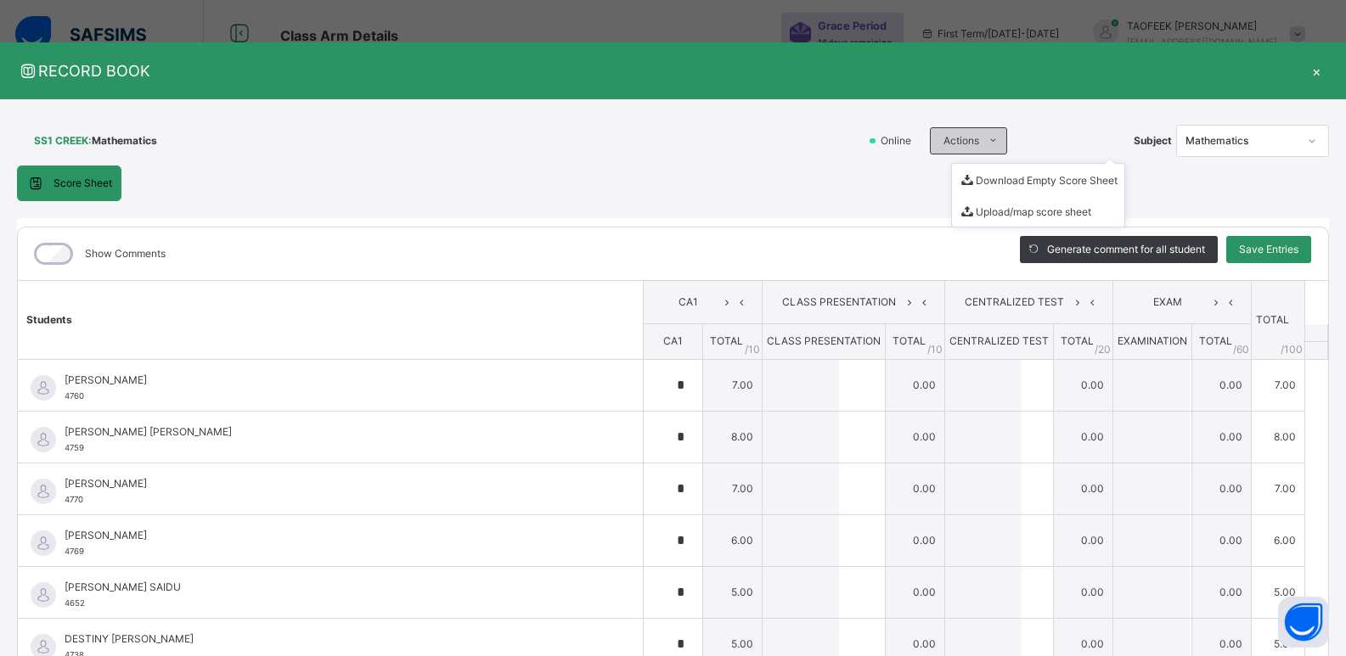
click at [982, 132] on span at bounding box center [992, 140] width 27 height 27
click at [84, 176] on span "Score Sheet" at bounding box center [82, 183] width 59 height 15
click at [1310, 72] on div "×" at bounding box center [1315, 70] width 25 height 23
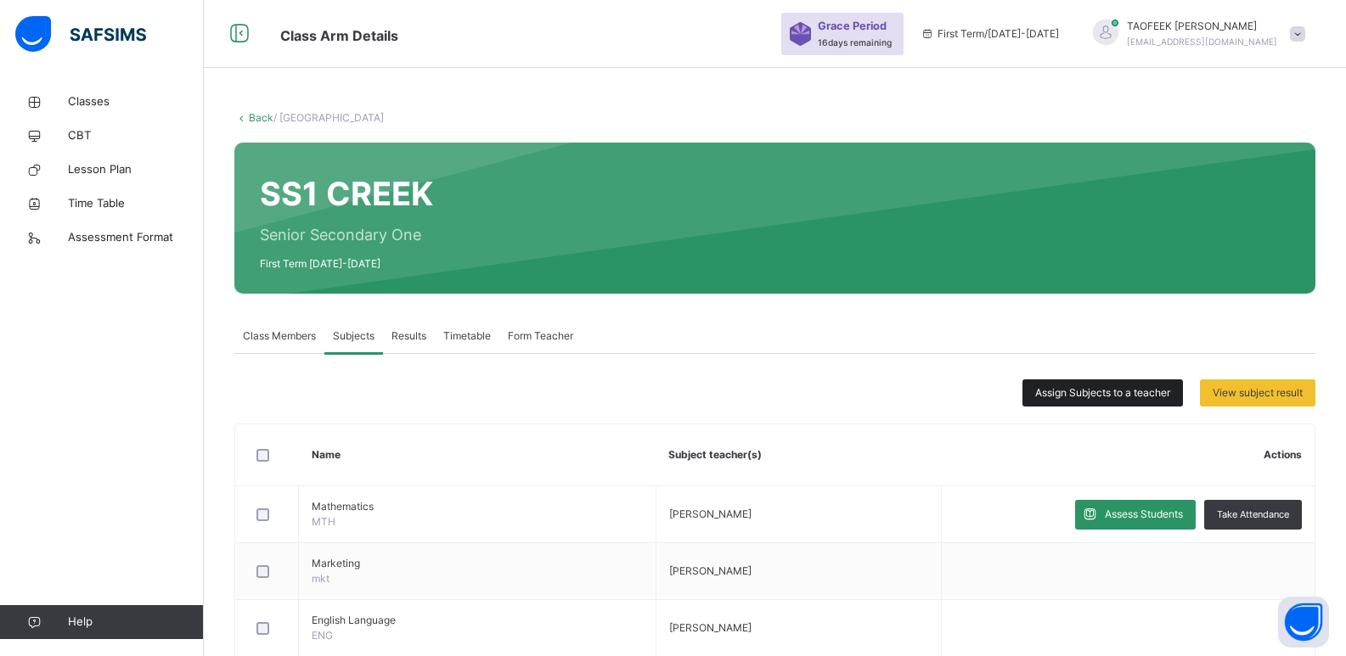
click at [1110, 398] on span "Assign Subjects to a teacher" at bounding box center [1102, 392] width 135 height 15
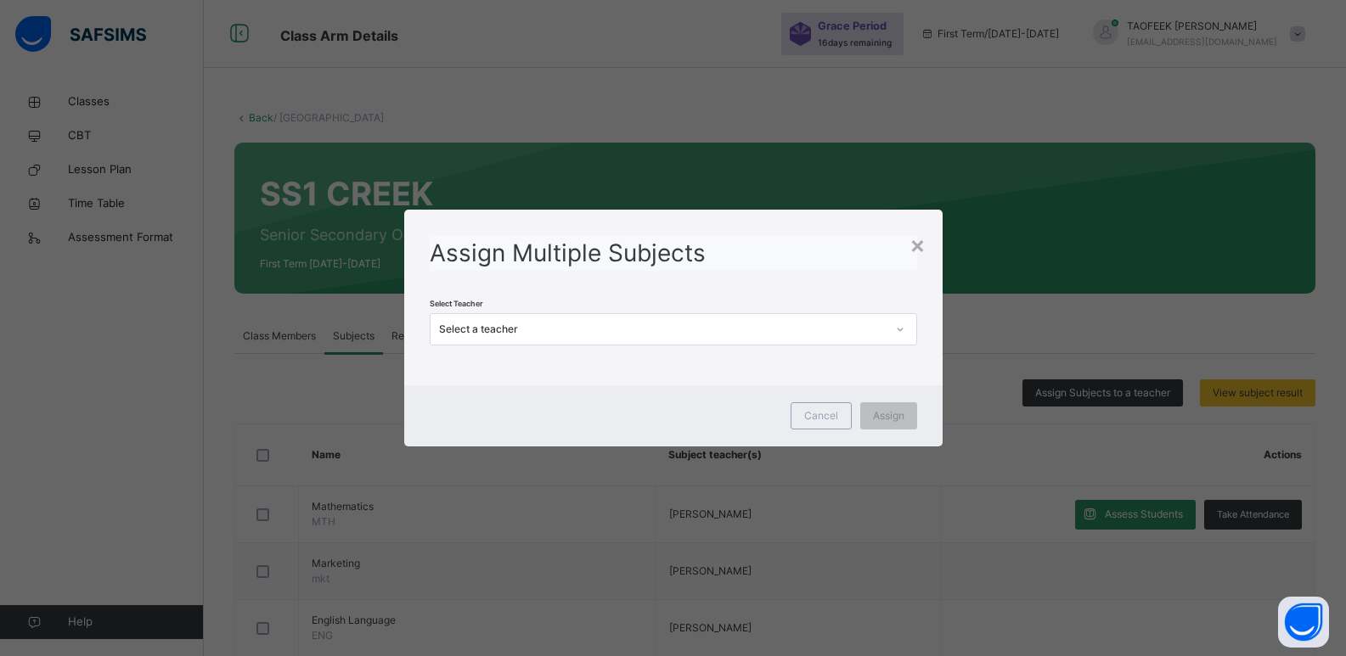
click at [905, 334] on icon at bounding box center [900, 329] width 10 height 17
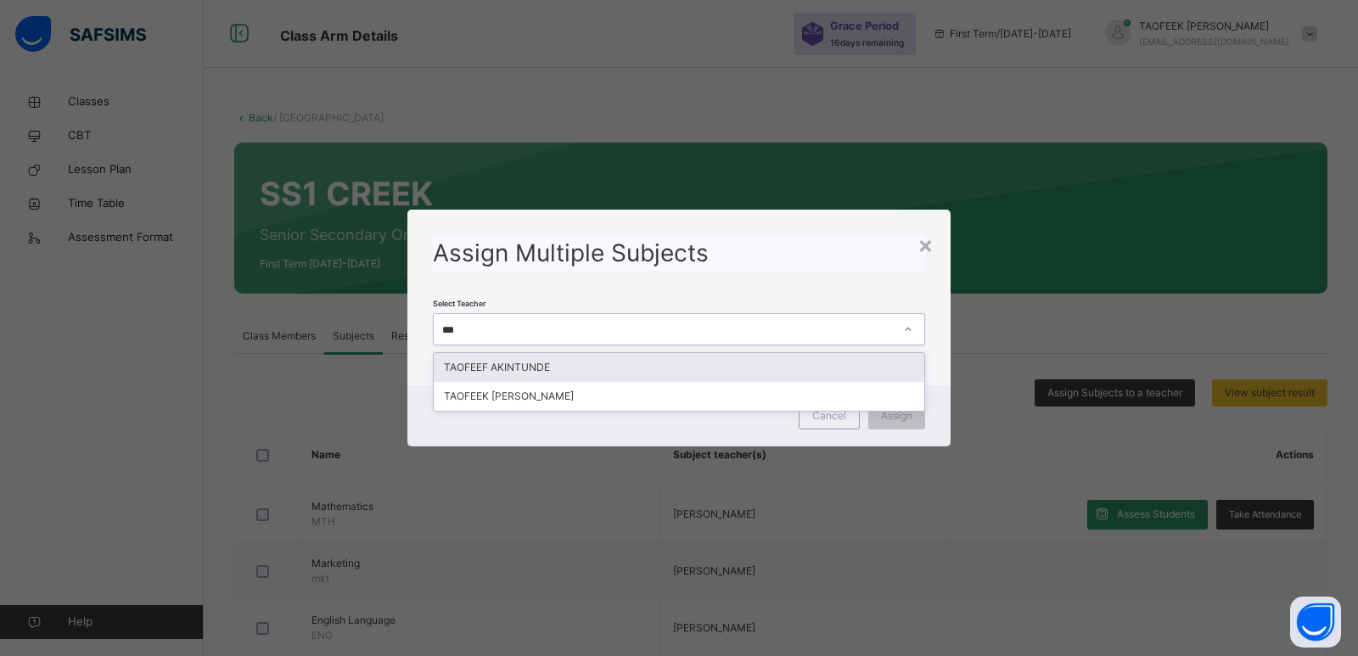
type input "****"
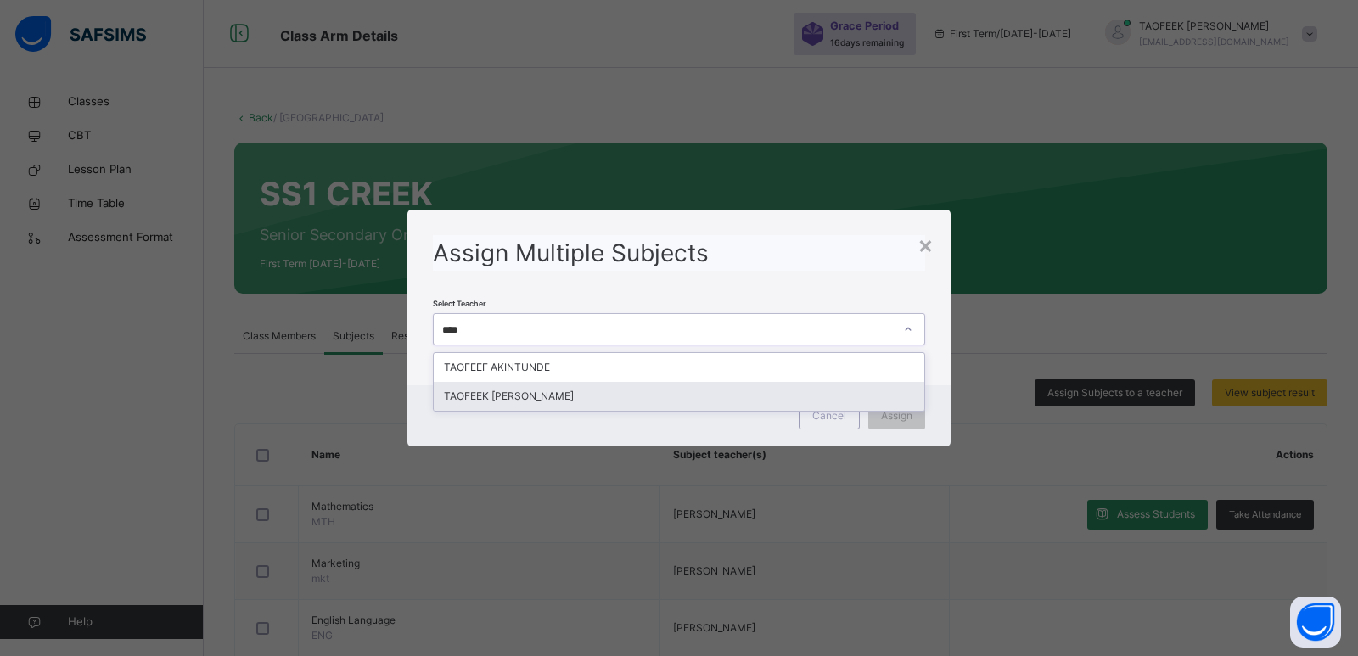
click at [811, 391] on div "TAOFEEK [PERSON_NAME]" at bounding box center [679, 396] width 491 height 29
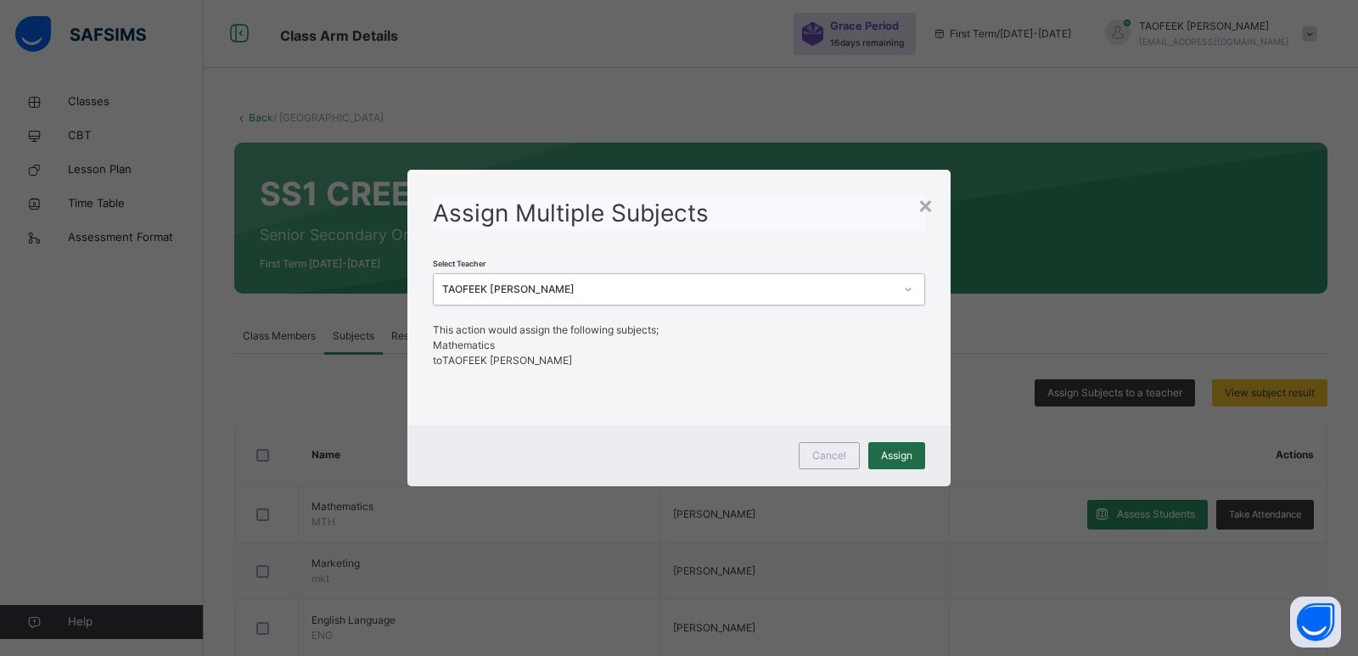
click at [910, 453] on span "Assign" at bounding box center [896, 455] width 31 height 15
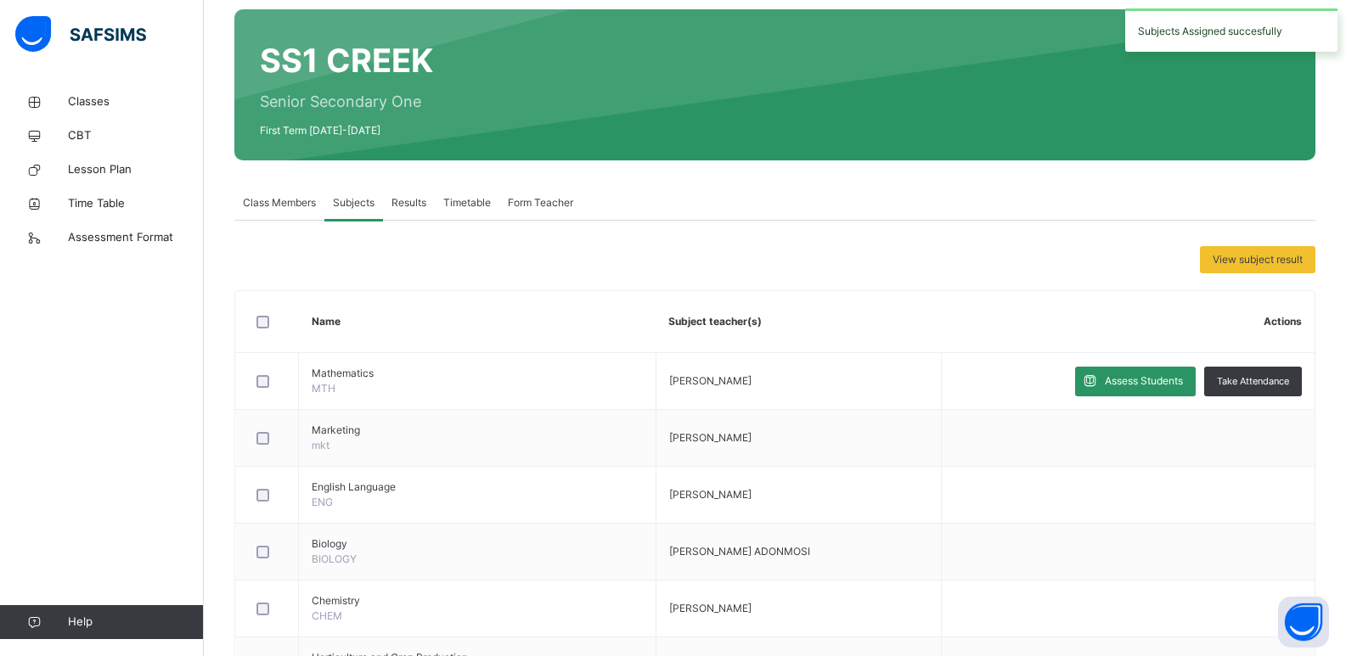
scroll to position [136, 0]
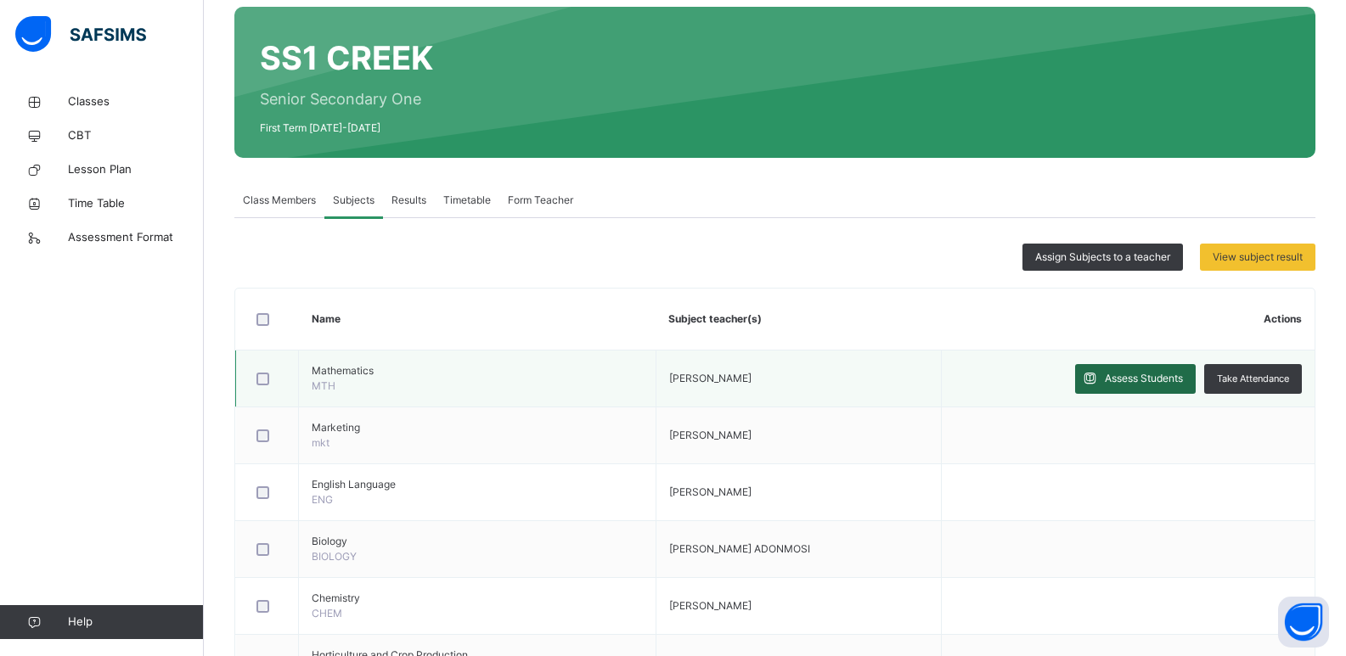
click at [1161, 377] on span "Assess Students" at bounding box center [1144, 378] width 78 height 15
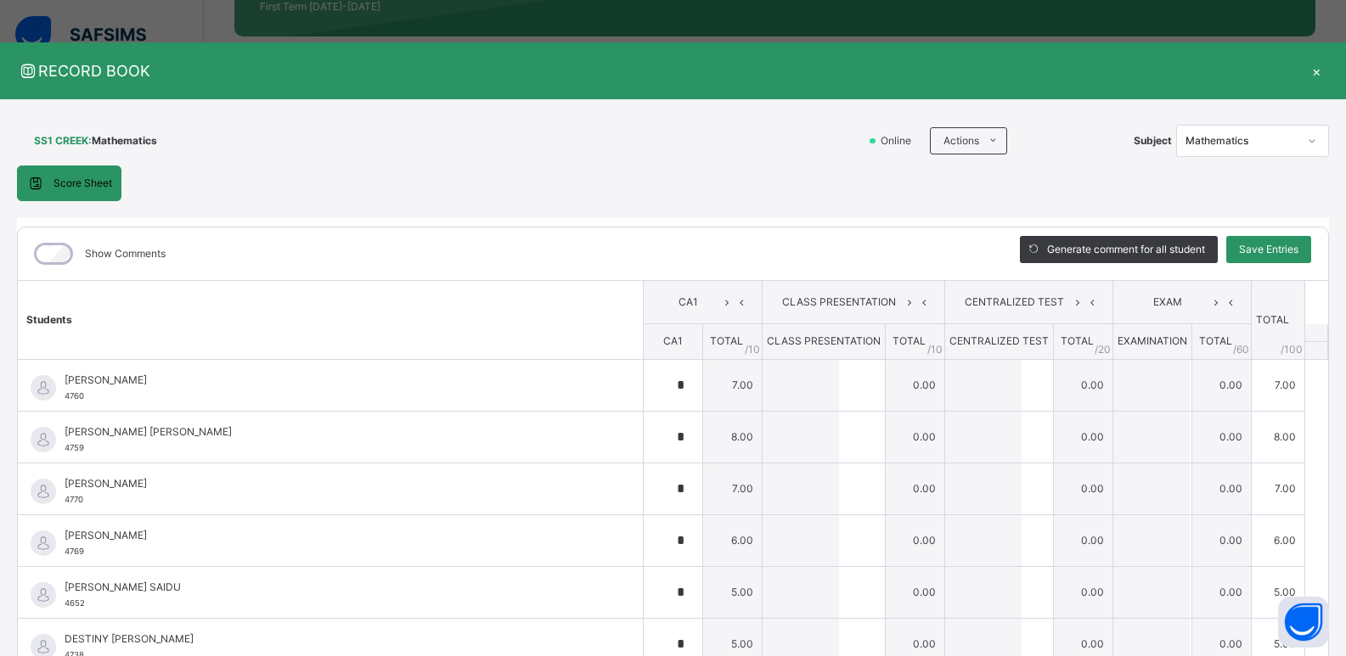
scroll to position [272, 0]
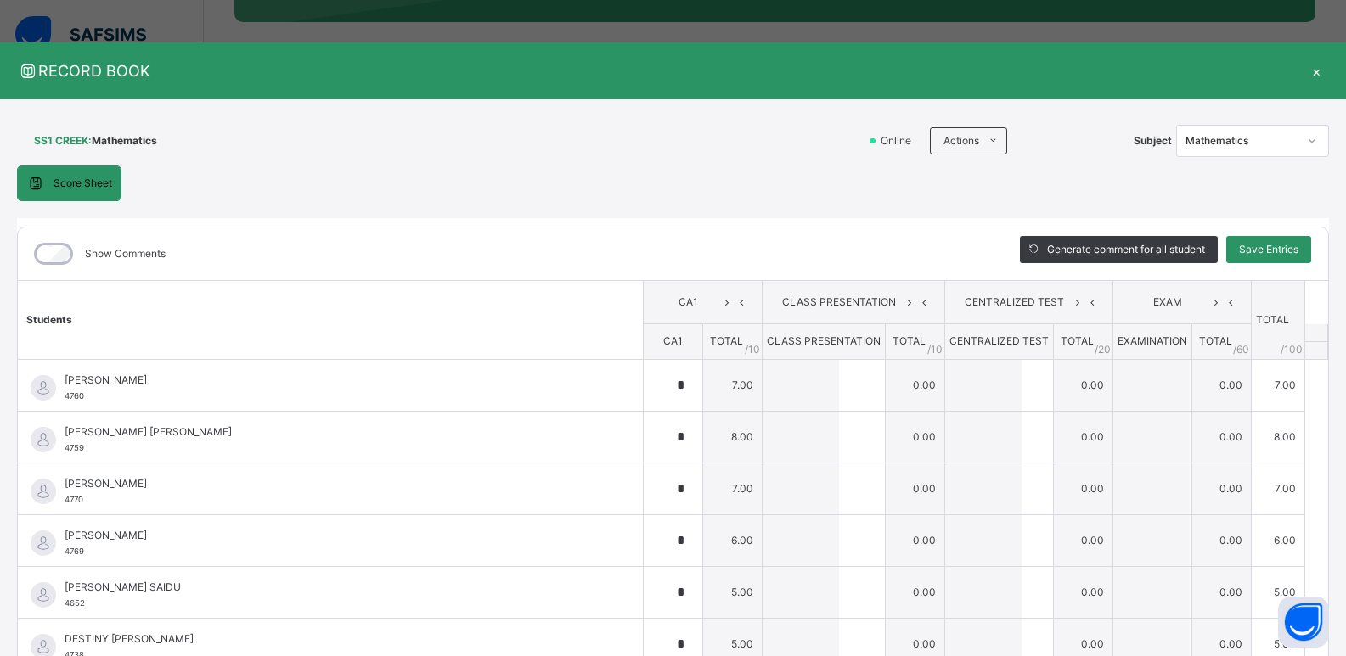
click at [1310, 76] on div "×" at bounding box center [1315, 70] width 25 height 23
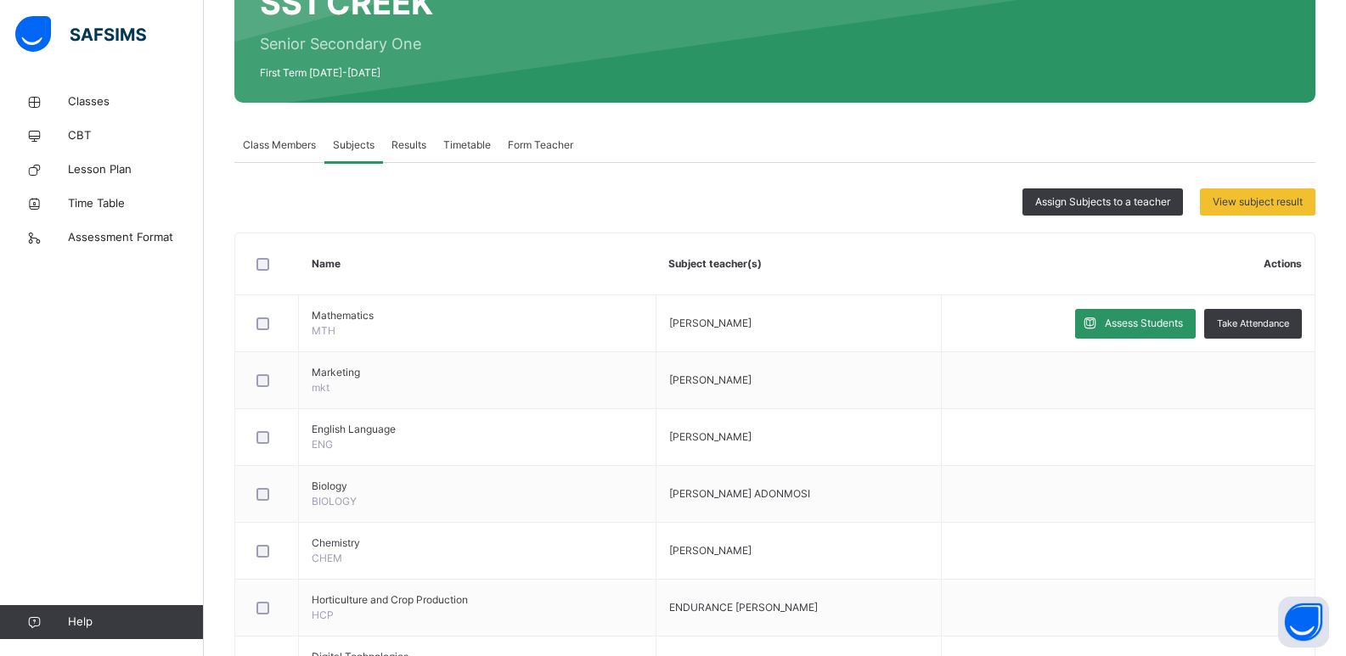
scroll to position [170, 0]
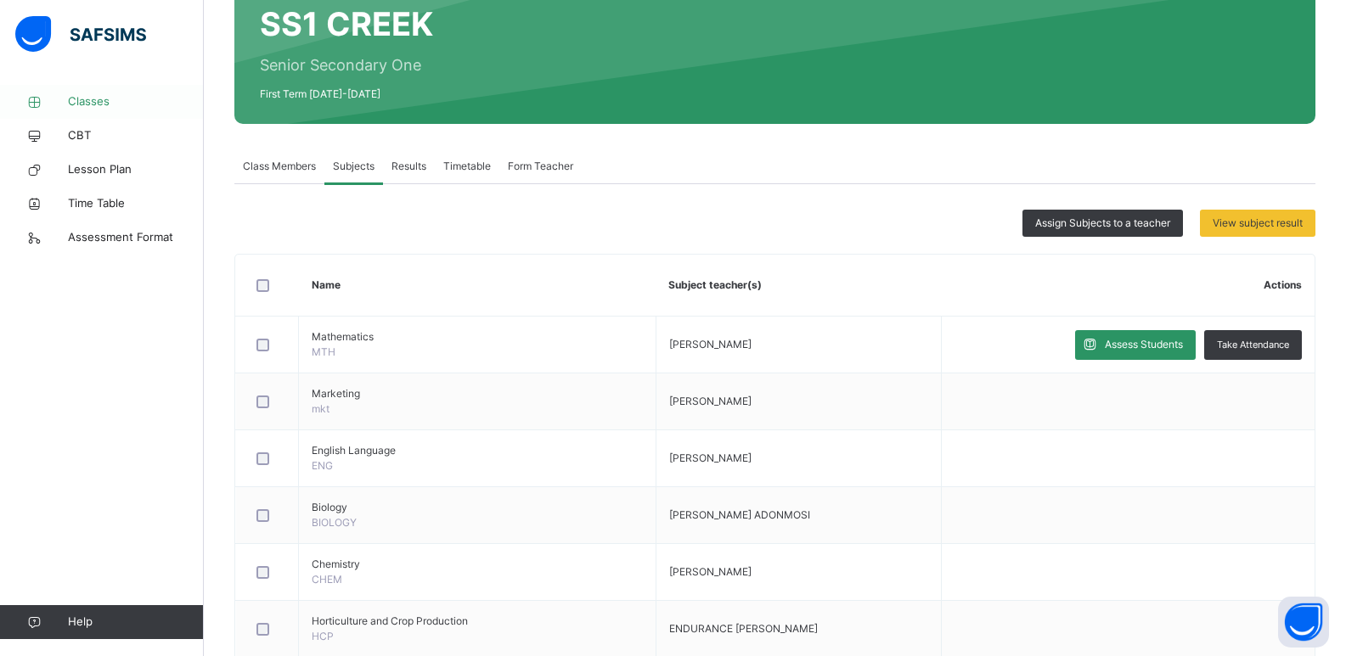
click at [106, 98] on span "Classes" at bounding box center [136, 101] width 136 height 17
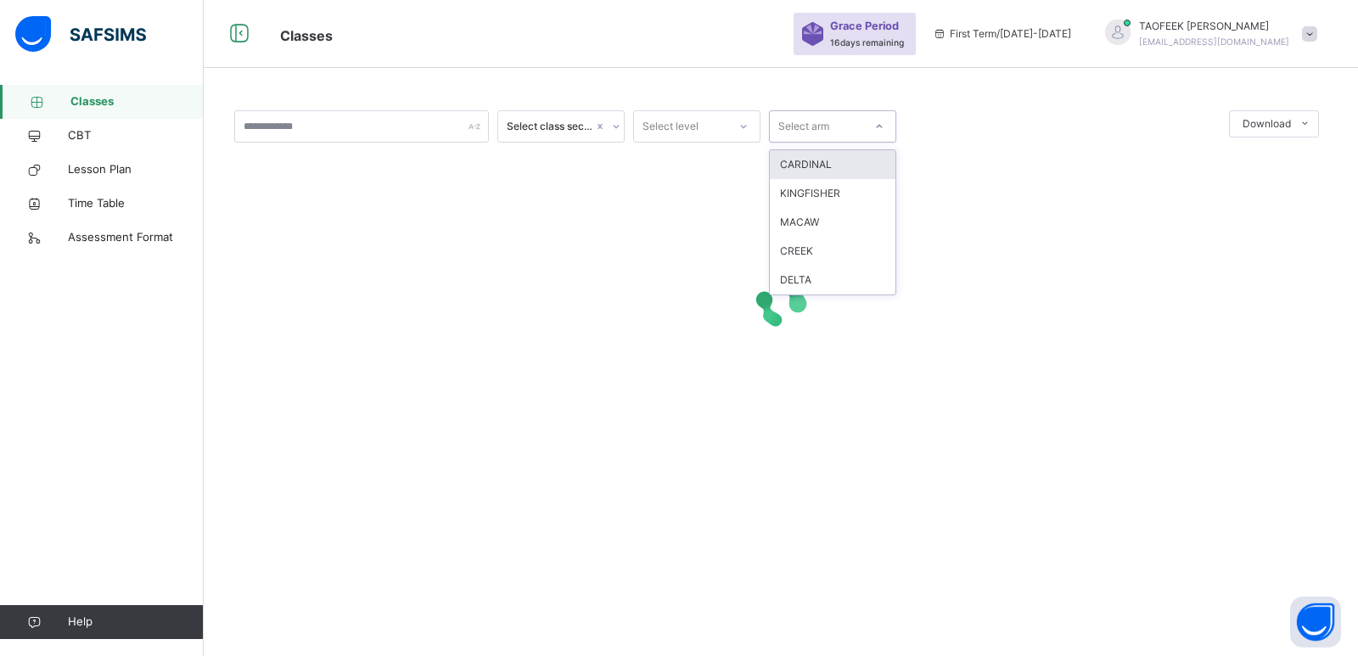
click at [800, 118] on div "Select arm" at bounding box center [804, 126] width 51 height 32
click at [818, 258] on div "CREEK" at bounding box center [833, 251] width 126 height 29
click at [567, 130] on div "Select class section" at bounding box center [550, 126] width 87 height 15
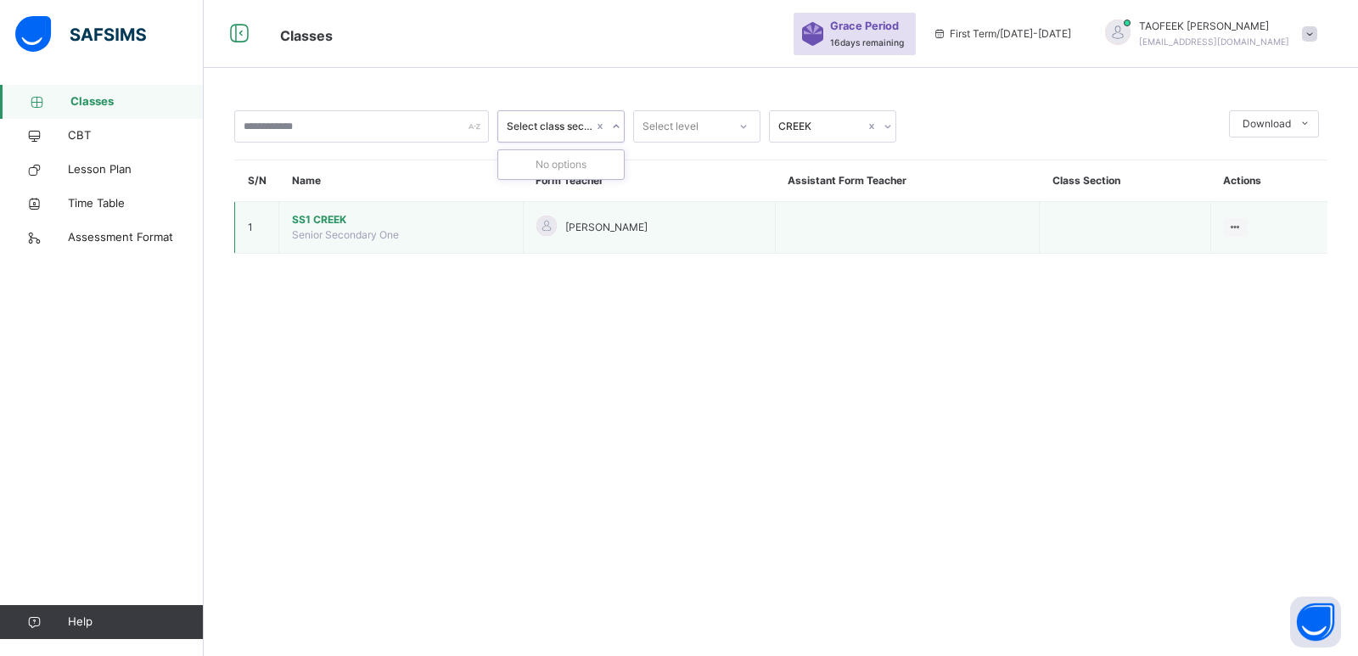
click at [315, 222] on span "SS1 CREEK" at bounding box center [401, 219] width 218 height 15
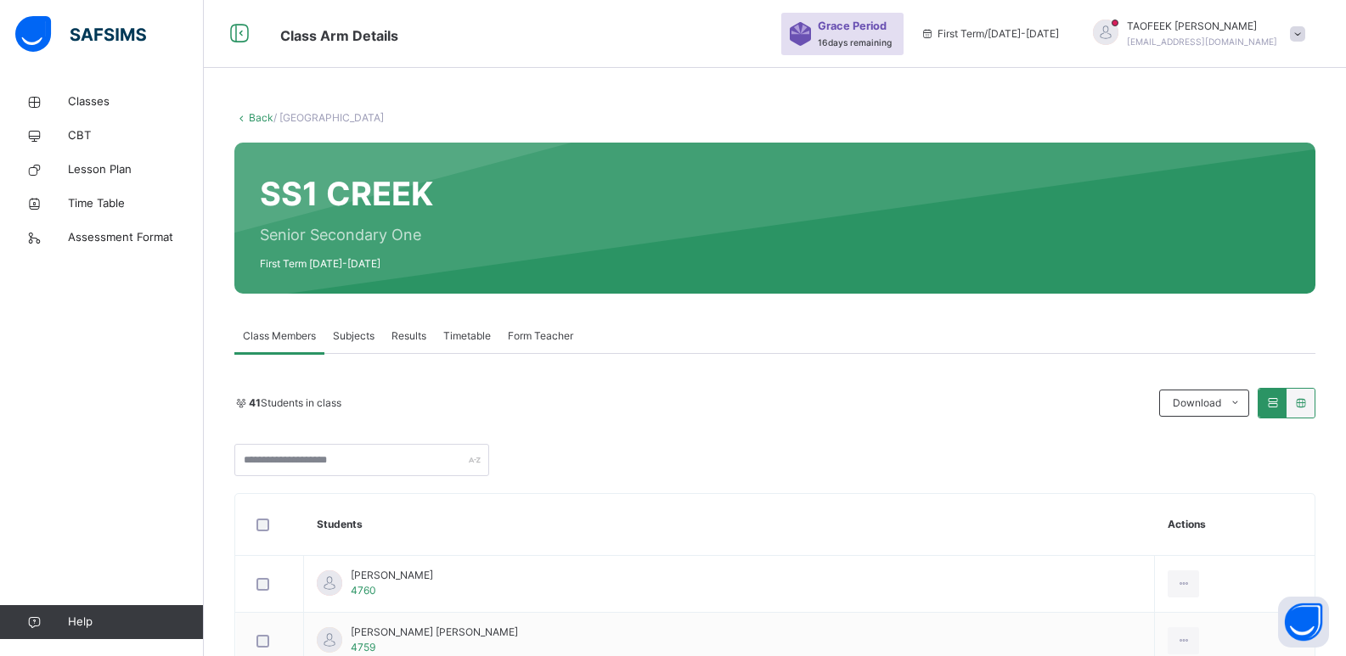
click at [339, 331] on span "Subjects" at bounding box center [354, 336] width 42 height 15
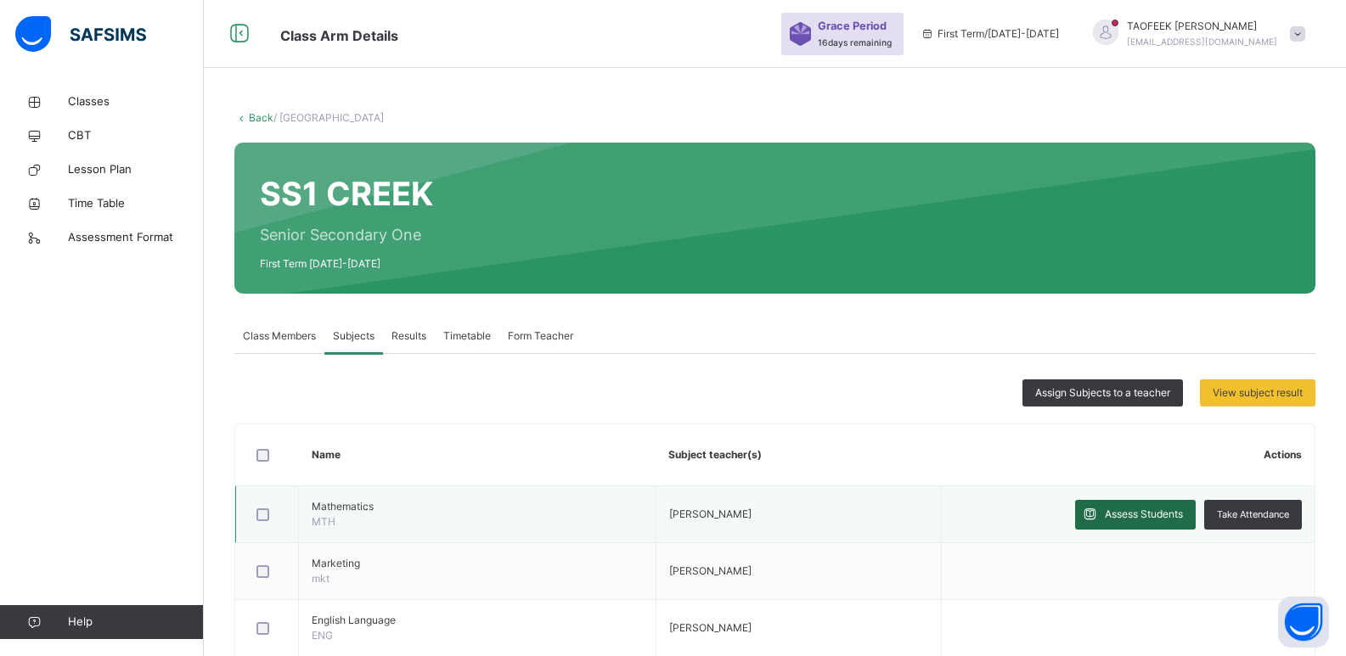
click at [1143, 514] on span "Assess Students" at bounding box center [1144, 514] width 78 height 15
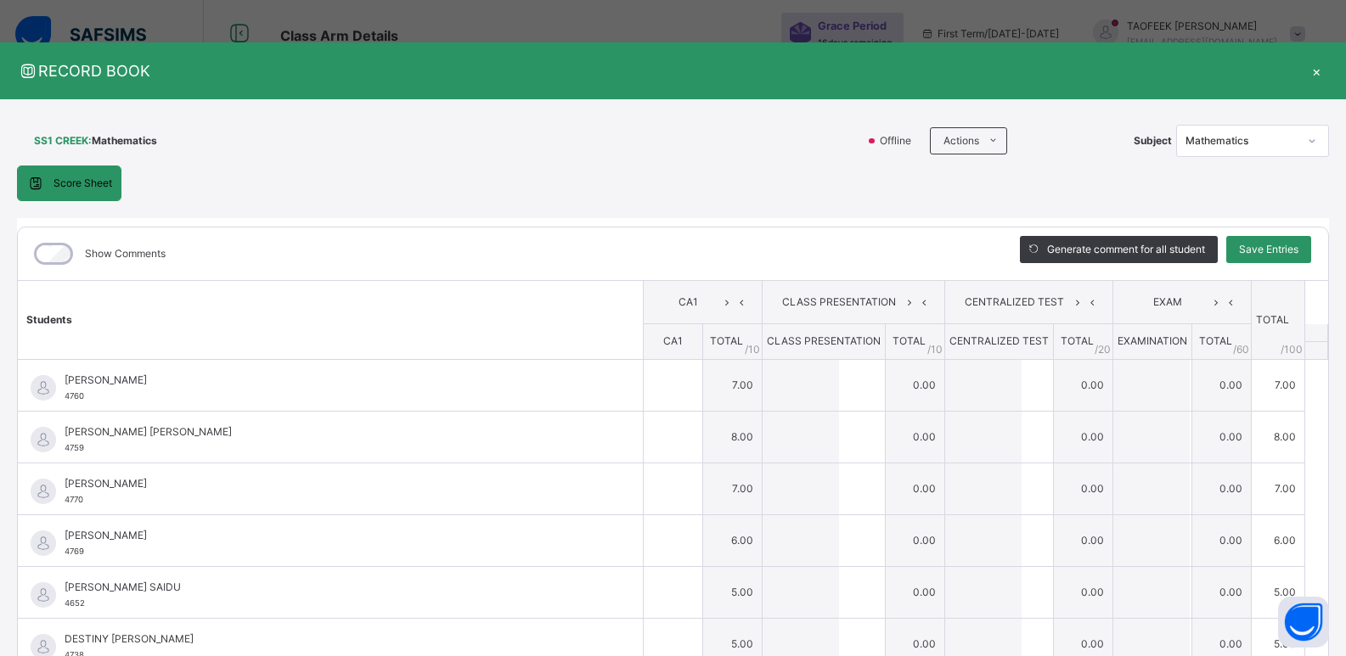
type input "*"
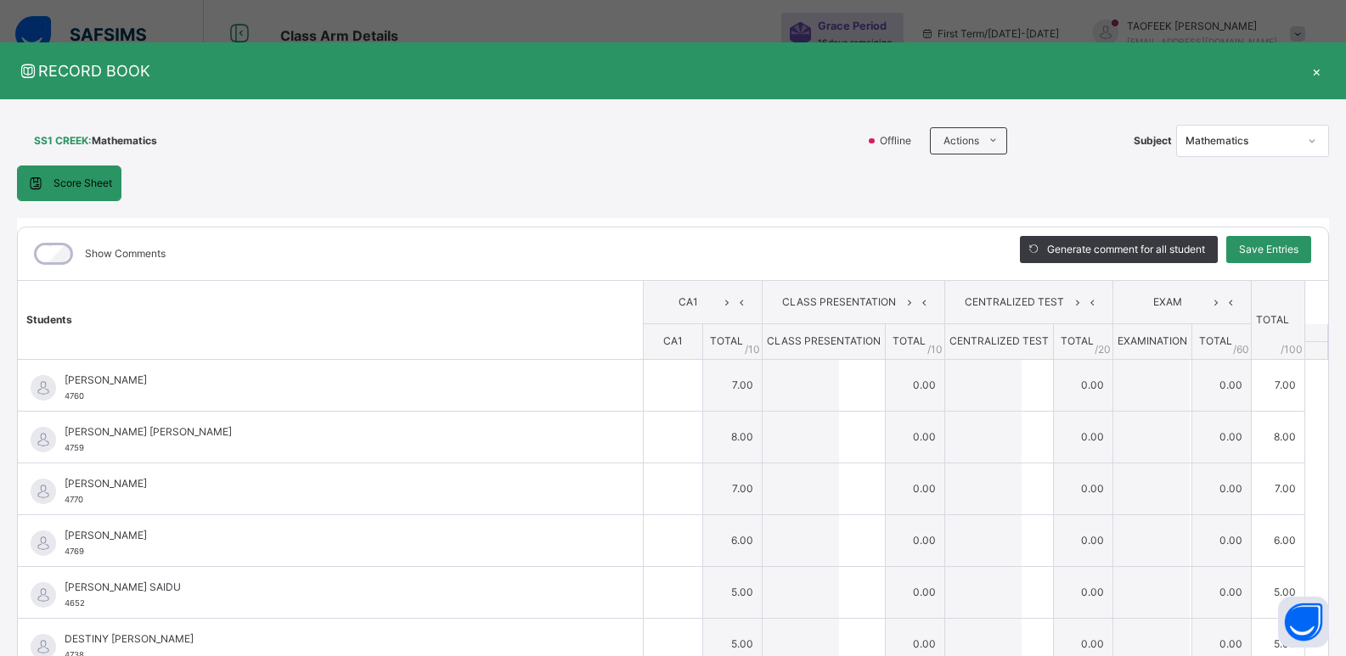
type input "*"
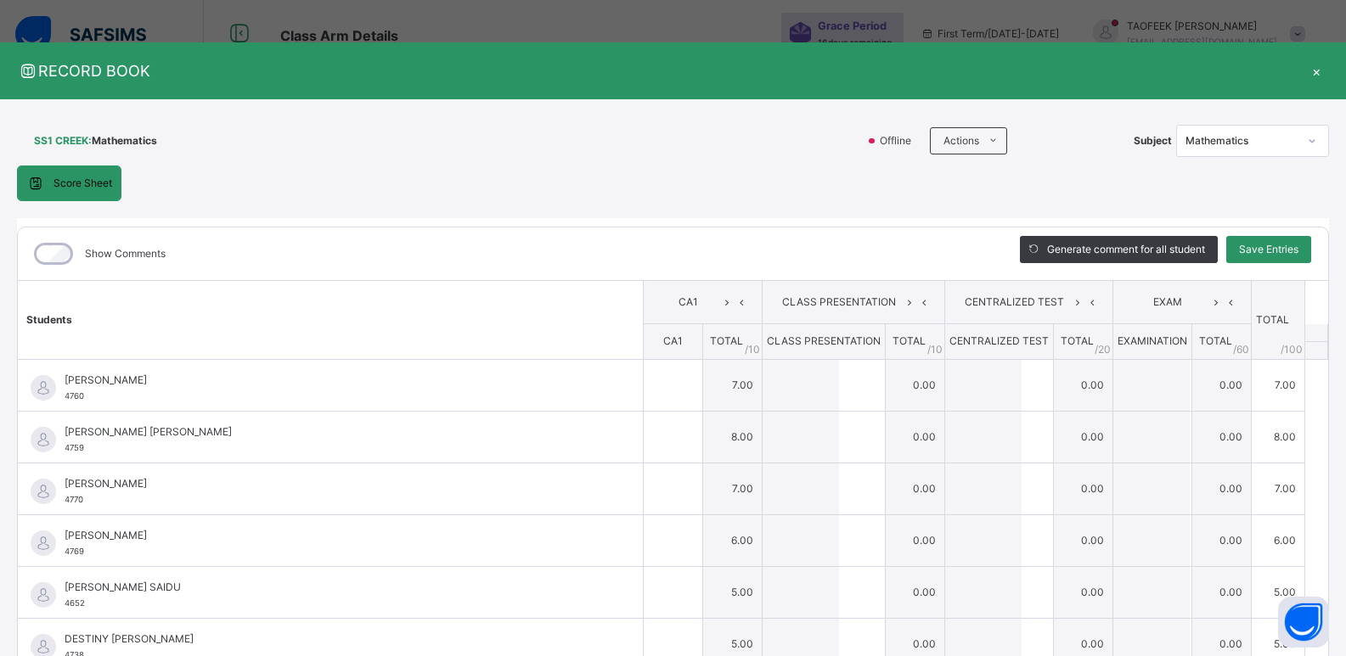
type input "*"
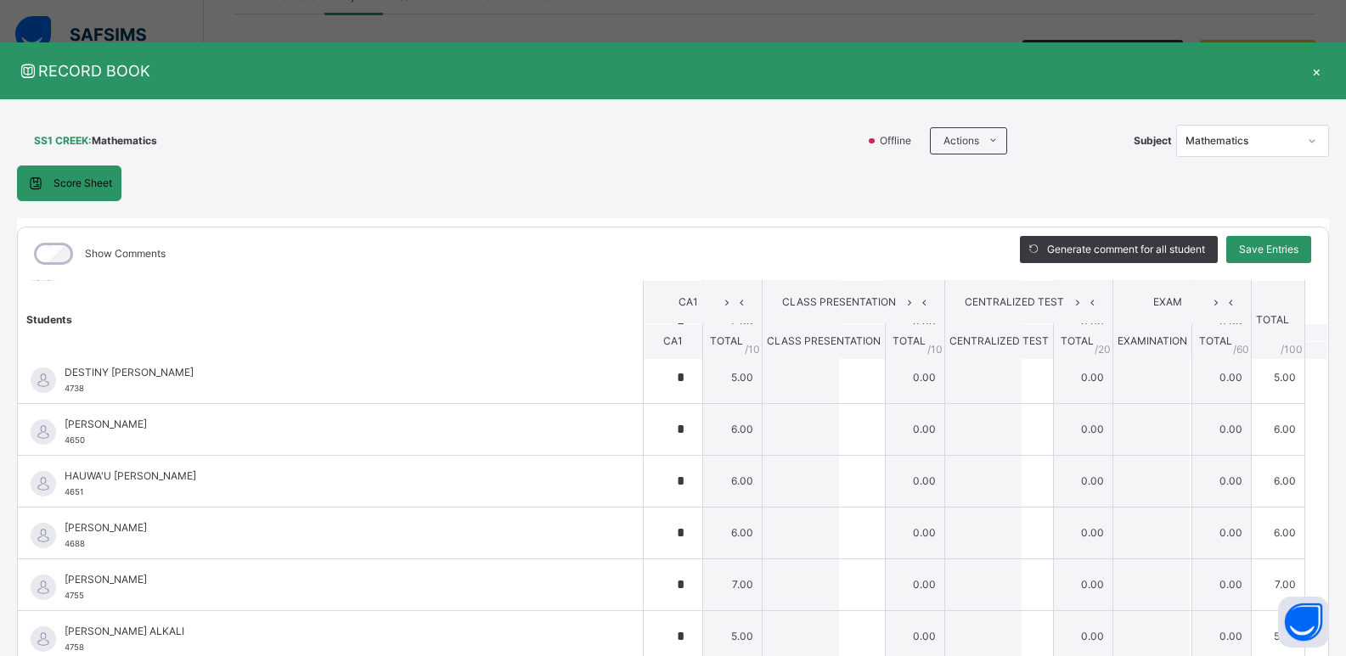
click at [1311, 69] on div "×" at bounding box center [1315, 70] width 25 height 23
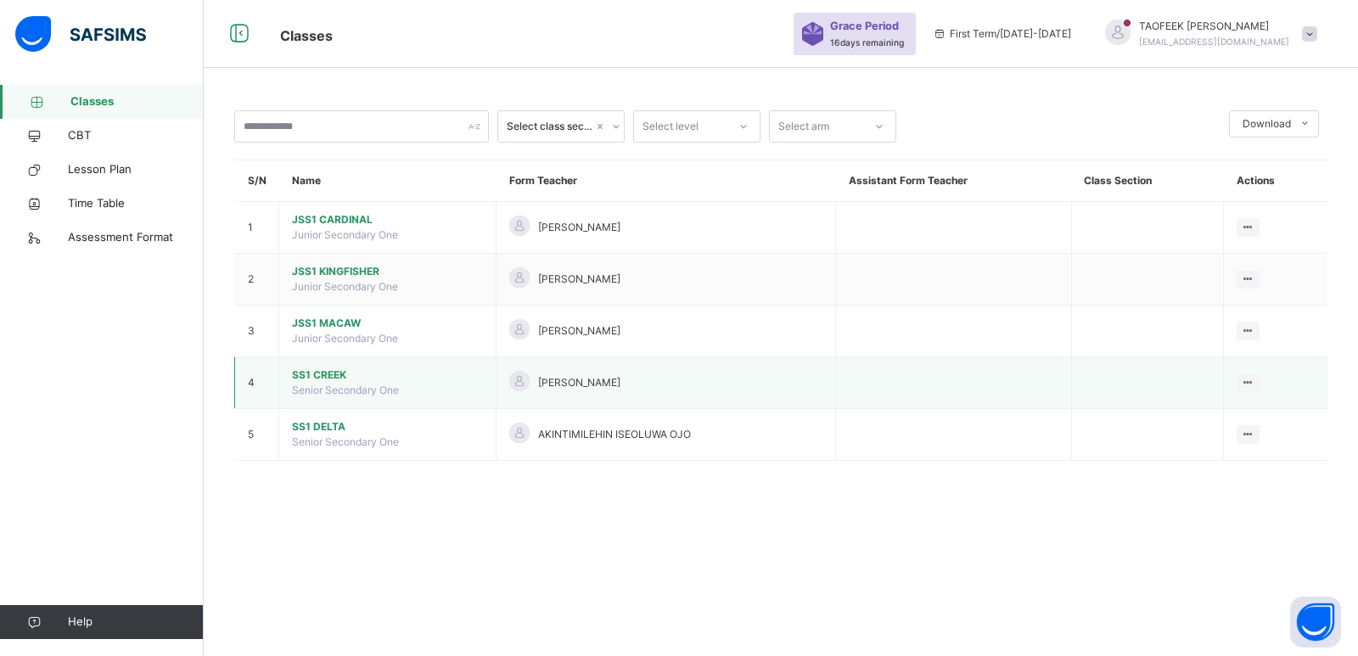
click at [325, 376] on span "SS1 CREEK" at bounding box center [387, 375] width 191 height 15
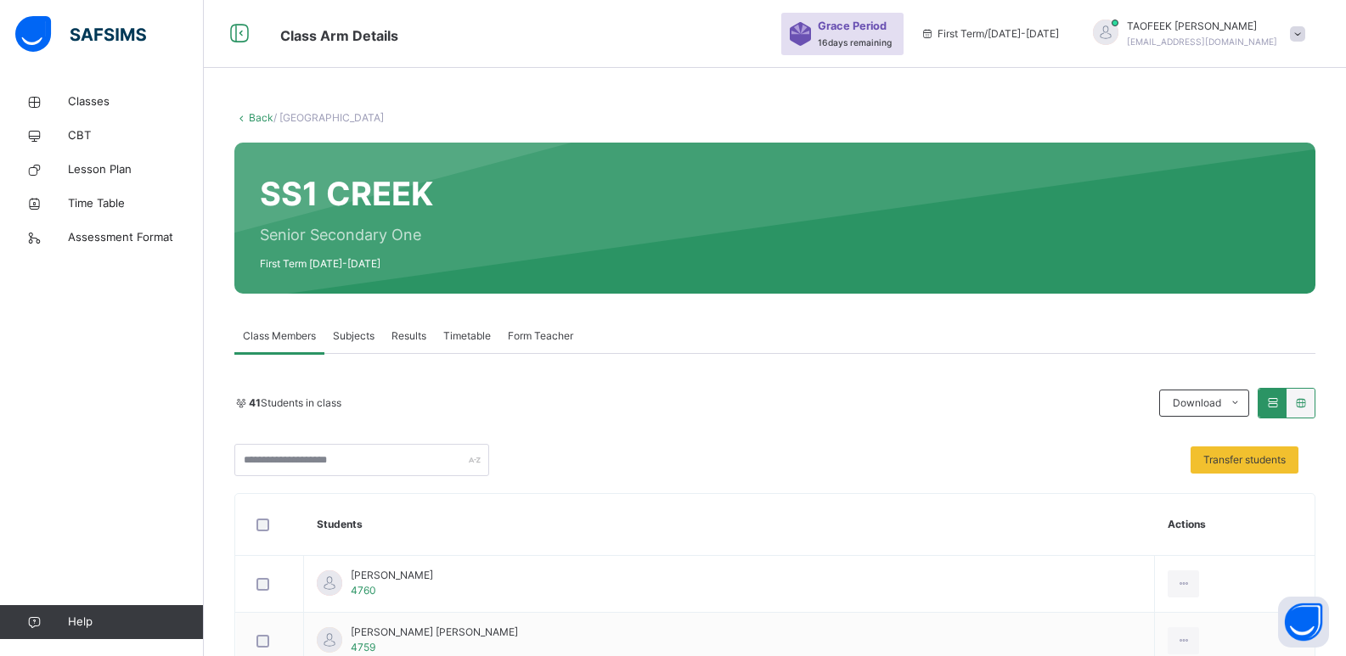
click at [1279, 403] on icon at bounding box center [1272, 402] width 14 height 13
click at [1279, 404] on icon at bounding box center [1272, 402] width 14 height 13
click at [1314, 402] on div at bounding box center [1300, 403] width 28 height 29
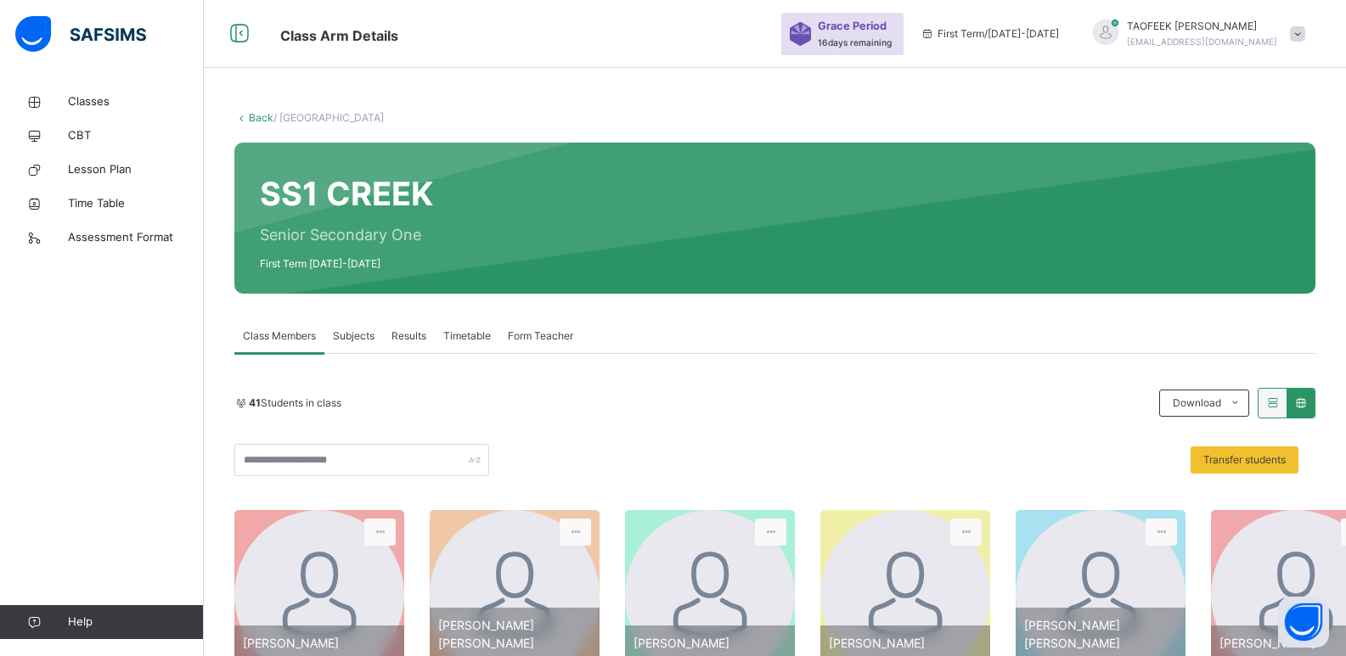
click at [1279, 402] on icon at bounding box center [1272, 402] width 14 height 13
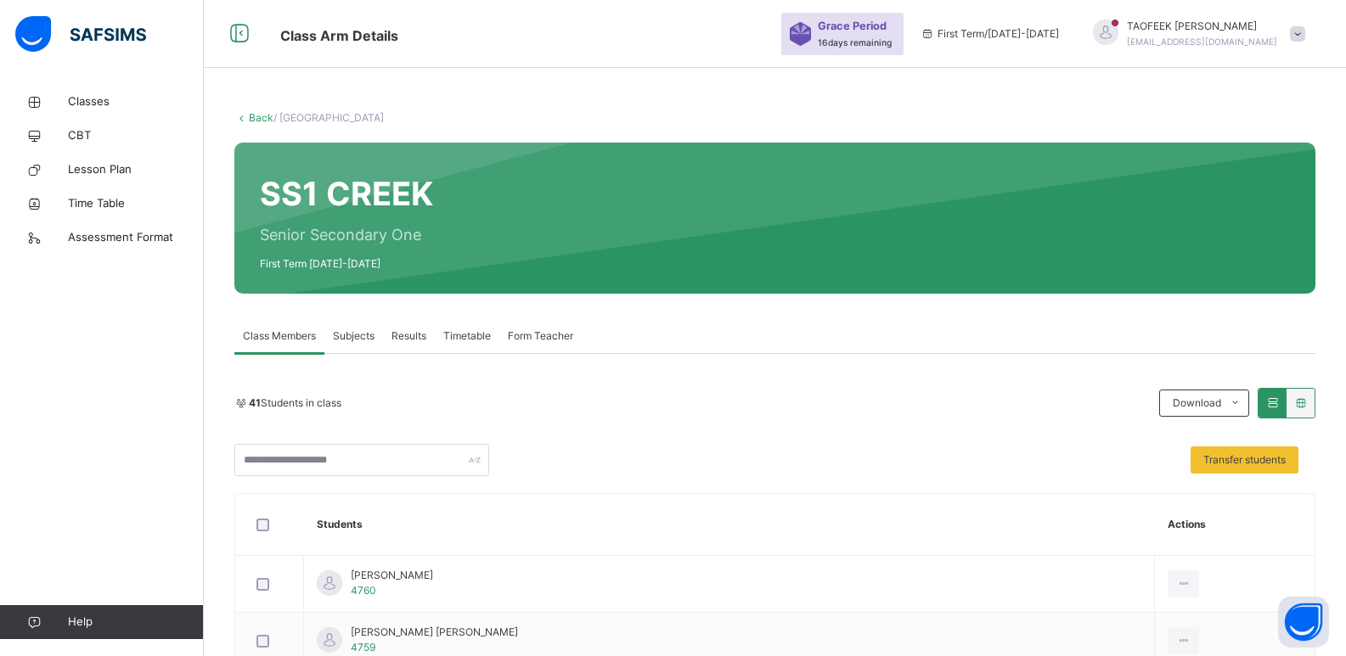
click at [411, 331] on span "Results" at bounding box center [408, 336] width 35 height 15
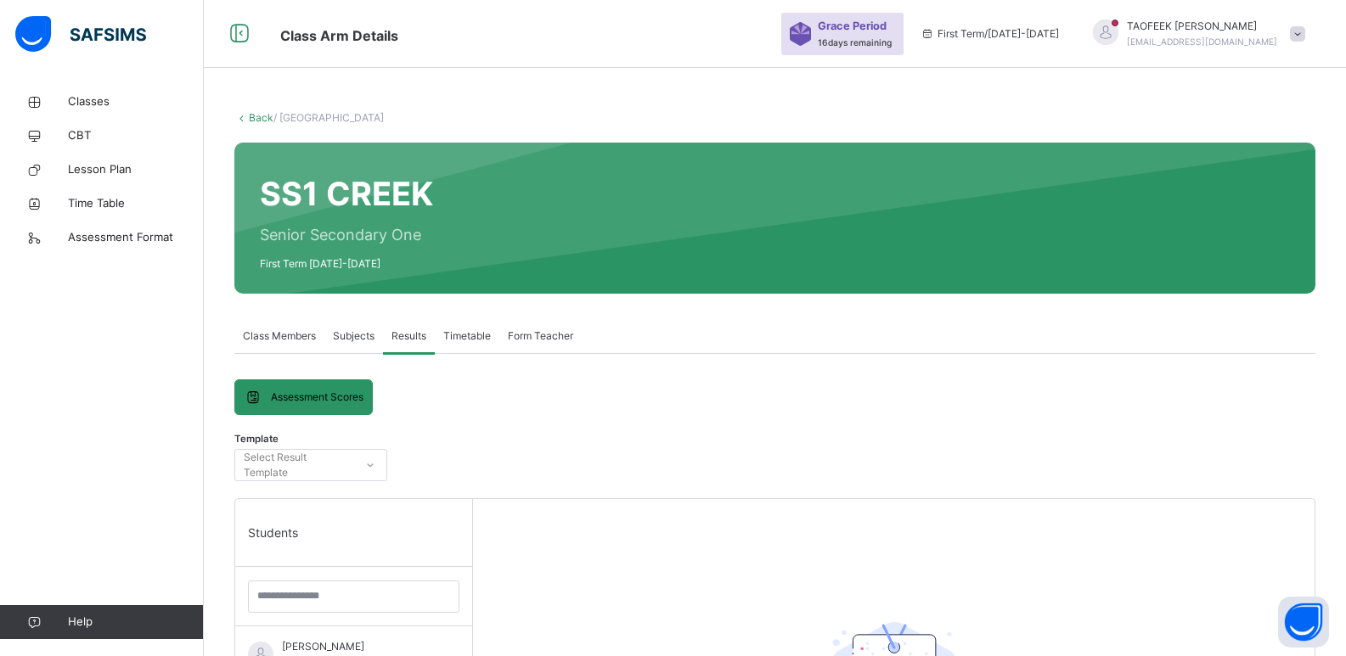
click at [343, 387] on div "Assessment Scores" at bounding box center [303, 397] width 137 height 34
click at [334, 470] on div "Select Result Template" at bounding box center [298, 465] width 109 height 32
click at [308, 540] on div "Students" at bounding box center [353, 533] width 237 height 68
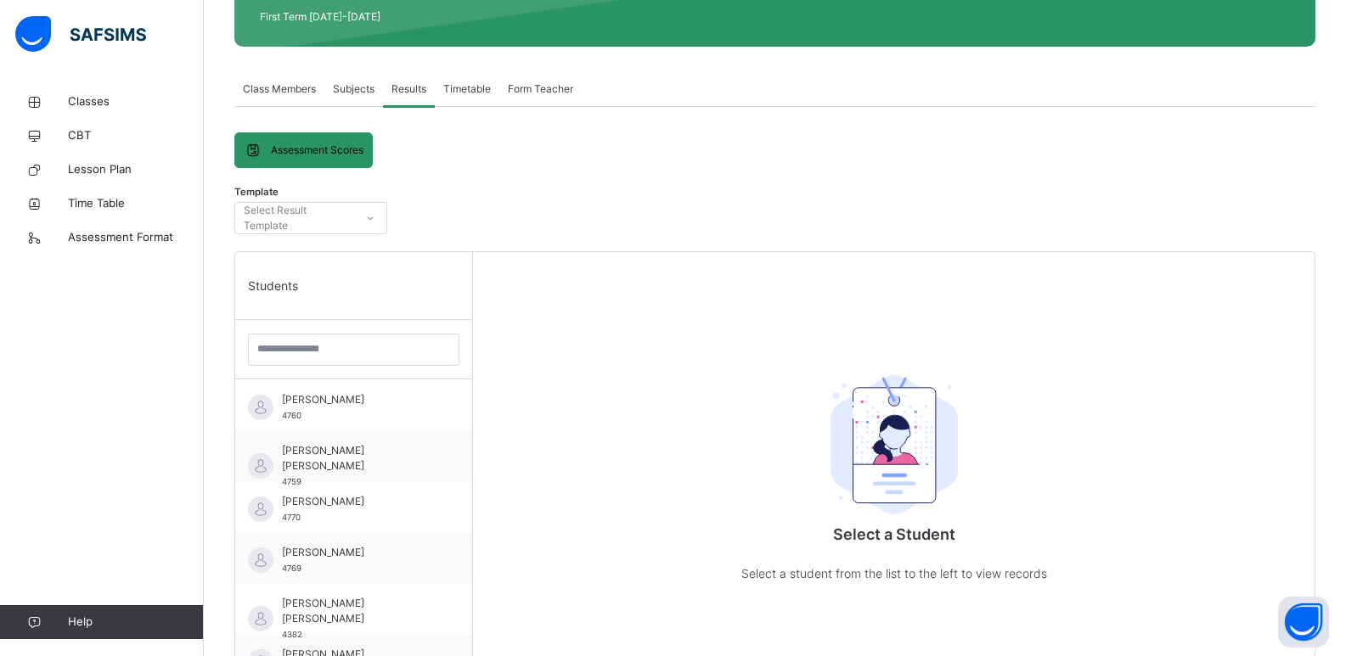
scroll to position [68, 0]
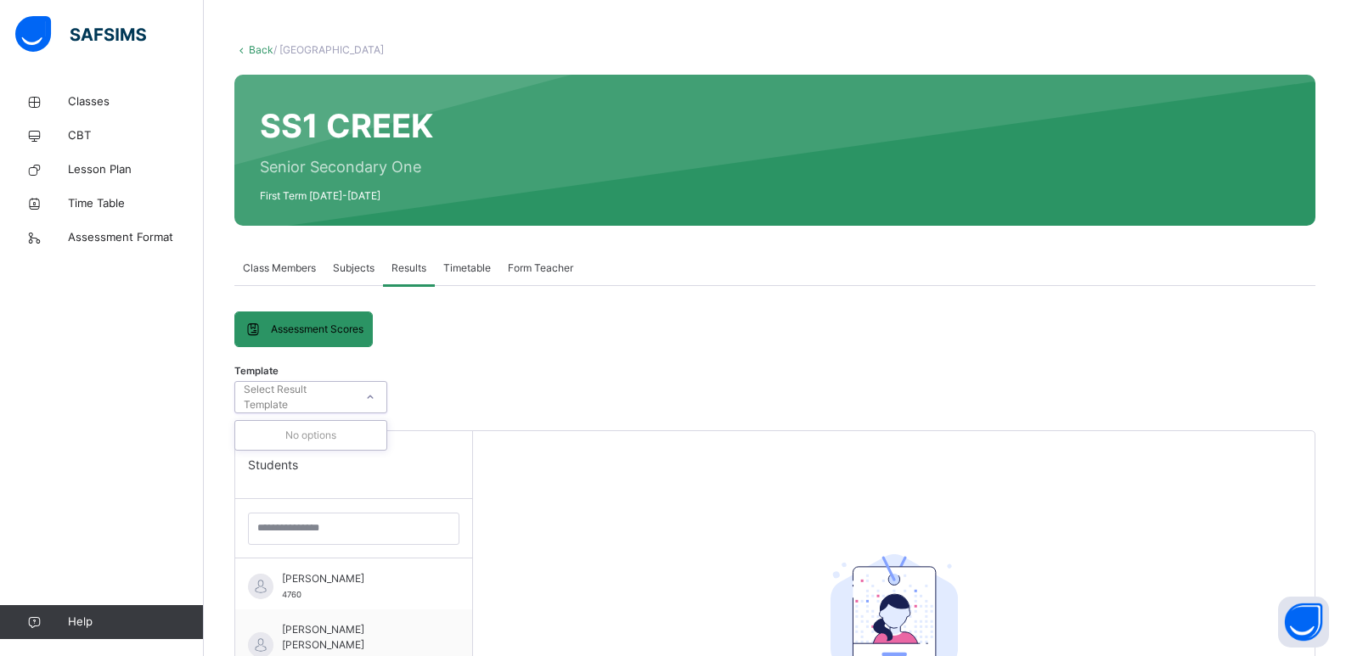
click at [382, 392] on div at bounding box center [370, 397] width 29 height 27
click at [355, 269] on span "Subjects" at bounding box center [354, 268] width 42 height 15
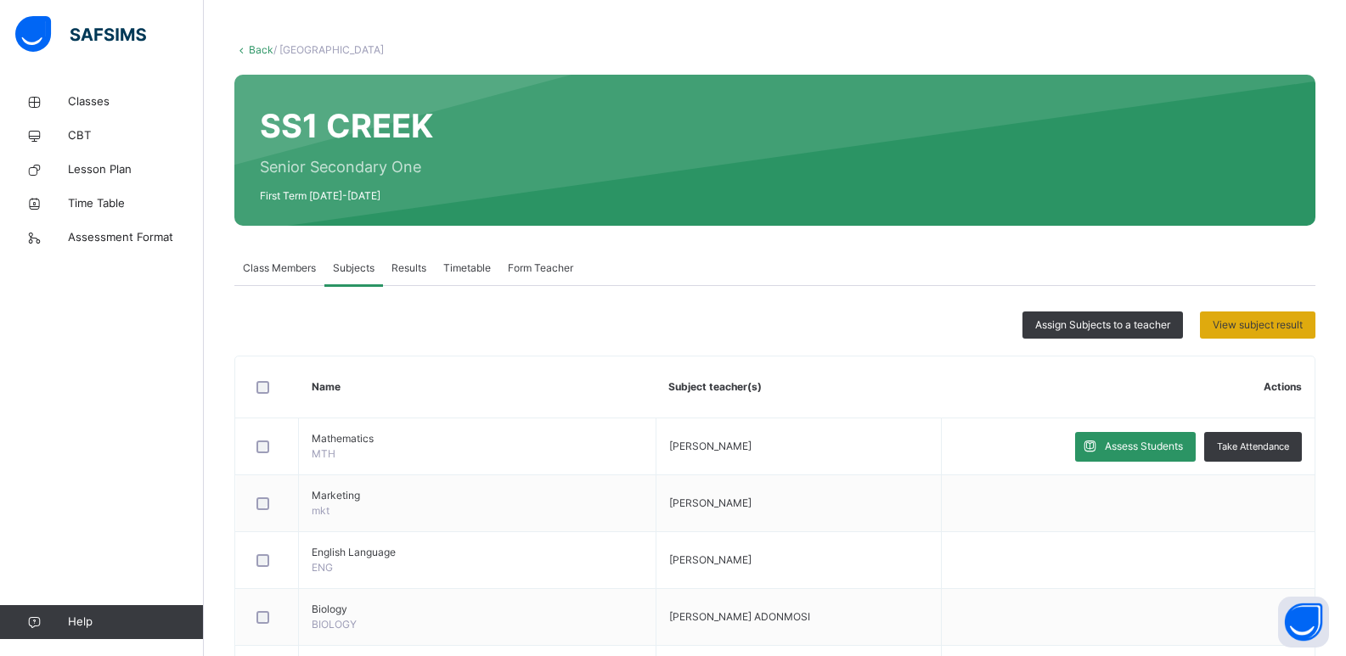
click at [1296, 321] on span "View subject result" at bounding box center [1257, 325] width 90 height 15
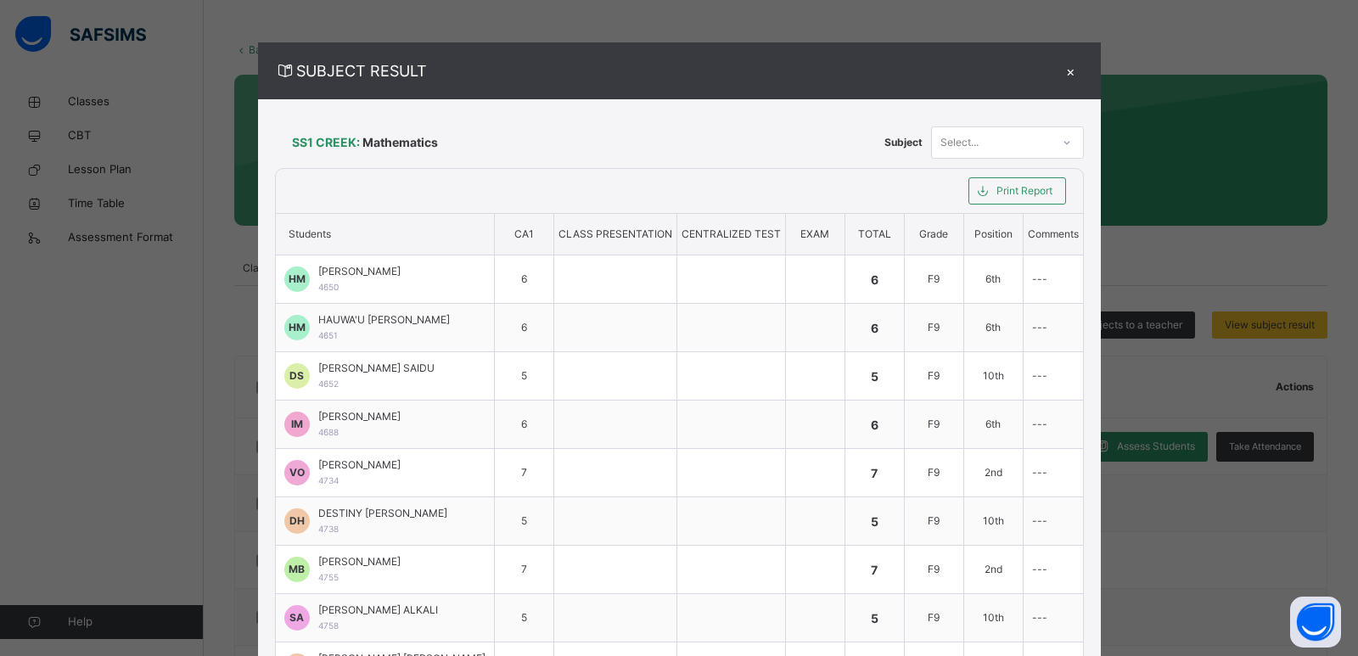
click at [1054, 138] on div at bounding box center [1067, 142] width 29 height 27
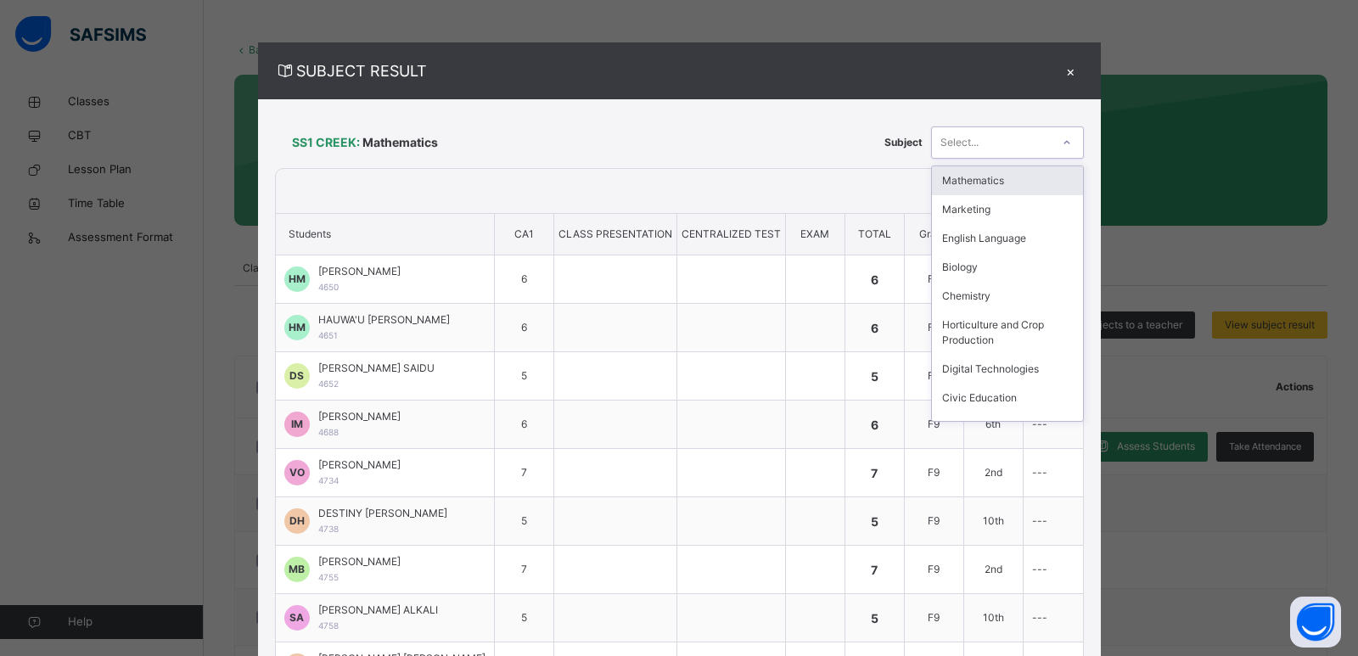
click at [1054, 138] on div at bounding box center [1067, 142] width 29 height 27
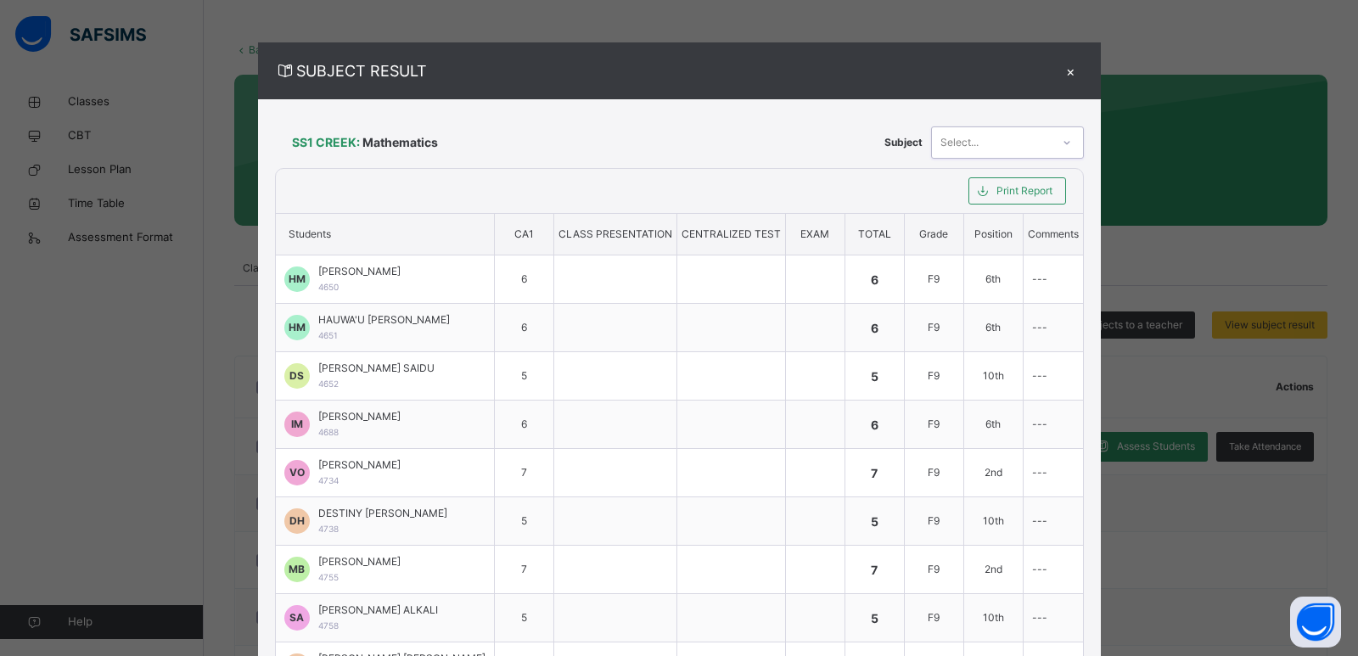
click at [1075, 65] on div "×" at bounding box center [1071, 70] width 25 height 23
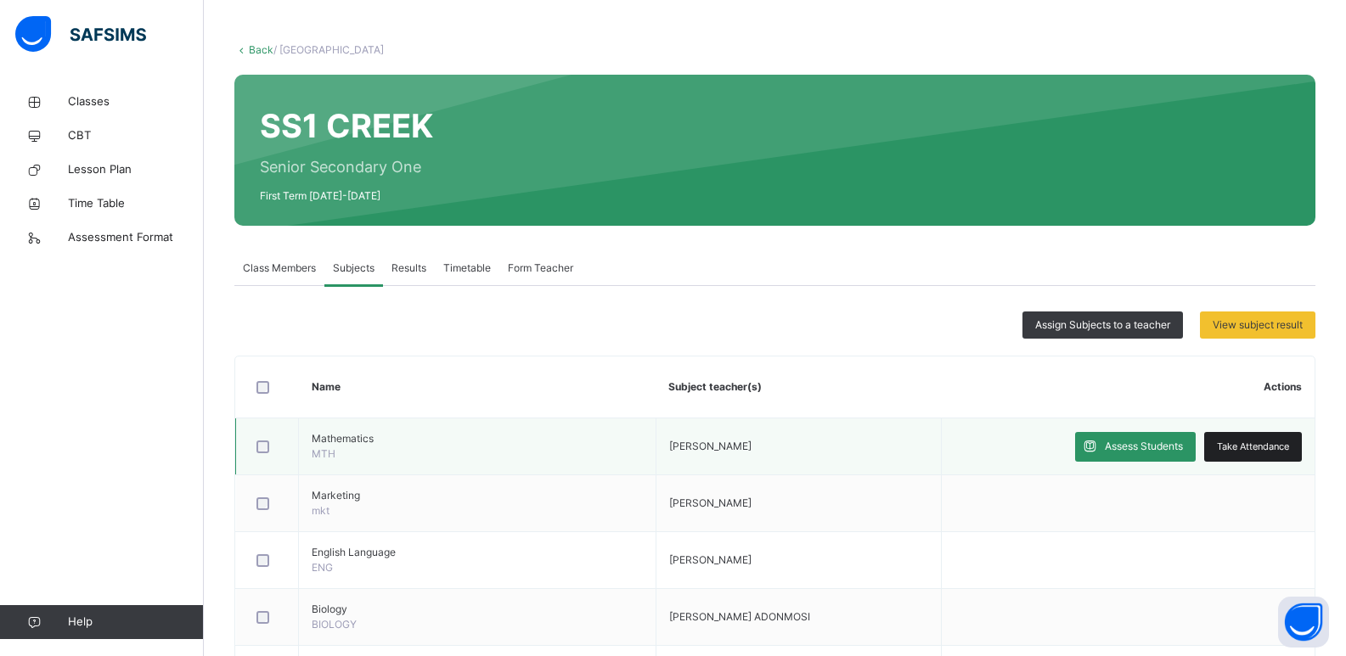
click at [1245, 441] on span "Take Attendance" at bounding box center [1253, 447] width 72 height 14
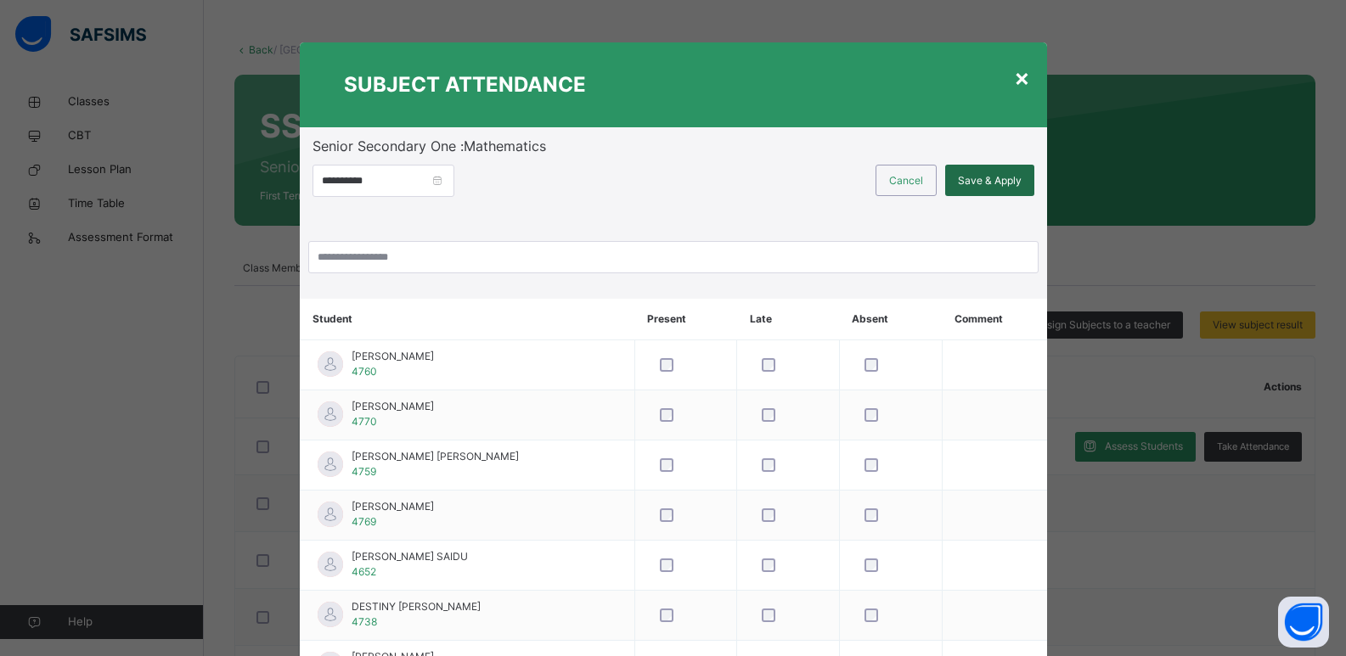
click at [998, 180] on span "Save & Apply" at bounding box center [990, 180] width 64 height 15
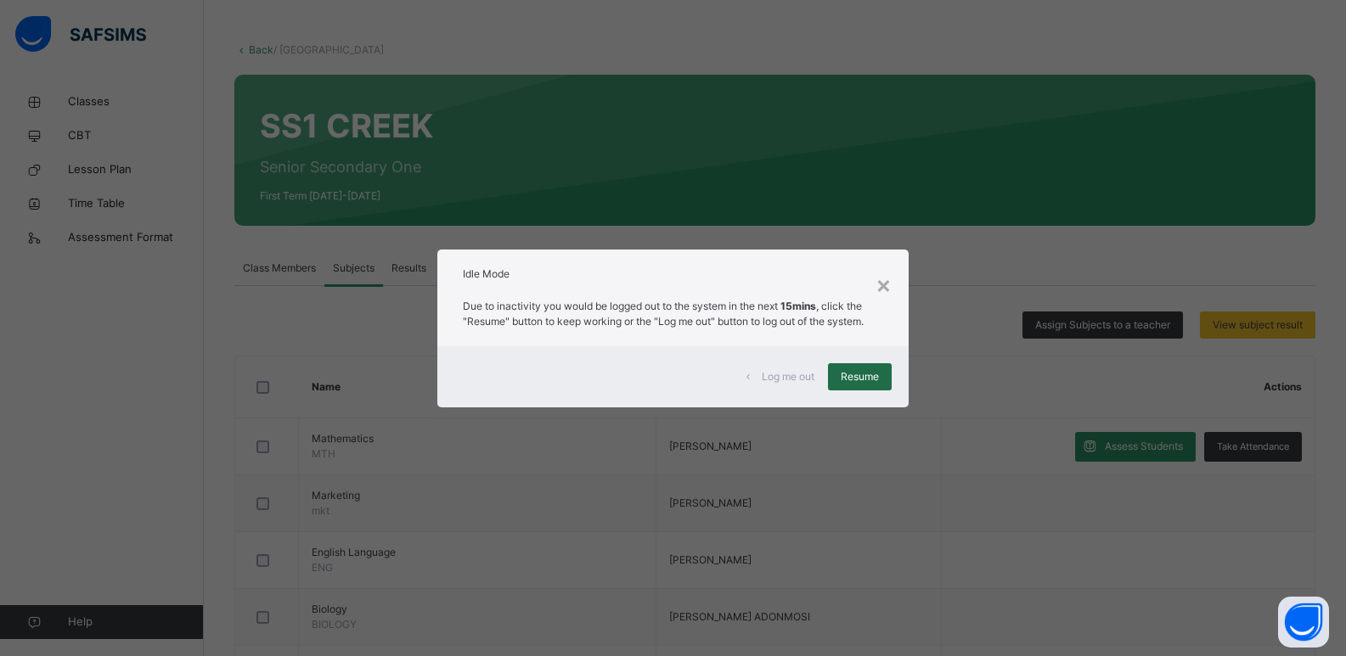
click at [869, 370] on span "Resume" at bounding box center [859, 376] width 38 height 15
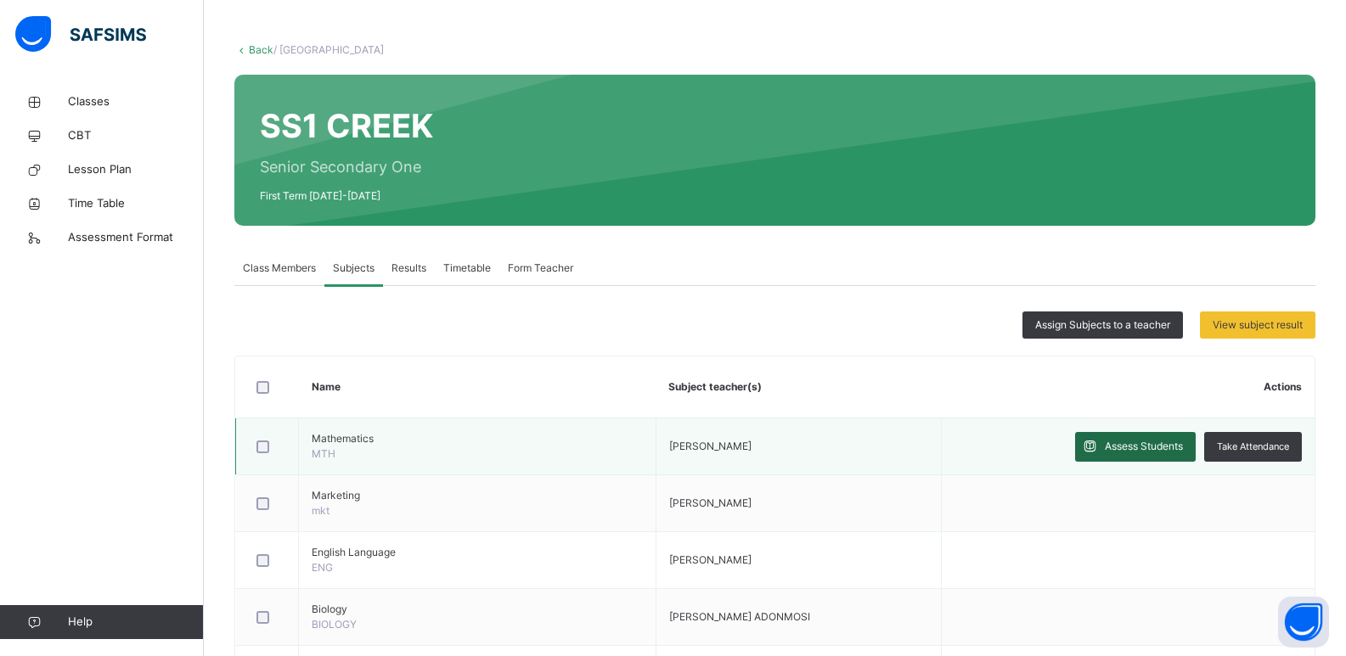
click at [1148, 444] on span "Assess Students" at bounding box center [1144, 446] width 78 height 15
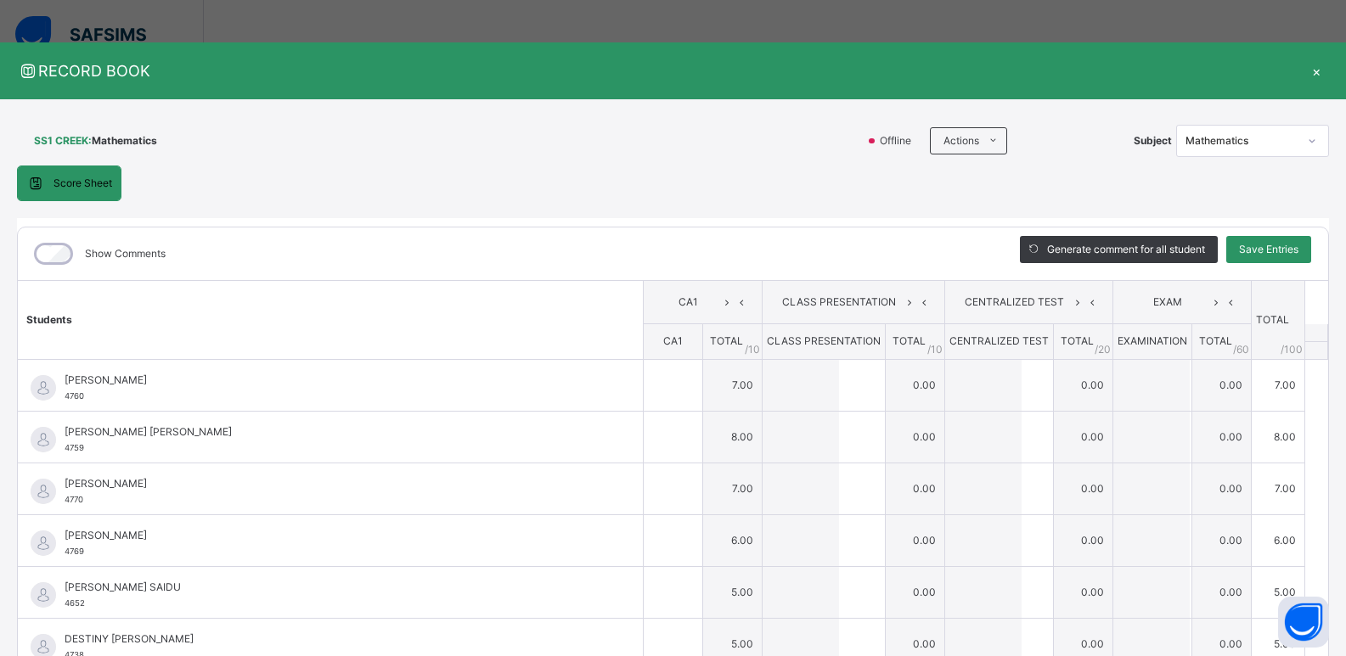
type input "*"
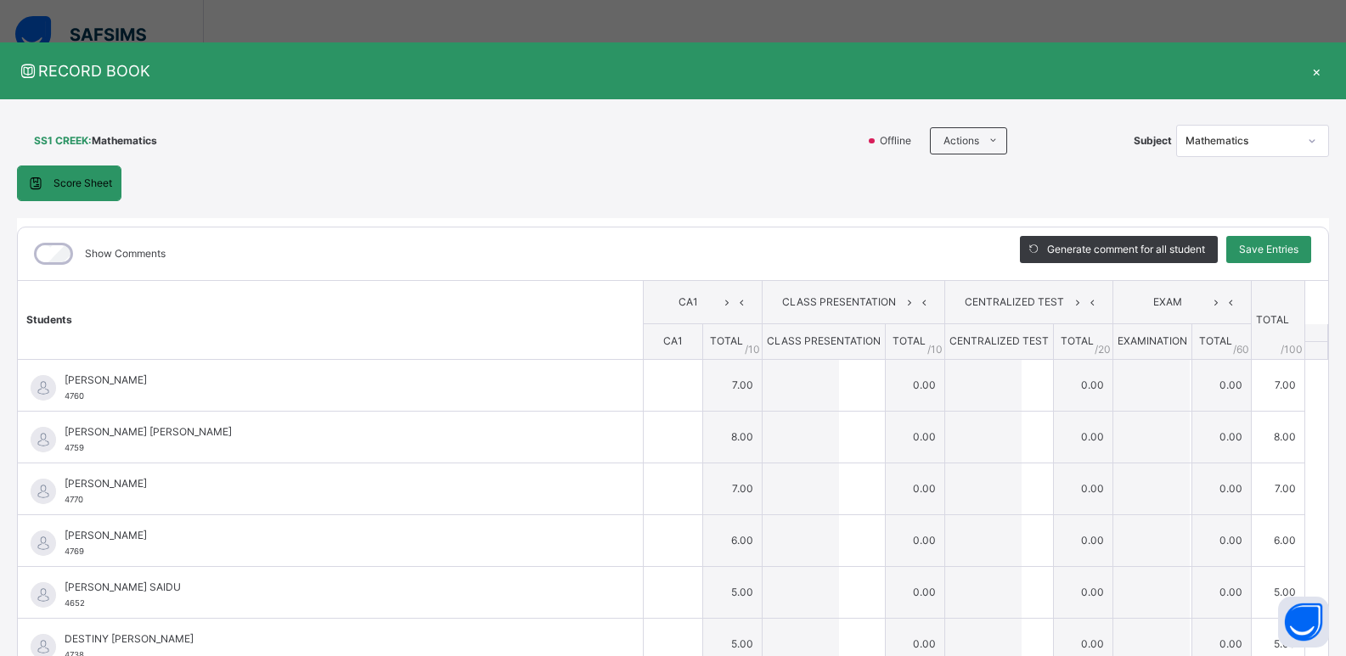
type input "*"
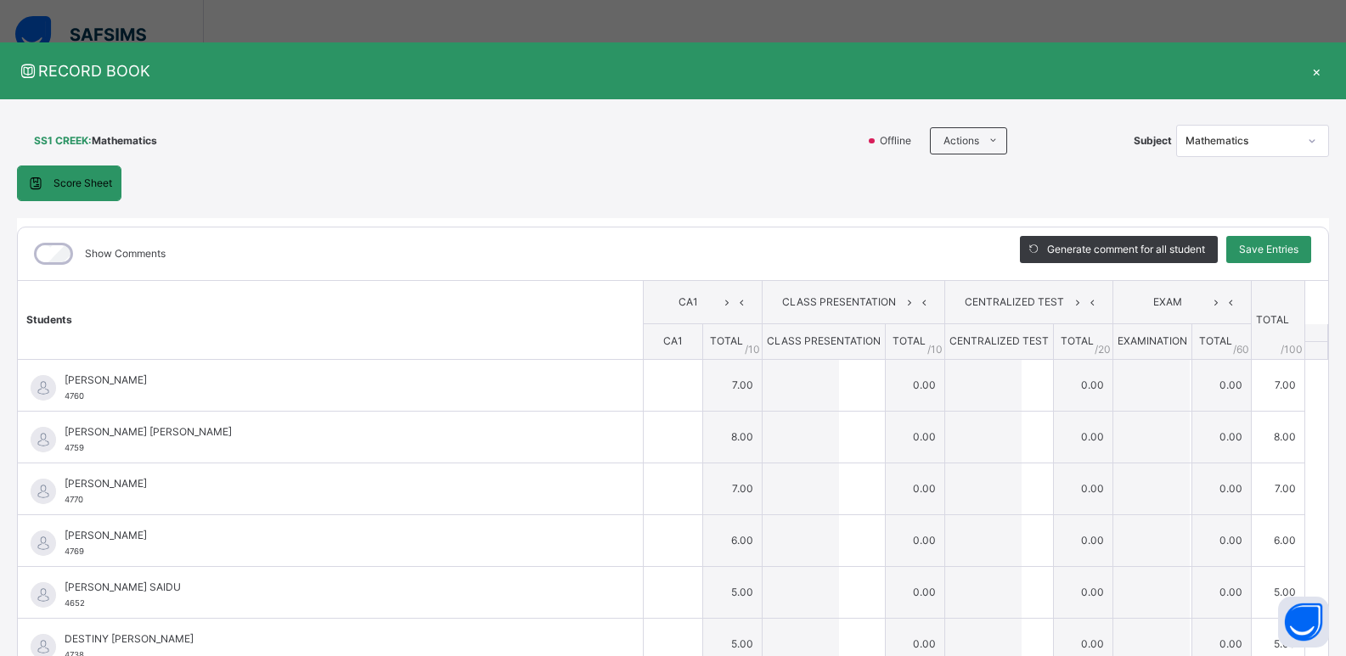
type input "*"
click at [1306, 582] on table "Students CA1 CLASS PRESENTATION CENTRALIZED TEST EXAM TOTAL /100 Comment CA1 TO…" at bounding box center [673, 630] width 1310 height 701
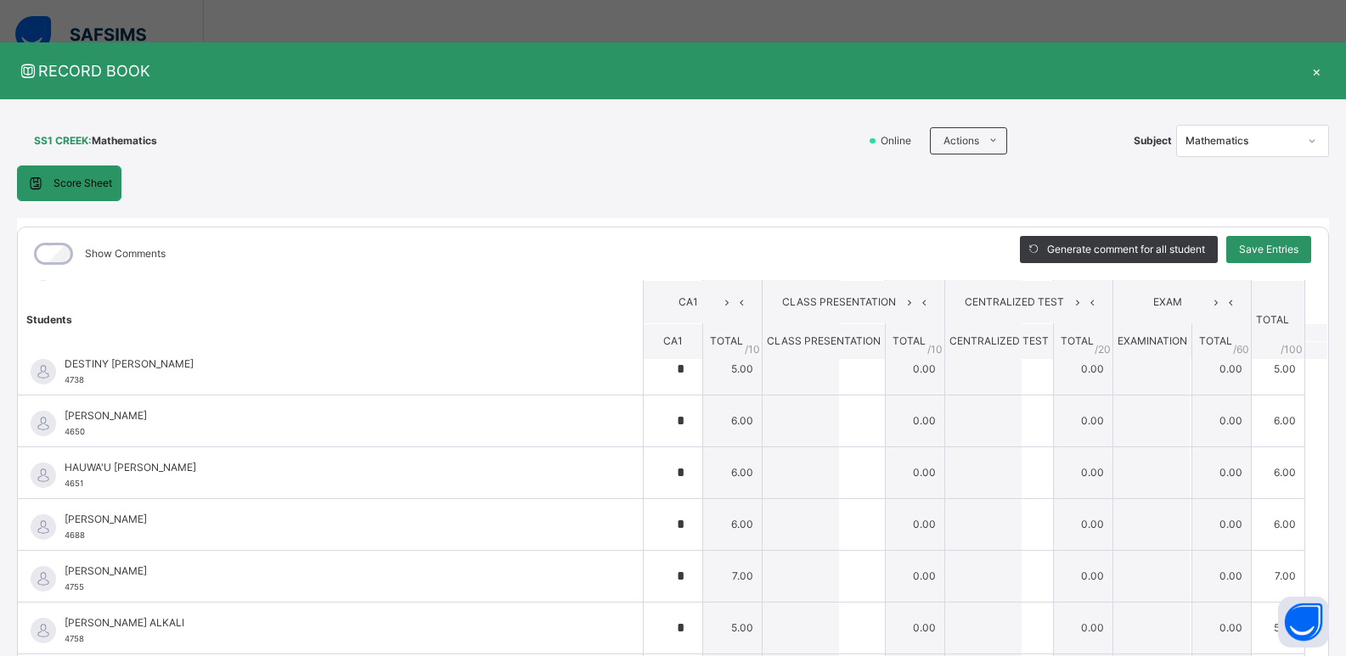
click at [1311, 68] on div "×" at bounding box center [1315, 70] width 25 height 23
